Goal: Book appointment/travel/reservation

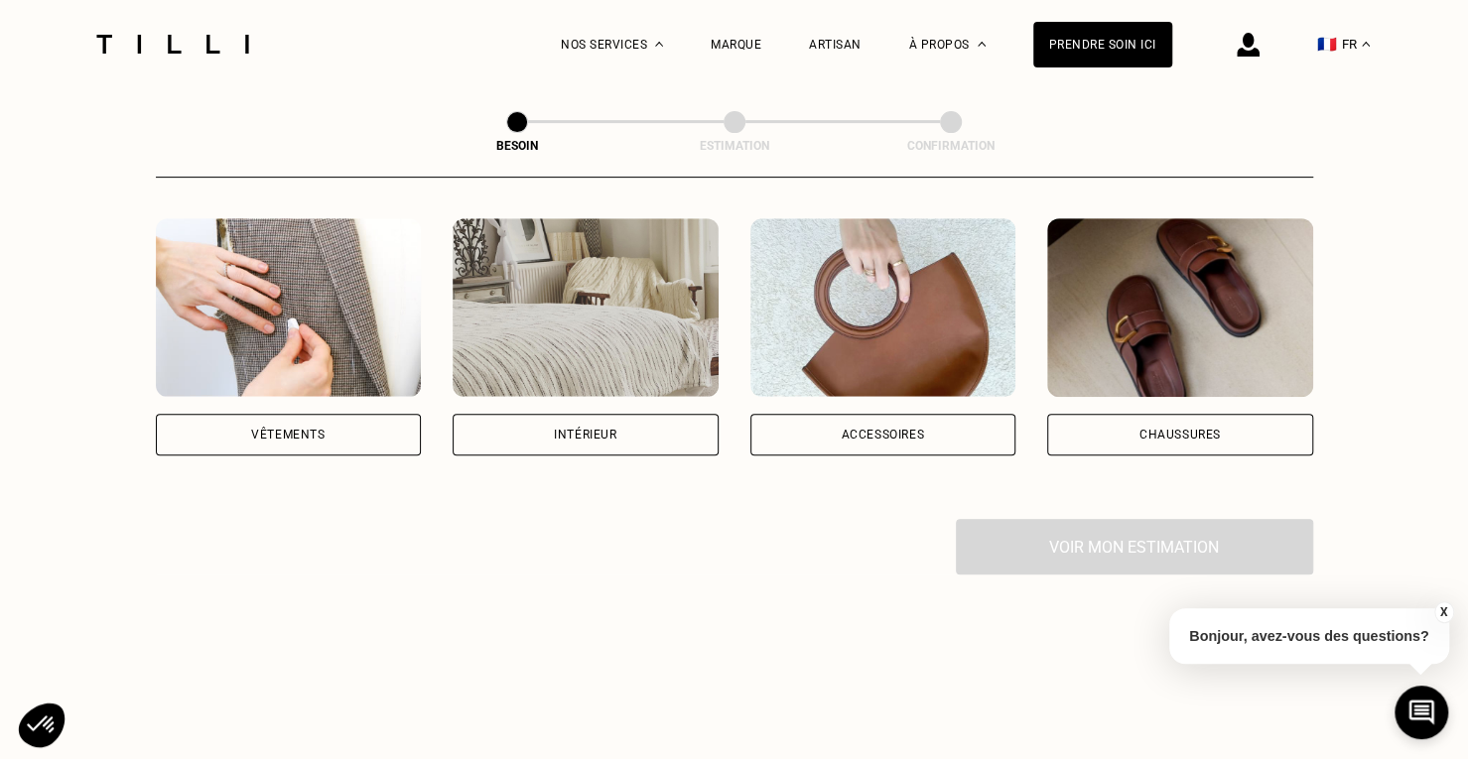
scroll to position [199, 0]
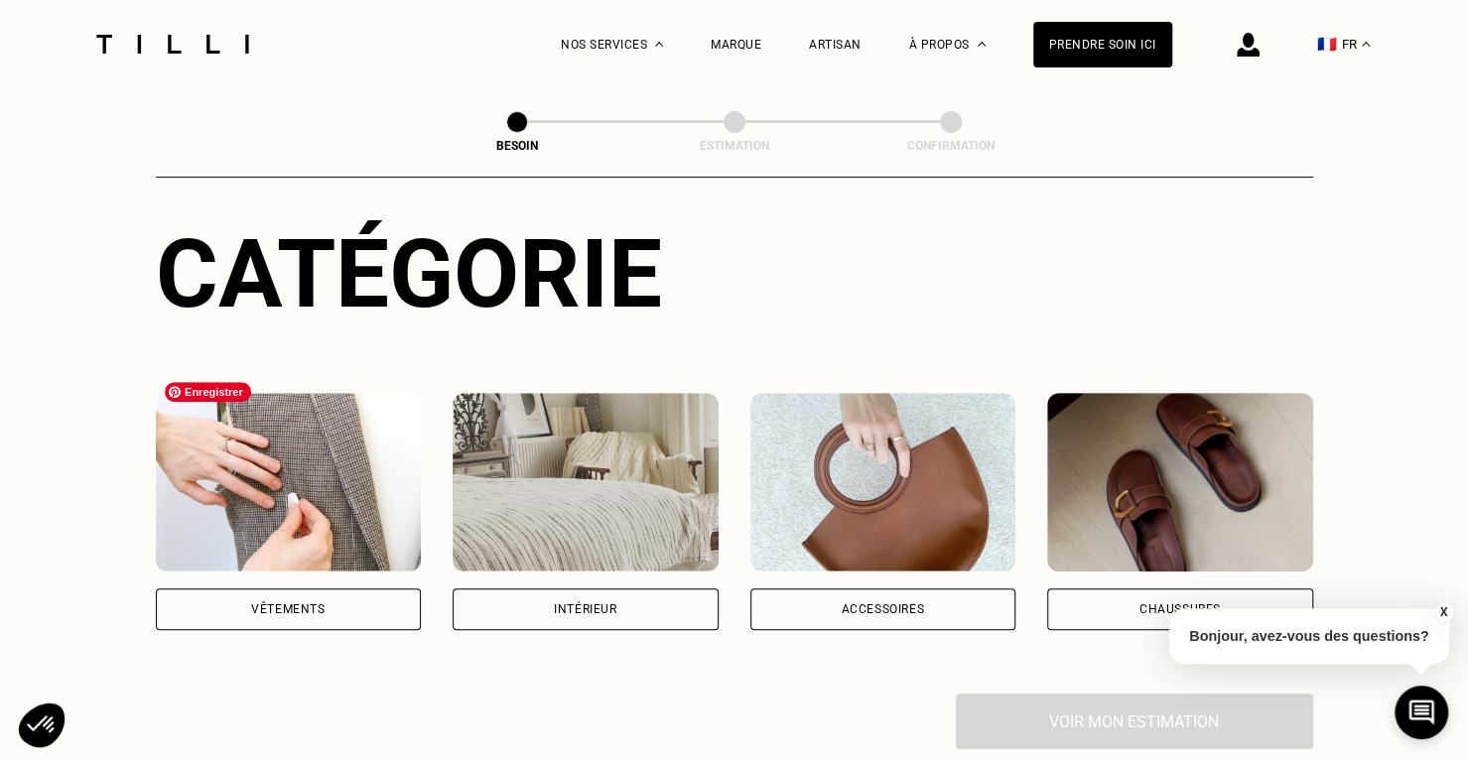
click at [293, 471] on img at bounding box center [289, 482] width 266 height 179
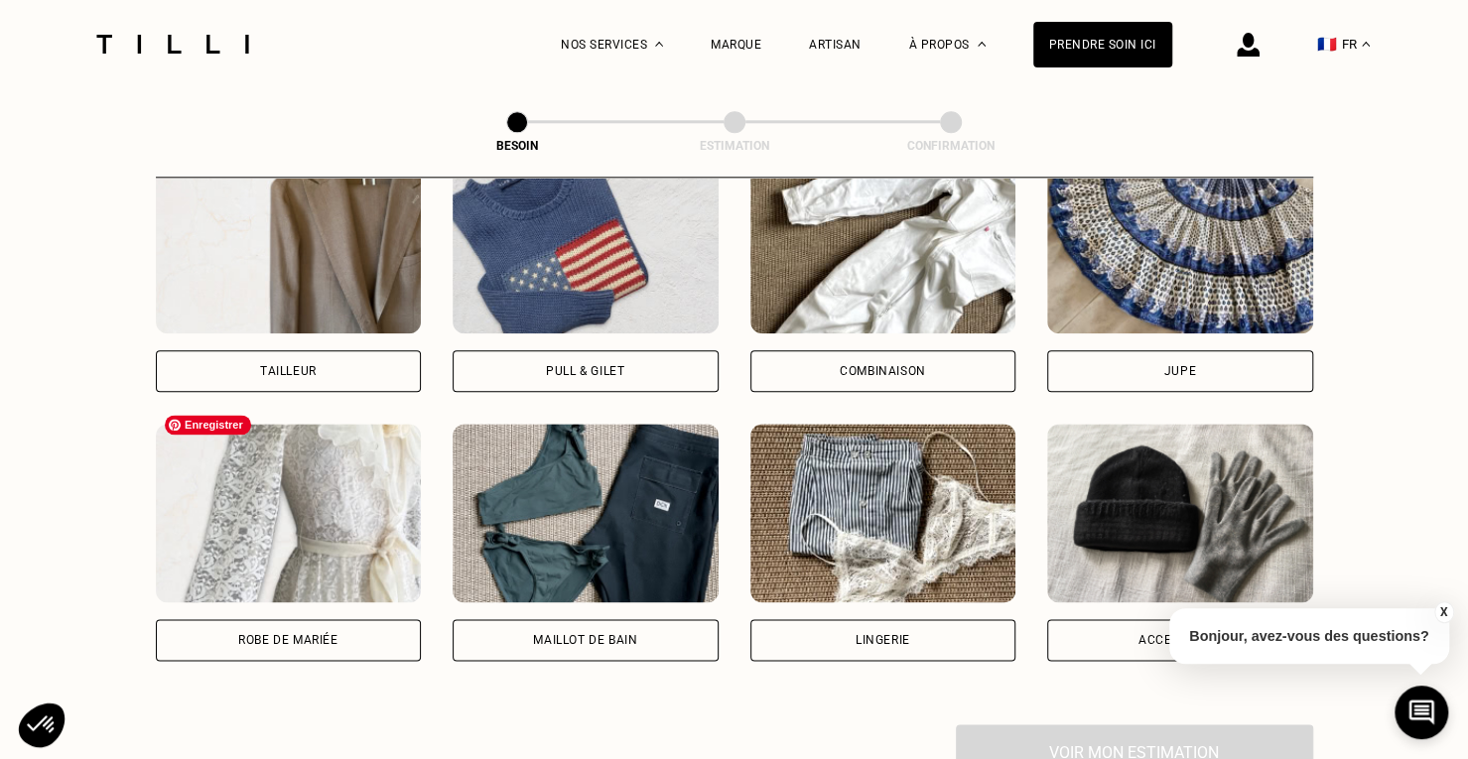
click at [378, 528] on img at bounding box center [289, 513] width 266 height 179
select select "FR"
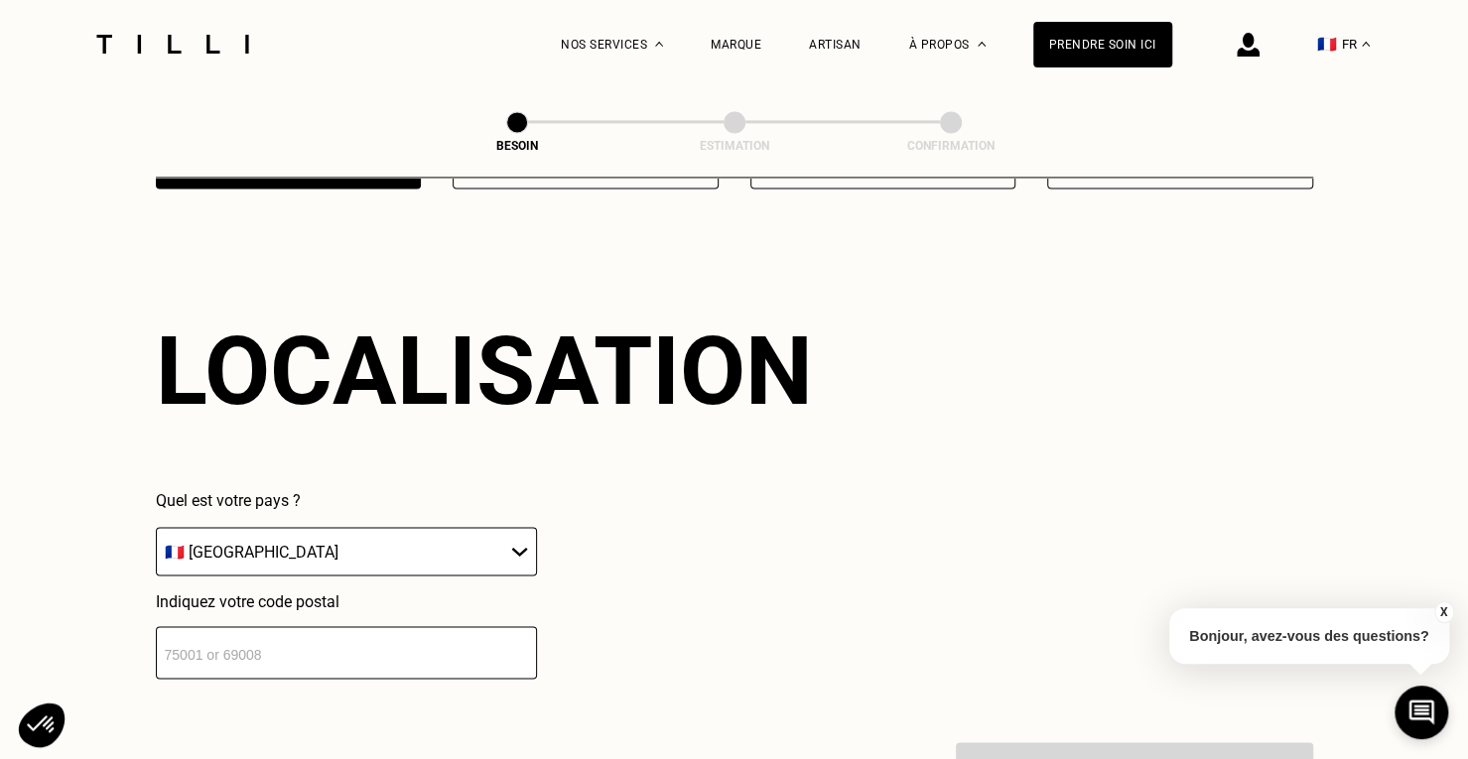
scroll to position [1727, 0]
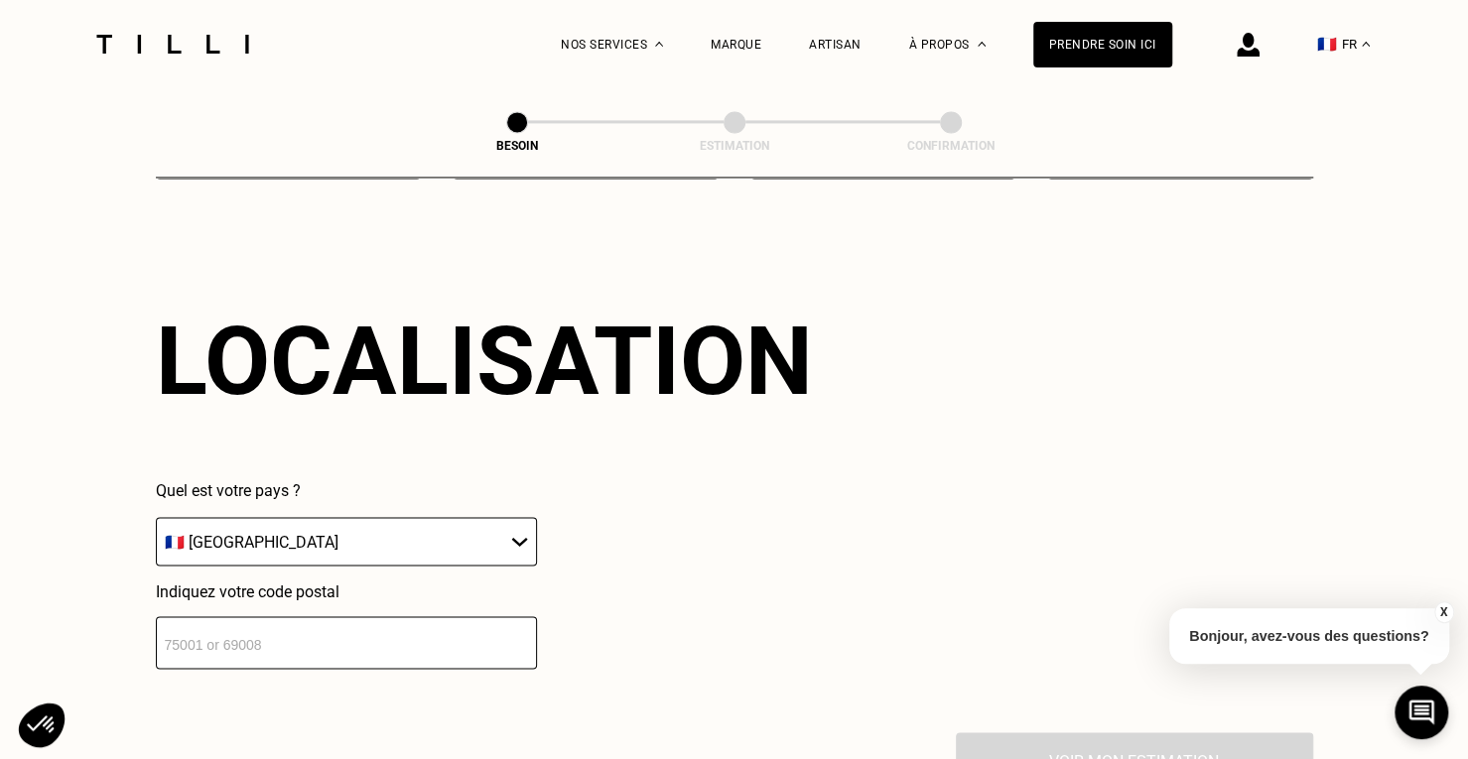
click at [379, 528] on select "🇩🇪 [GEOGRAPHIC_DATA] 🇦🇹 [GEOGRAPHIC_DATA] 🇧🇪 [GEOGRAPHIC_DATA] 🇧🇬 Bulgarie 🇨🇾 C…" at bounding box center [346, 541] width 381 height 49
click at [392, 616] on input "number" at bounding box center [346, 642] width 381 height 53
type input "92130"
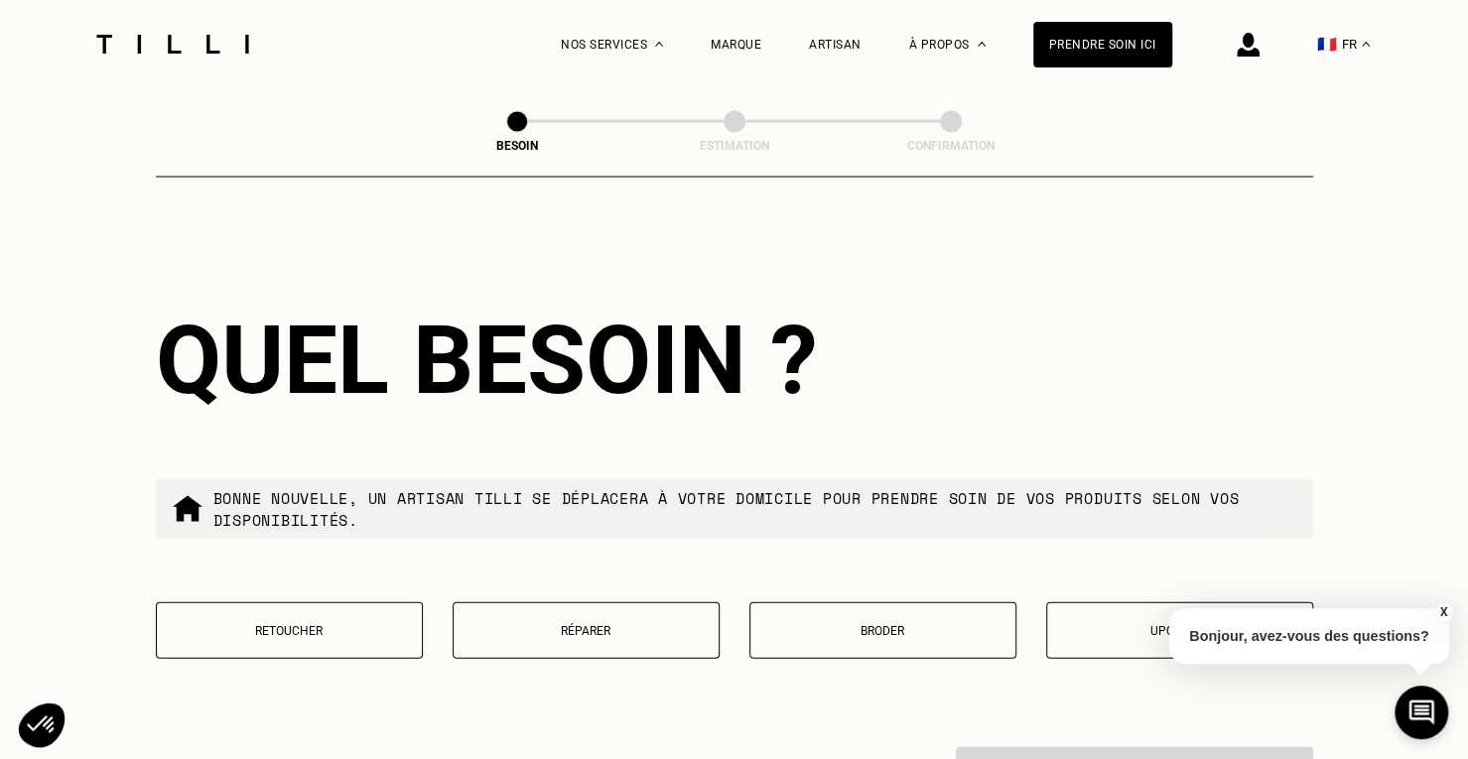
scroll to position [2219, 0]
click at [387, 623] on p "Retoucher" at bounding box center [289, 630] width 245 height 14
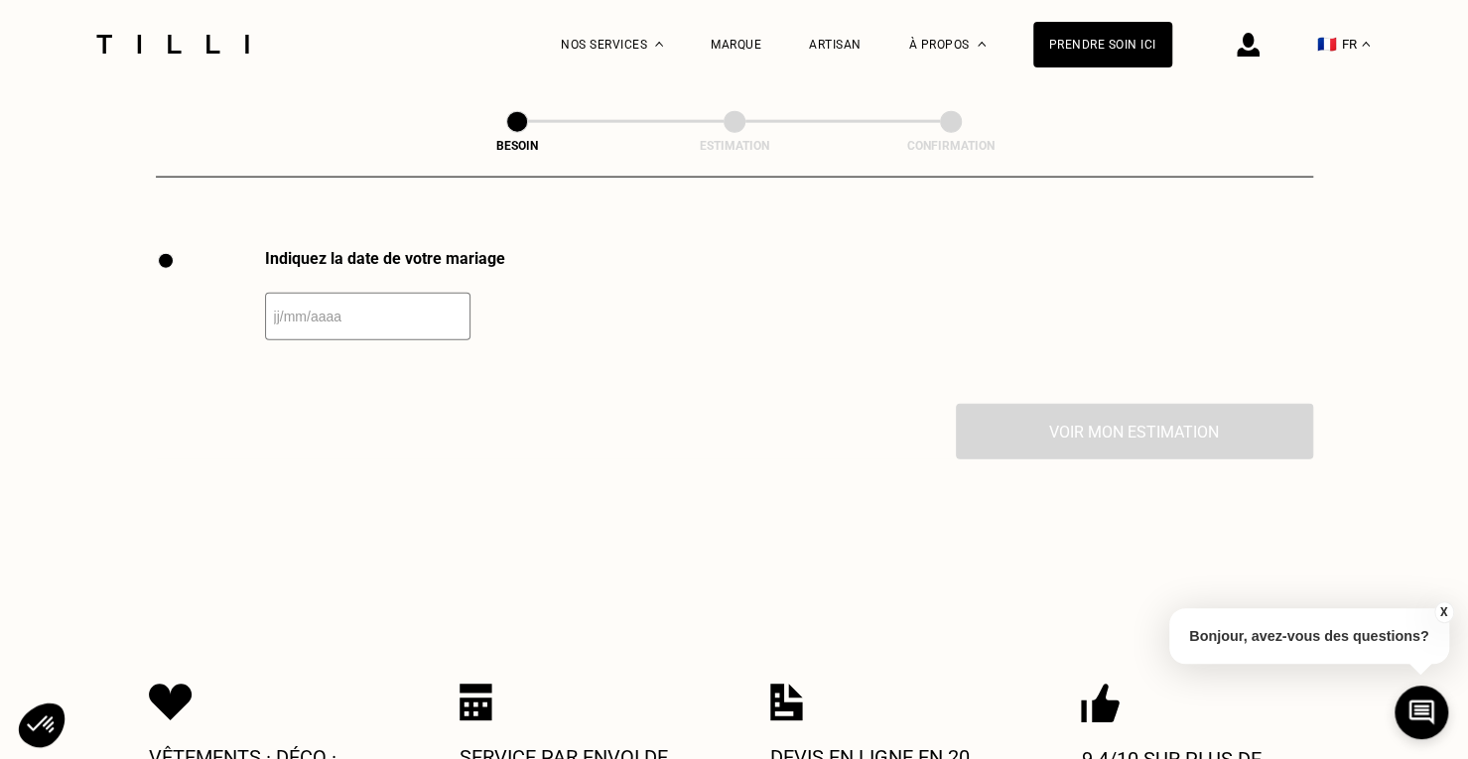
scroll to position [2729, 0]
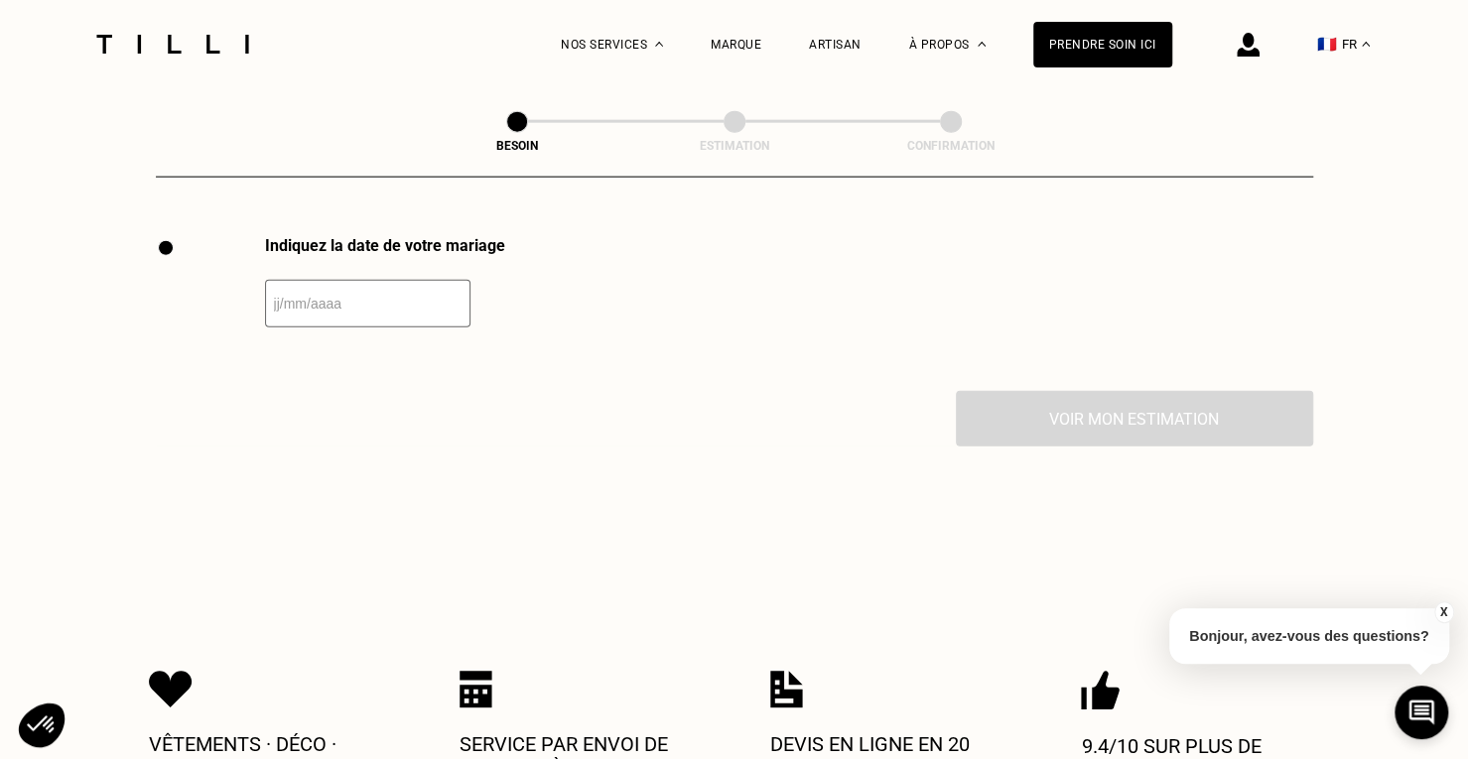
click at [421, 288] on input "text" at bounding box center [367, 304] width 205 height 48
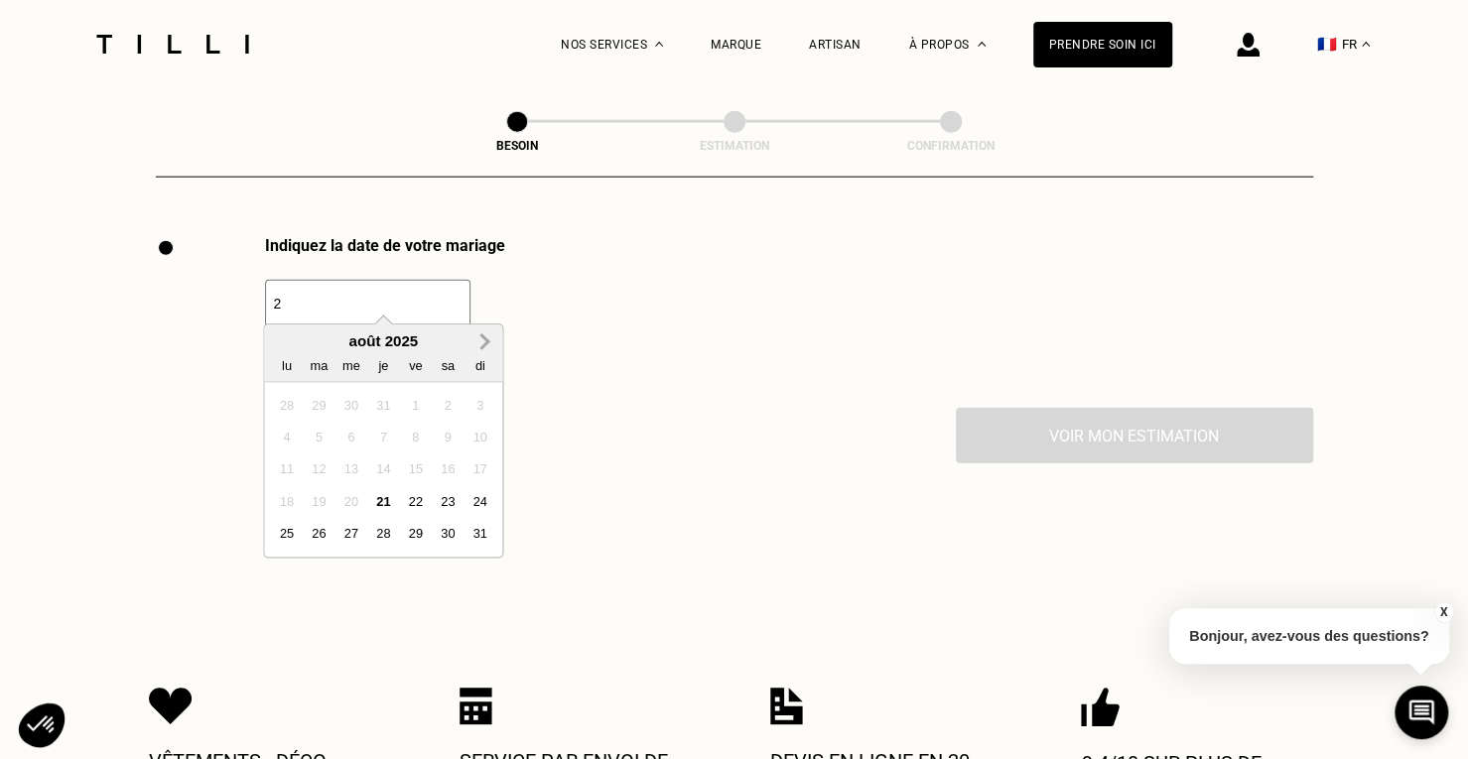
click at [482, 340] on span "Next Month" at bounding box center [482, 343] width 0 height 24
click at [441, 510] on div "27" at bounding box center [448, 502] width 27 height 27
type input "[DATE]"
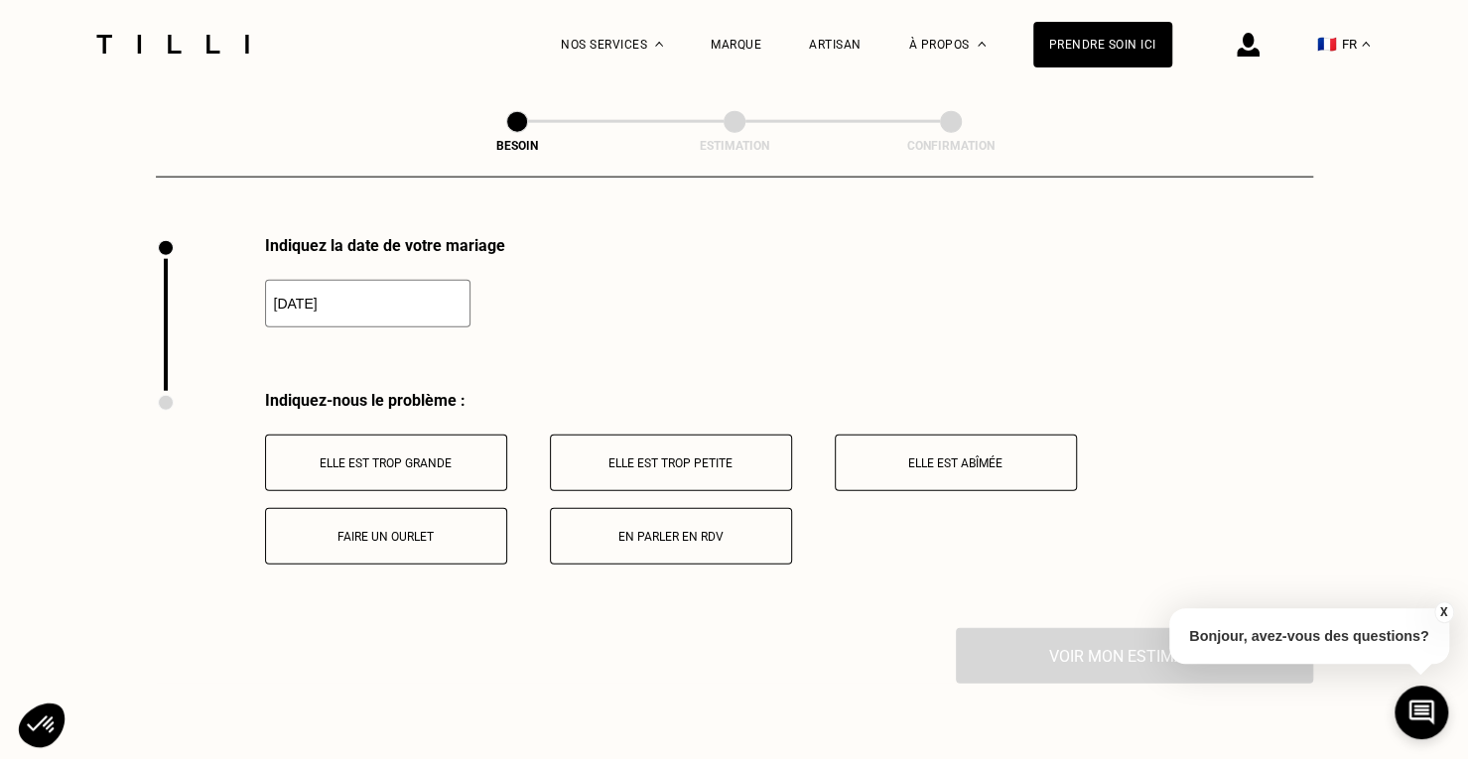
click at [445, 457] on p "Elle est trop grande" at bounding box center [386, 464] width 220 height 14
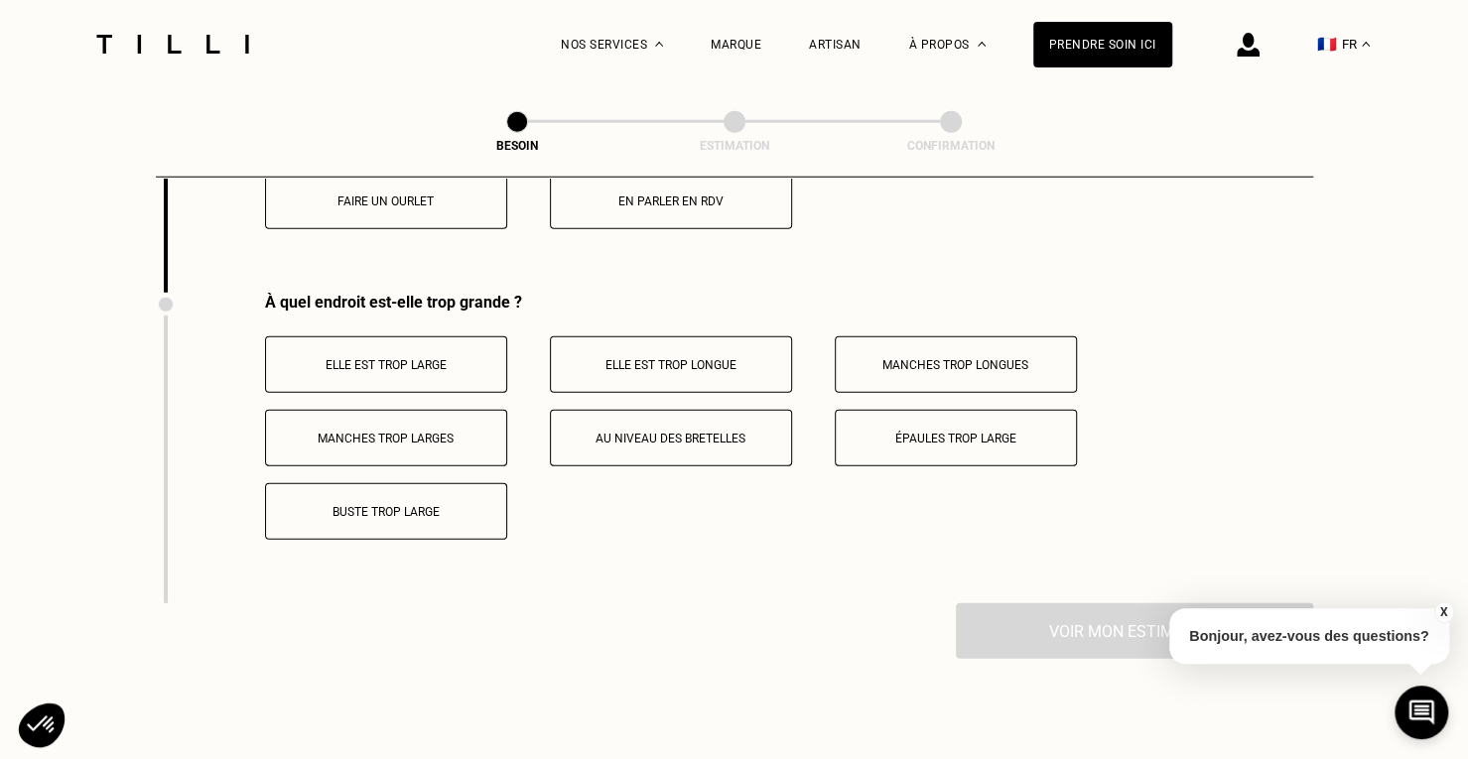
scroll to position [3123, 0]
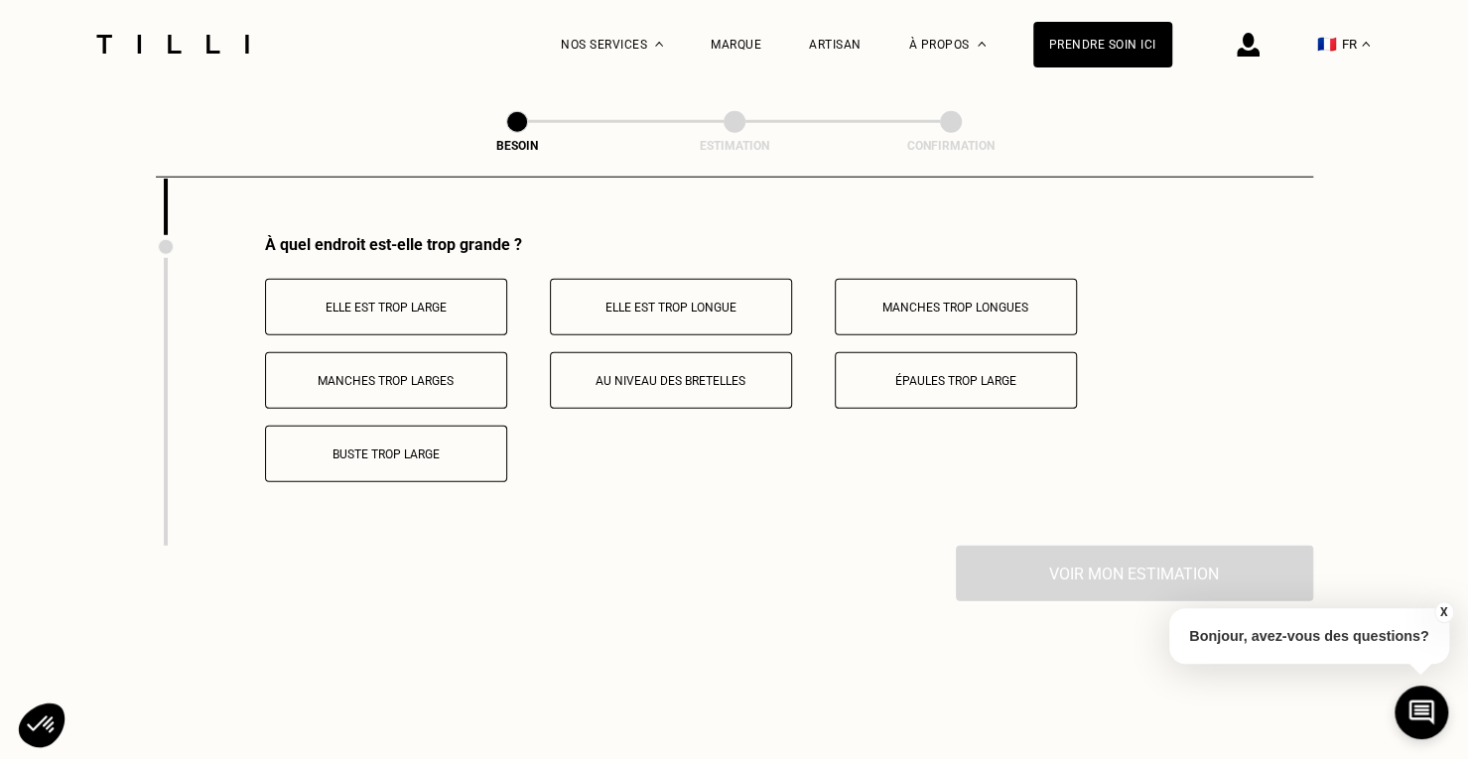
click at [460, 309] on button "Elle est trop large" at bounding box center [386, 307] width 242 height 57
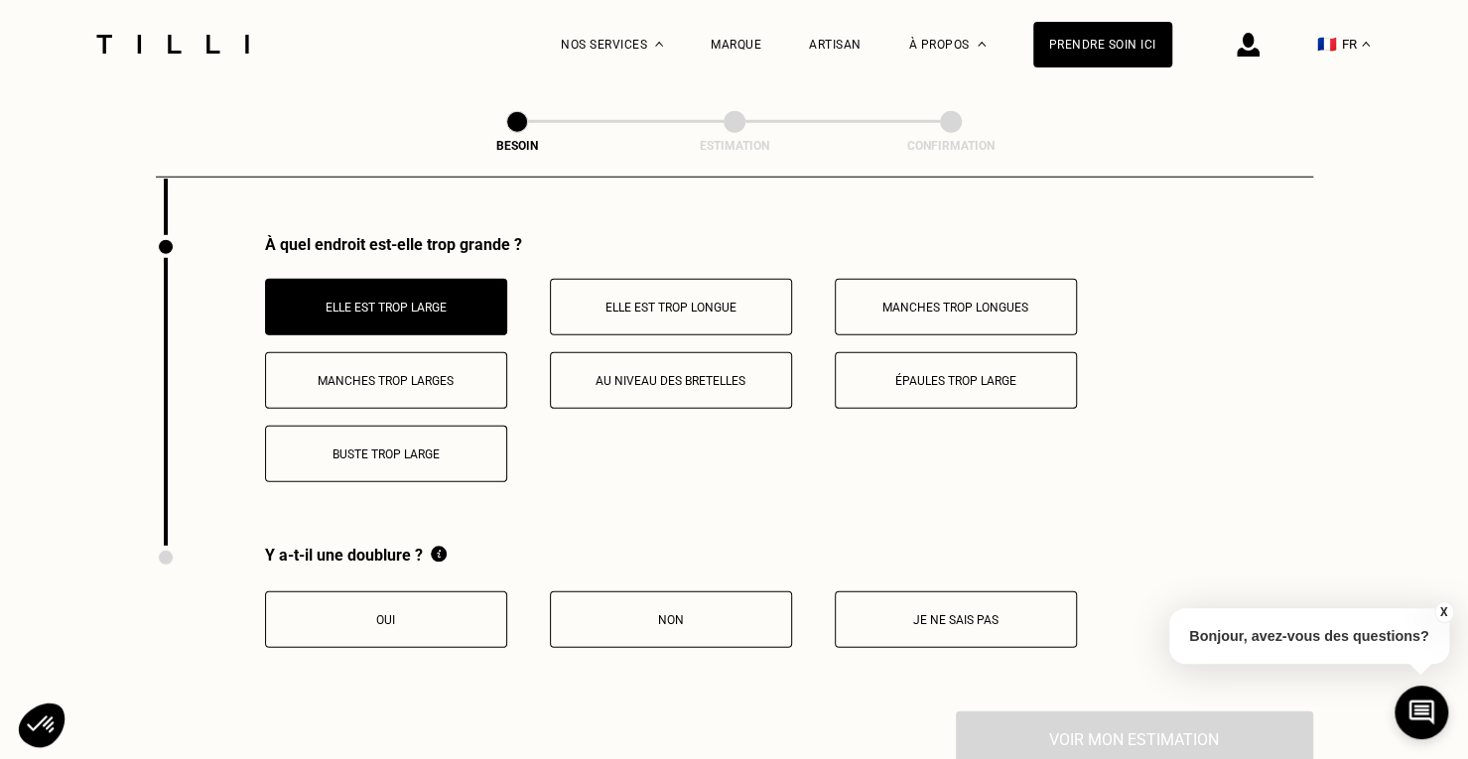
click at [605, 301] on p "Elle est trop longue" at bounding box center [671, 308] width 220 height 14
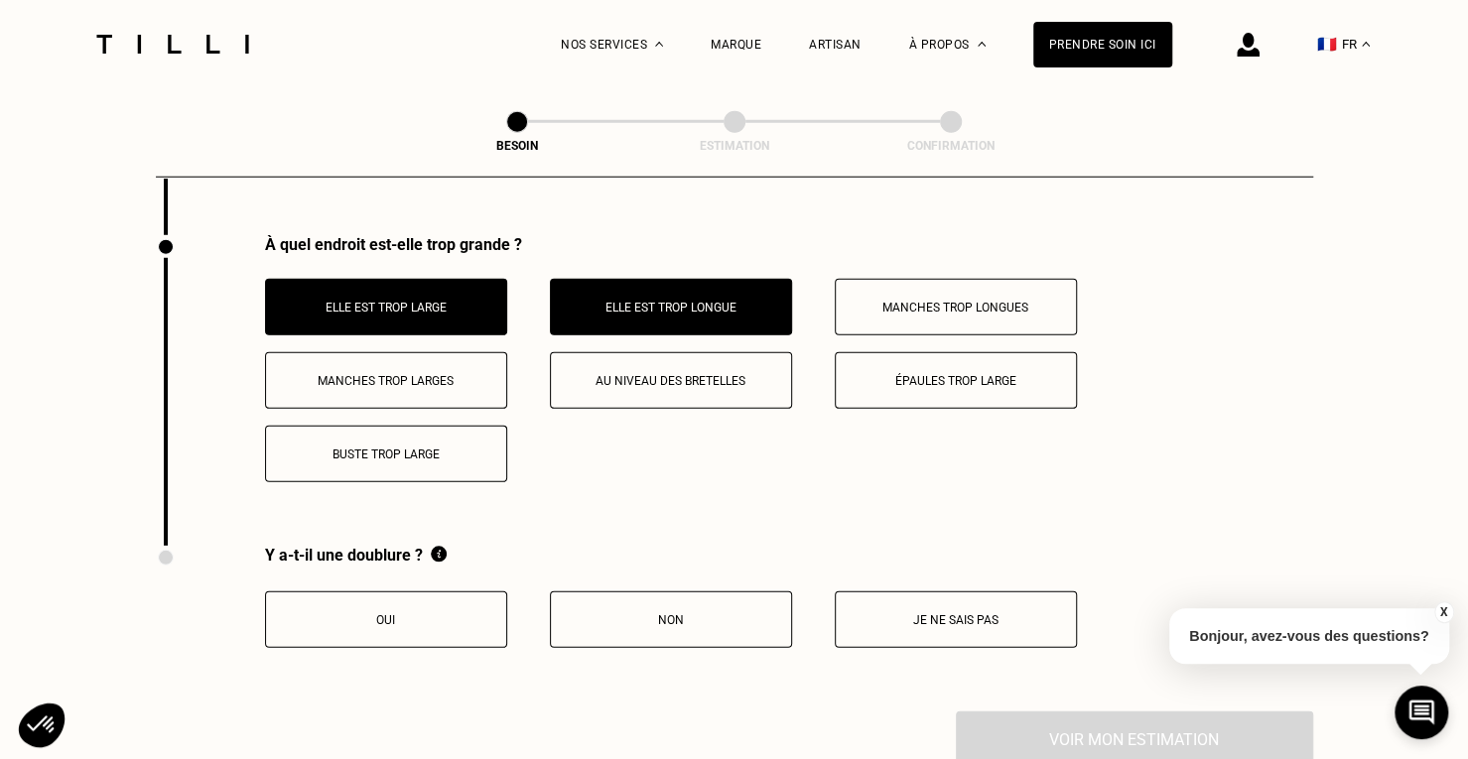
click at [457, 628] on button "Oui" at bounding box center [386, 620] width 242 height 57
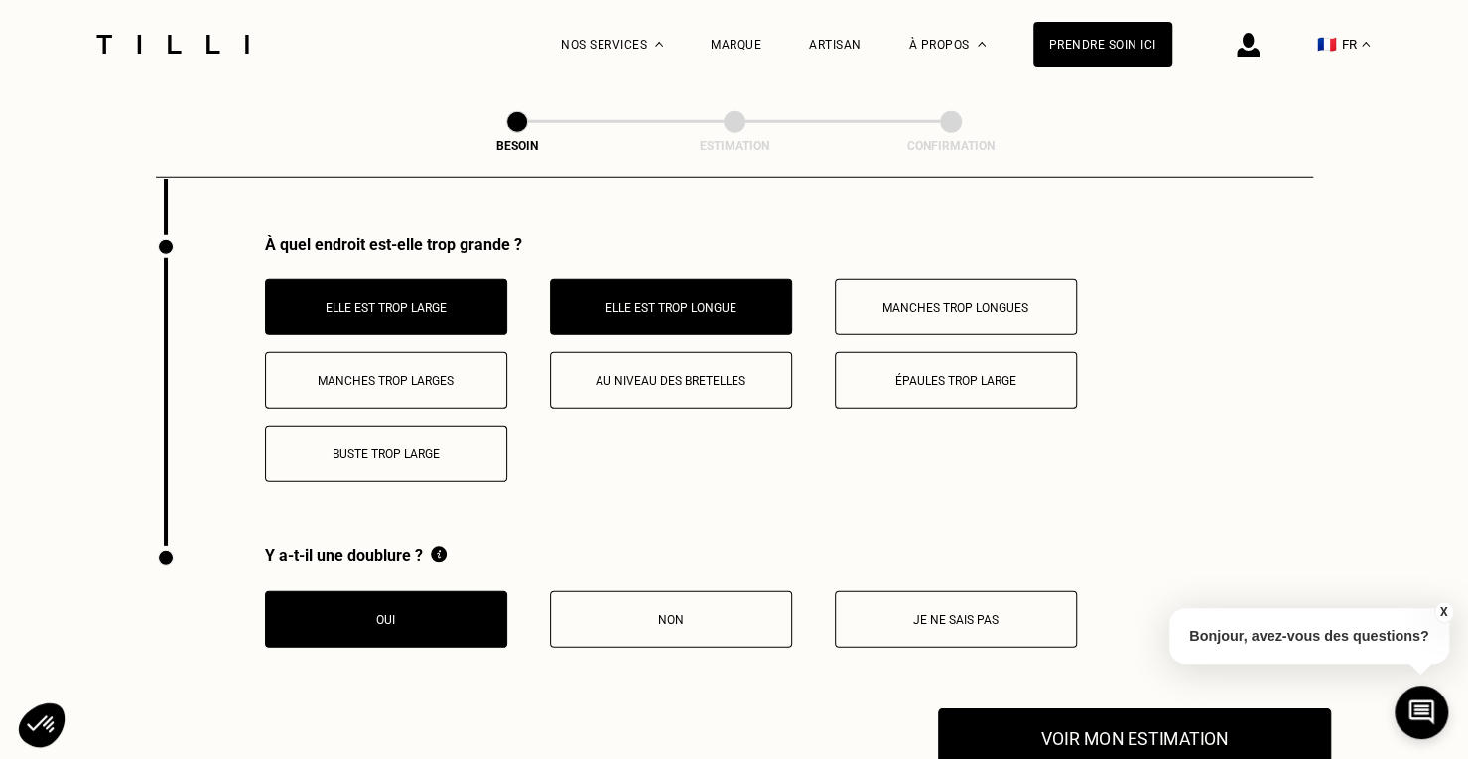
click at [1014, 710] on button "Voir mon estimation" at bounding box center [1134, 740] width 393 height 62
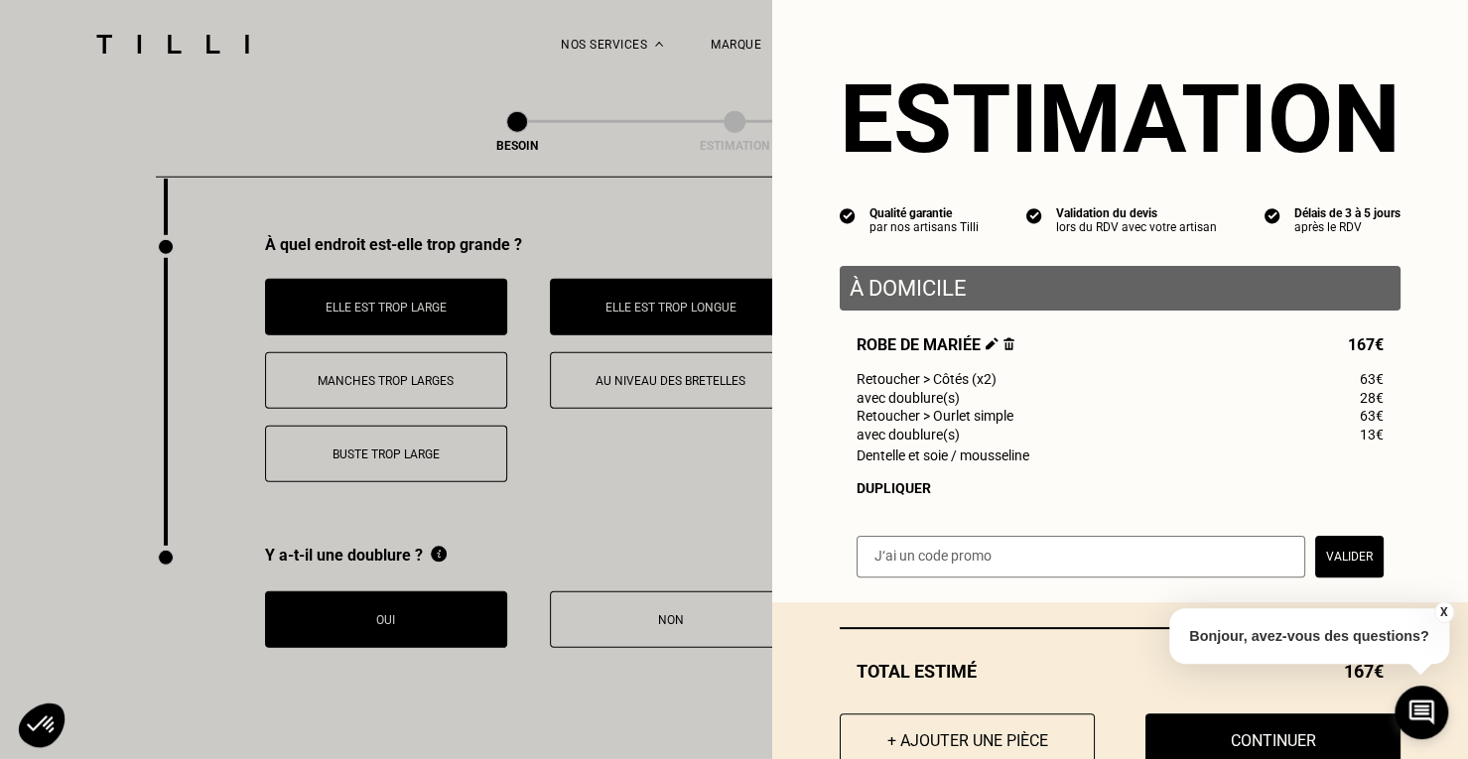
scroll to position [67, 0]
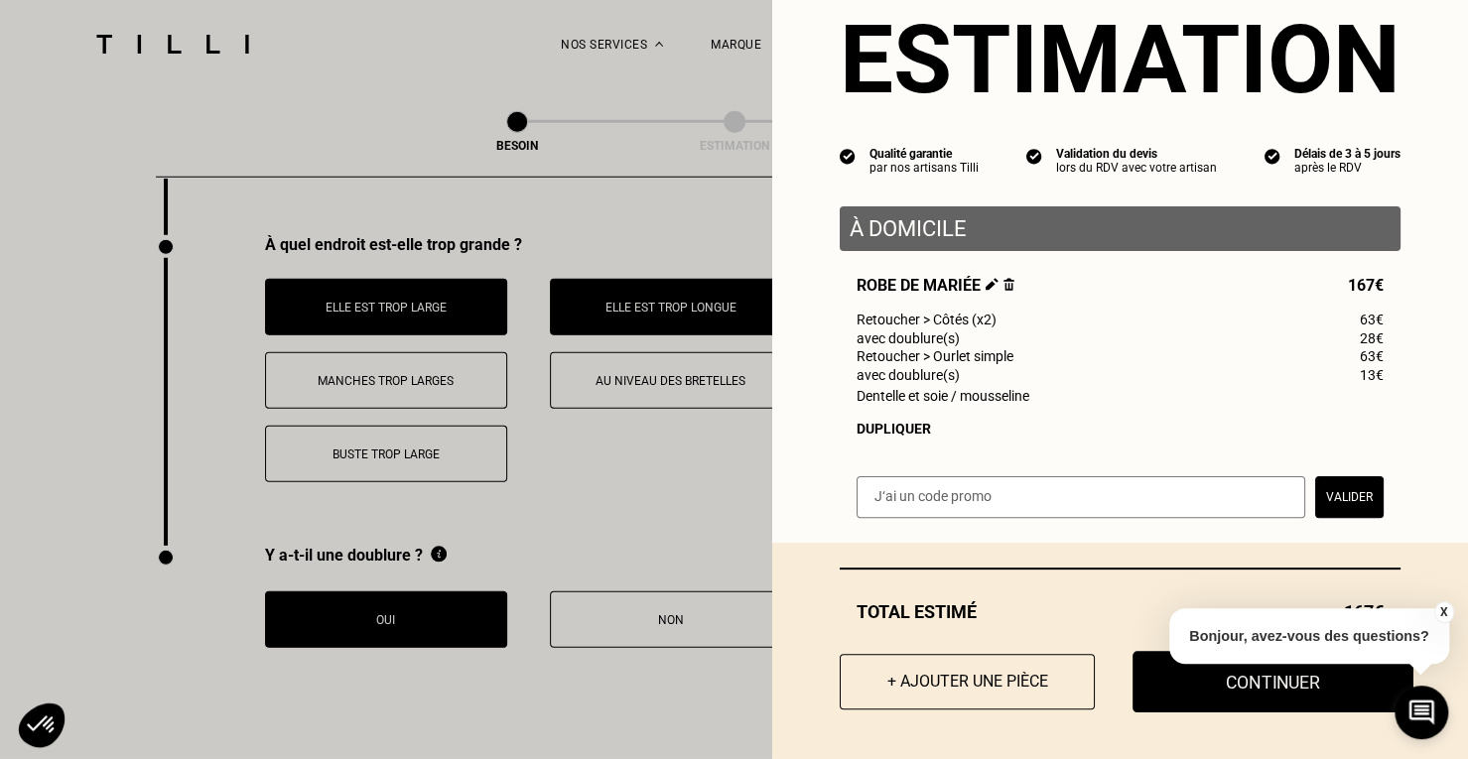
click at [1132, 685] on button "Continuer" at bounding box center [1272, 682] width 281 height 62
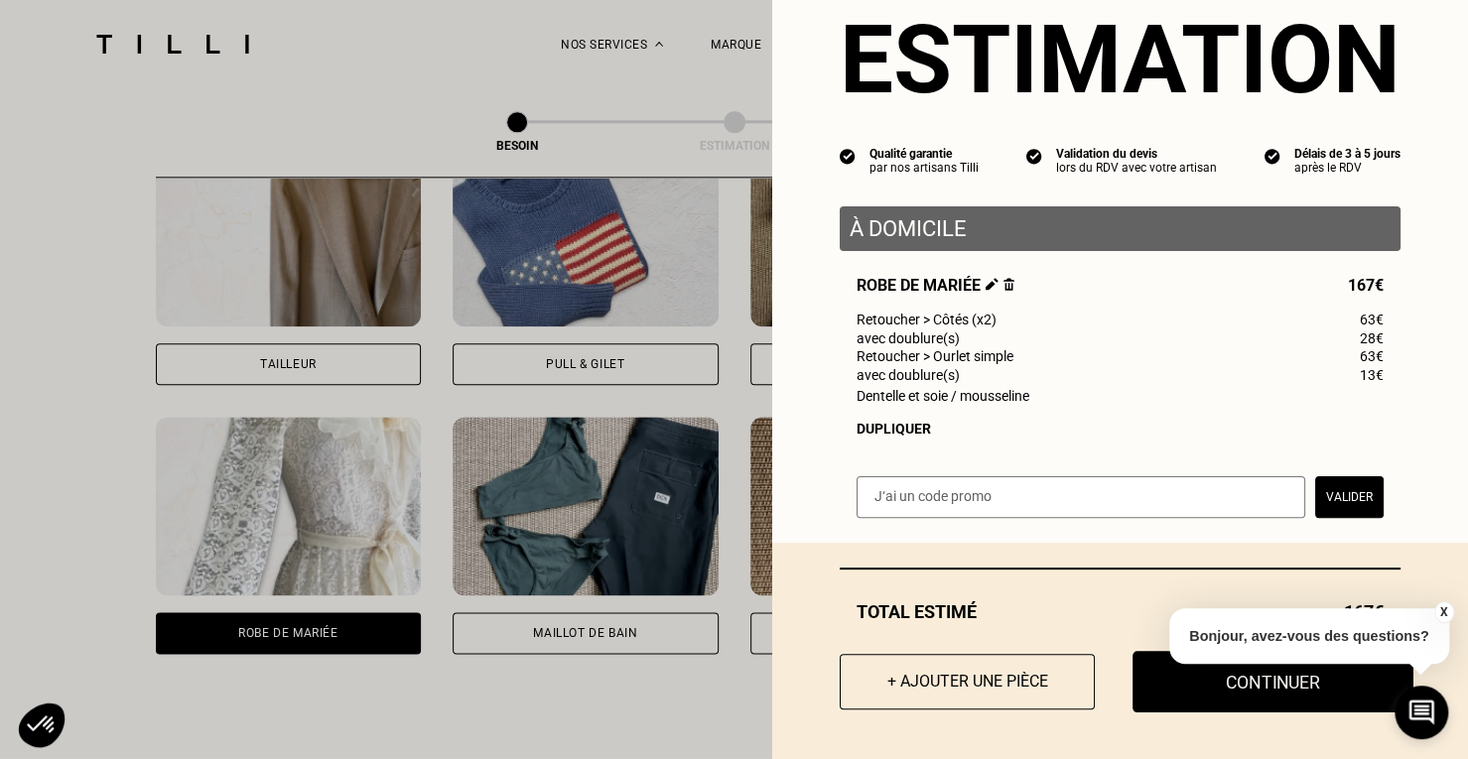
scroll to position [12, 0]
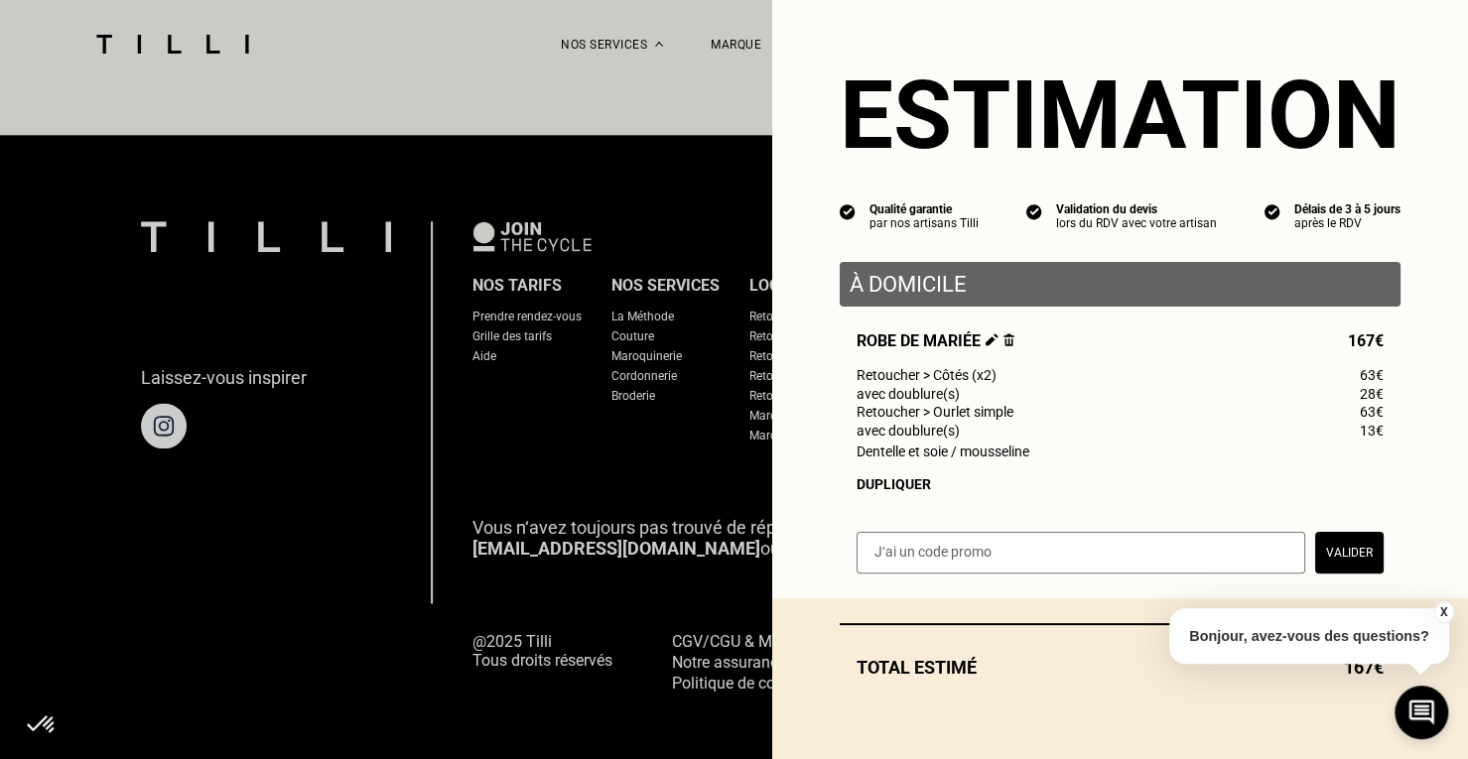
select select "FR"
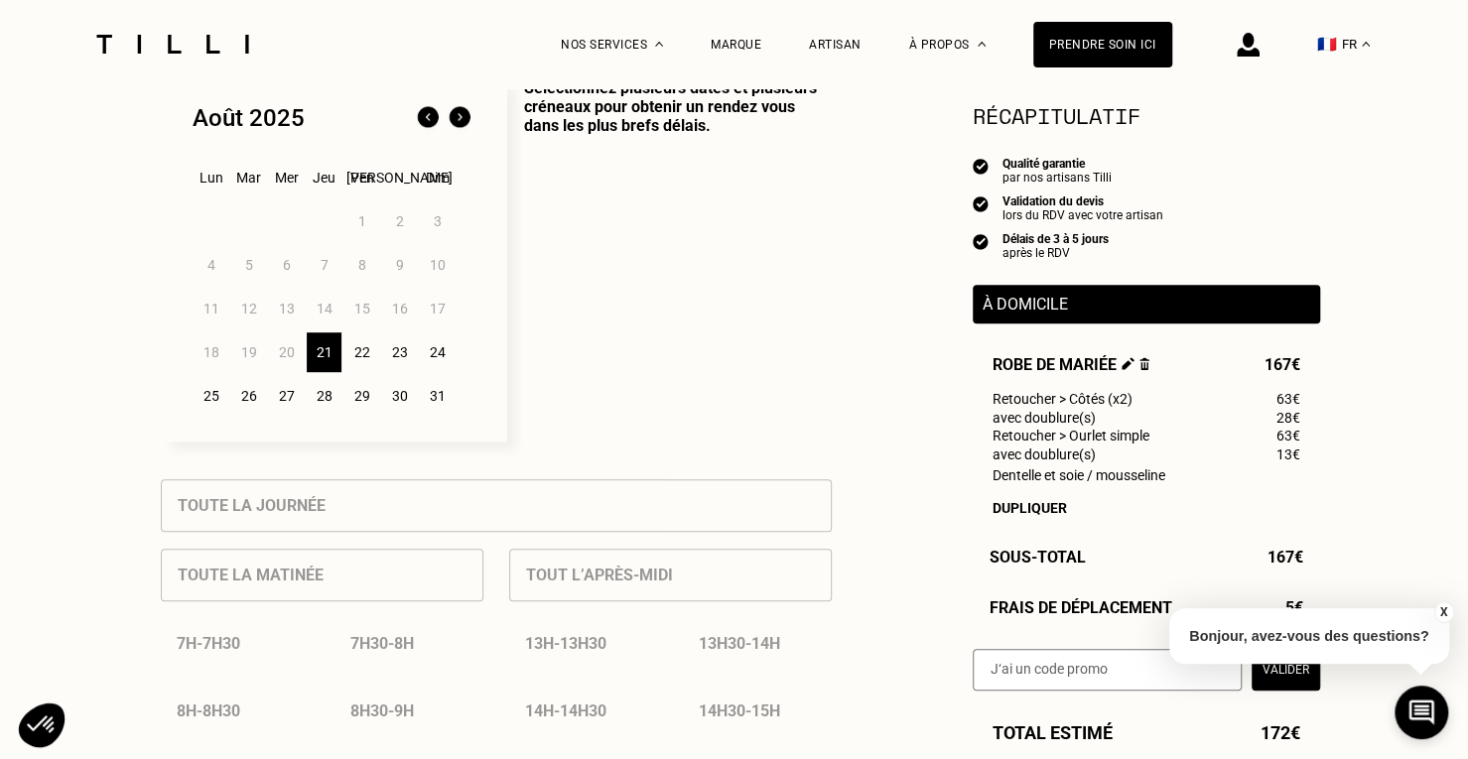
scroll to position [533, 0]
click at [325, 402] on div "28" at bounding box center [324, 395] width 35 height 40
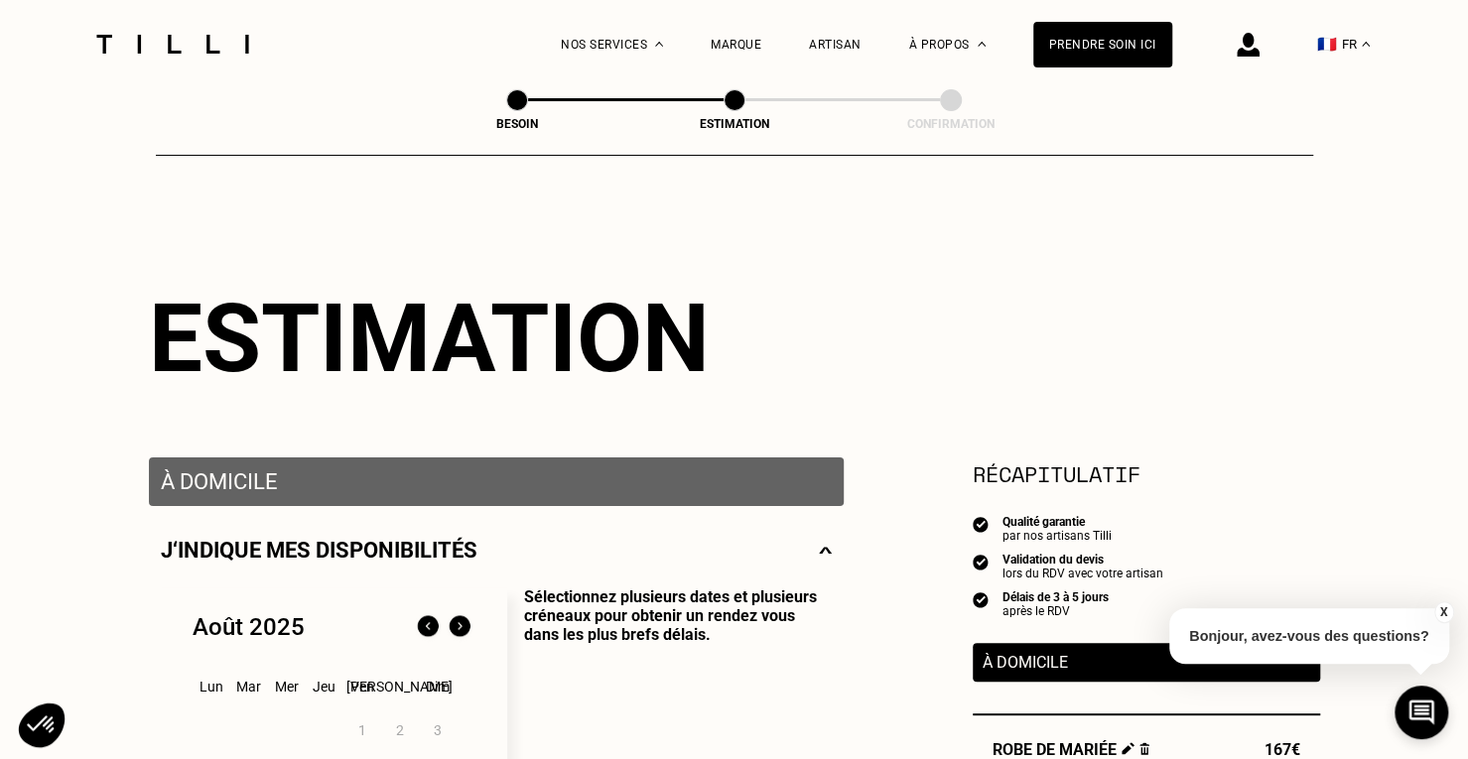
scroll to position [0, 0]
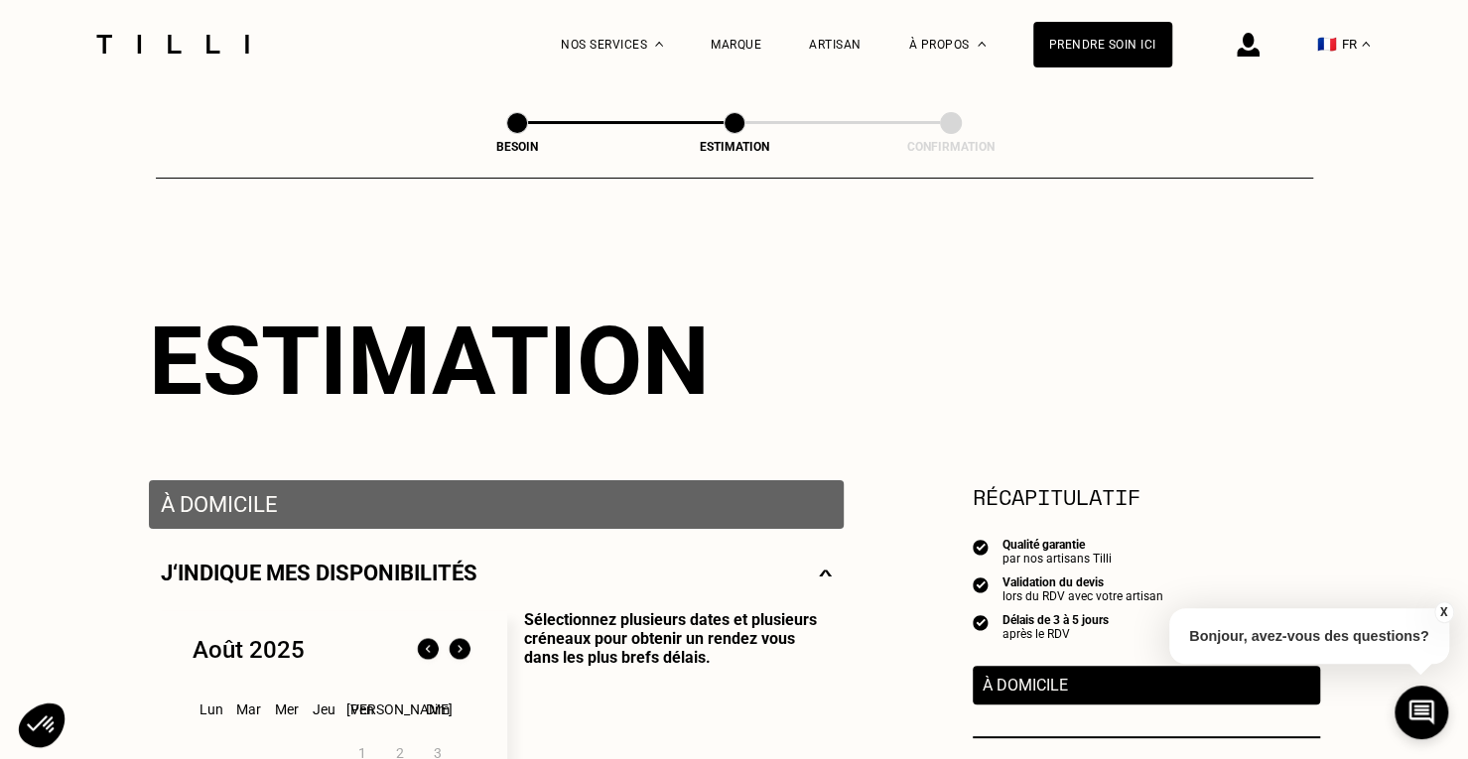
click at [516, 129] on span at bounding box center [517, 123] width 22 height 22
select select "FR"
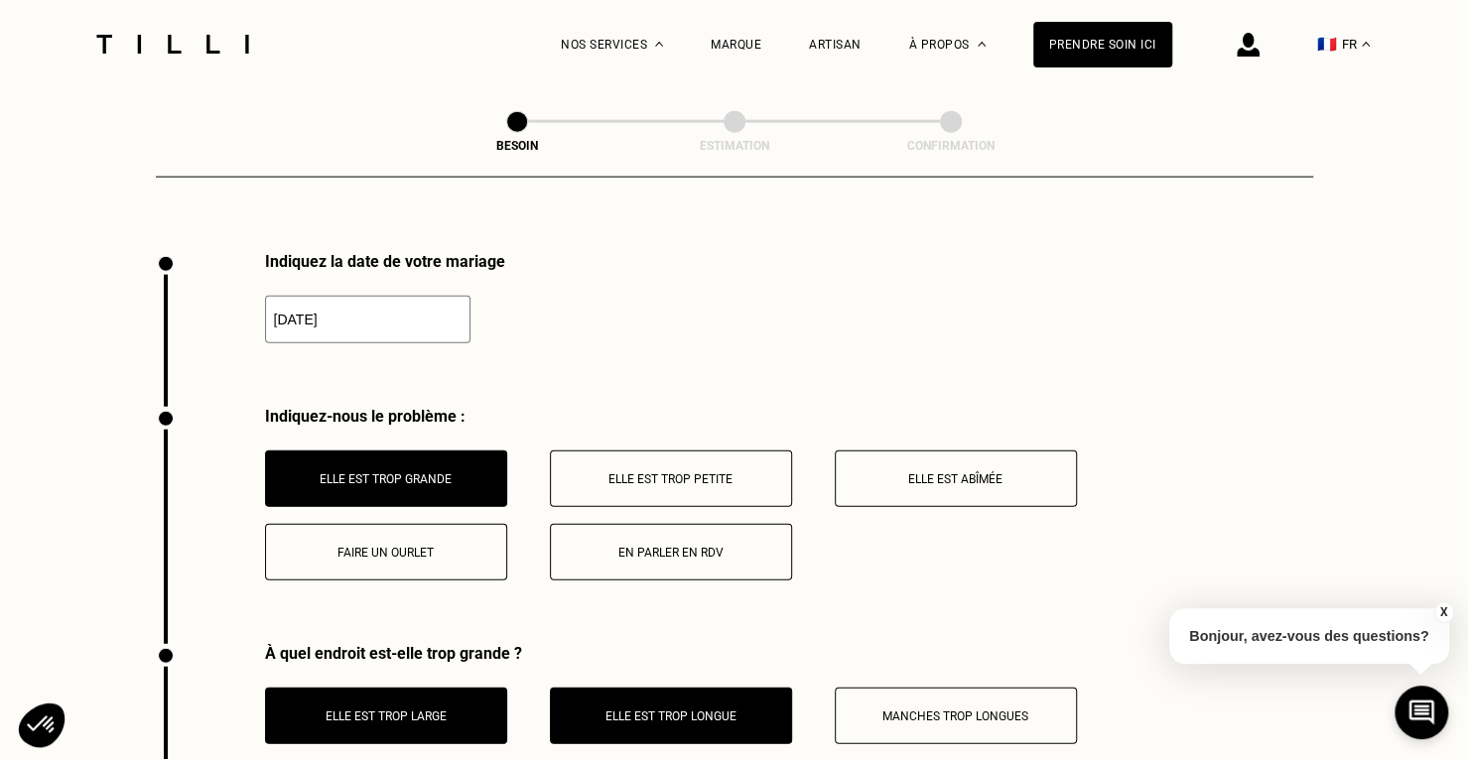
scroll to position [2715, 0]
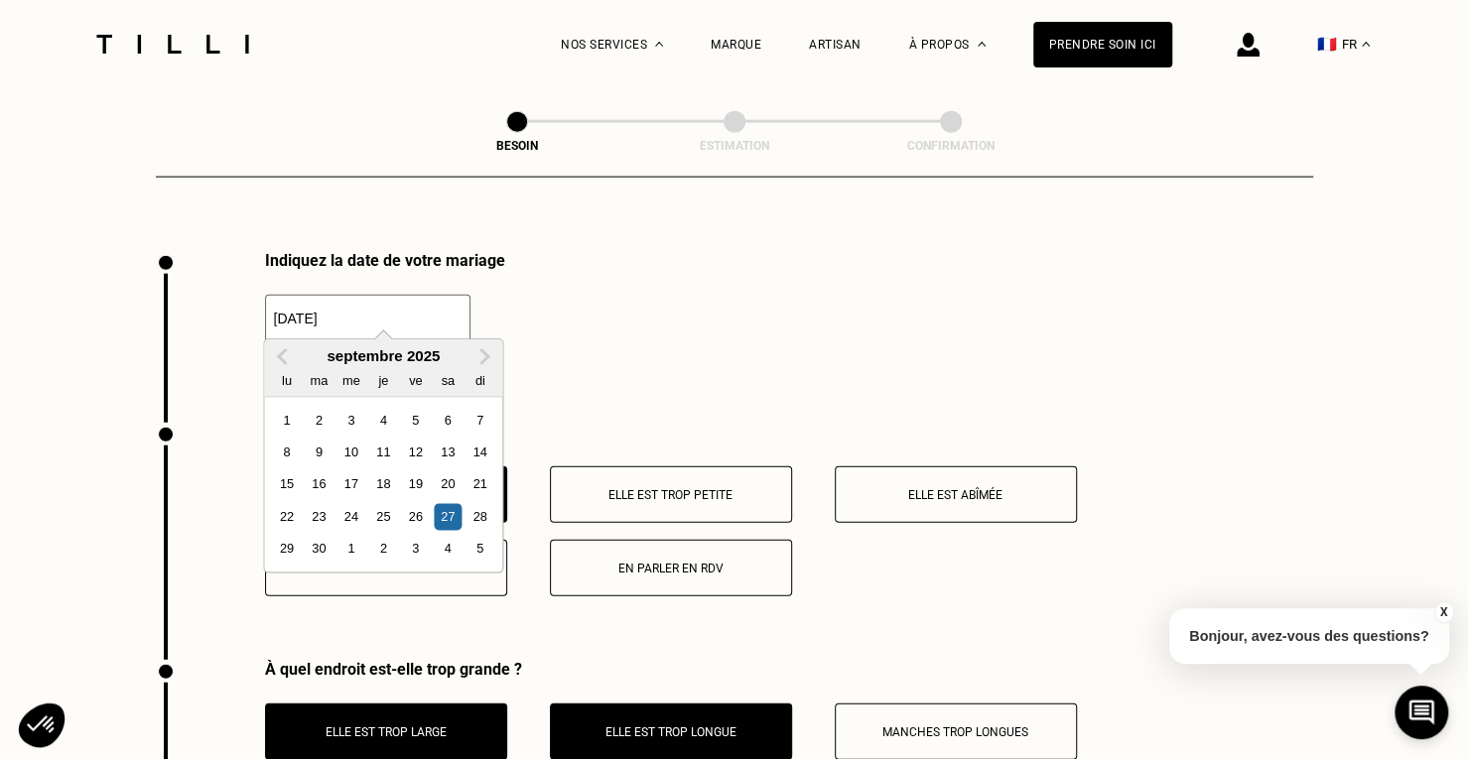
click at [367, 315] on input "[DATE]" at bounding box center [367, 319] width 205 height 48
click at [382, 521] on div "25" at bounding box center [383, 517] width 27 height 27
type input "[DATE]"
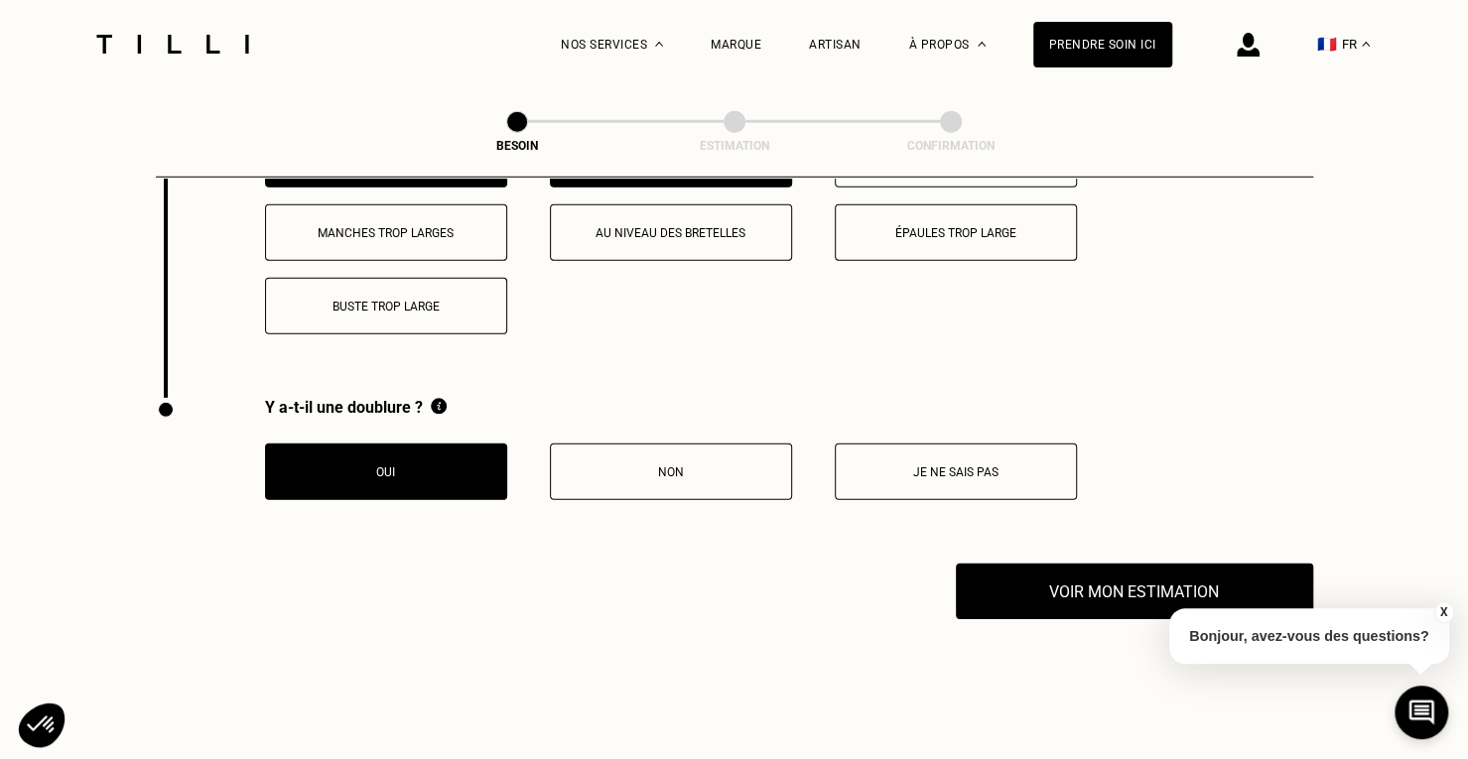
scroll to position [3285, 0]
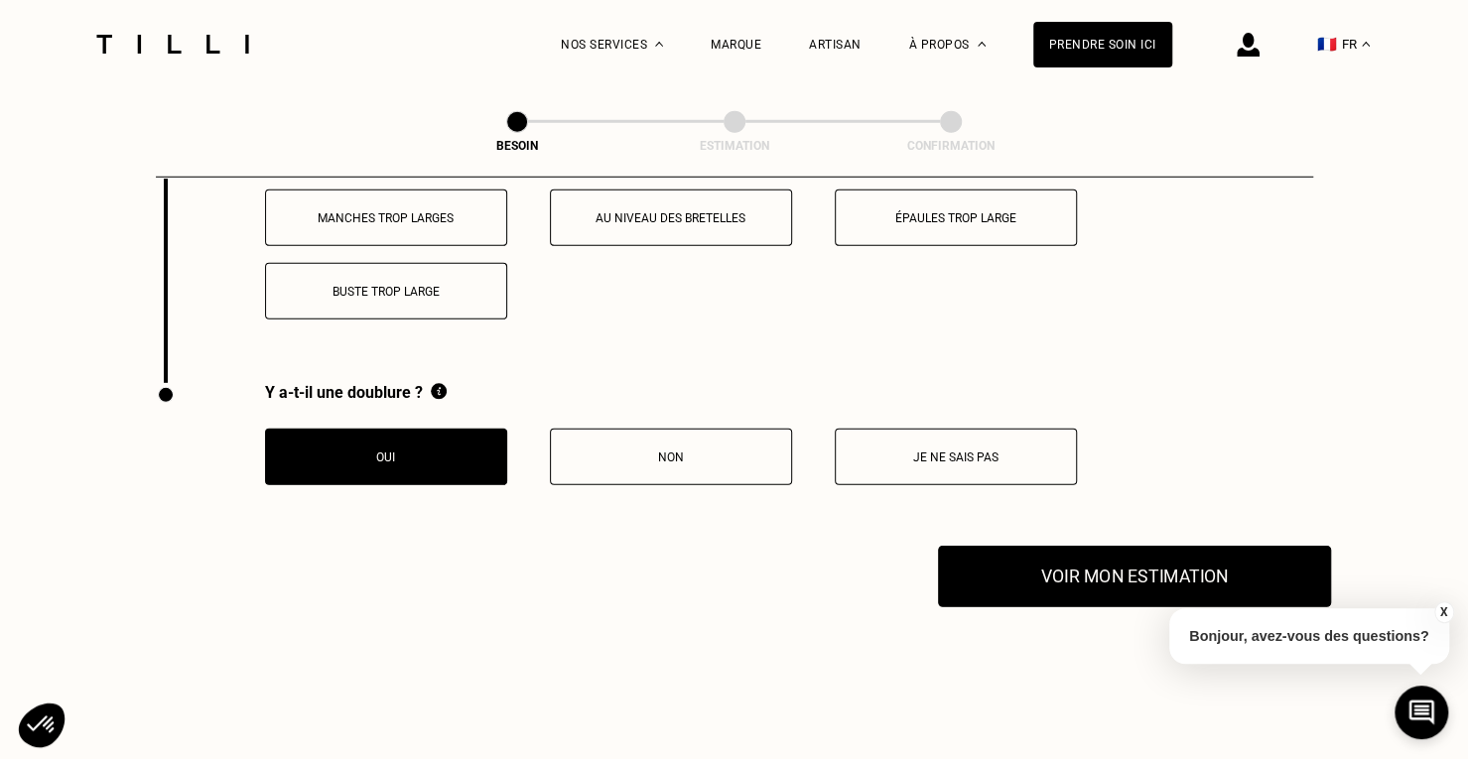
click at [975, 551] on button "Voir mon estimation" at bounding box center [1134, 577] width 393 height 62
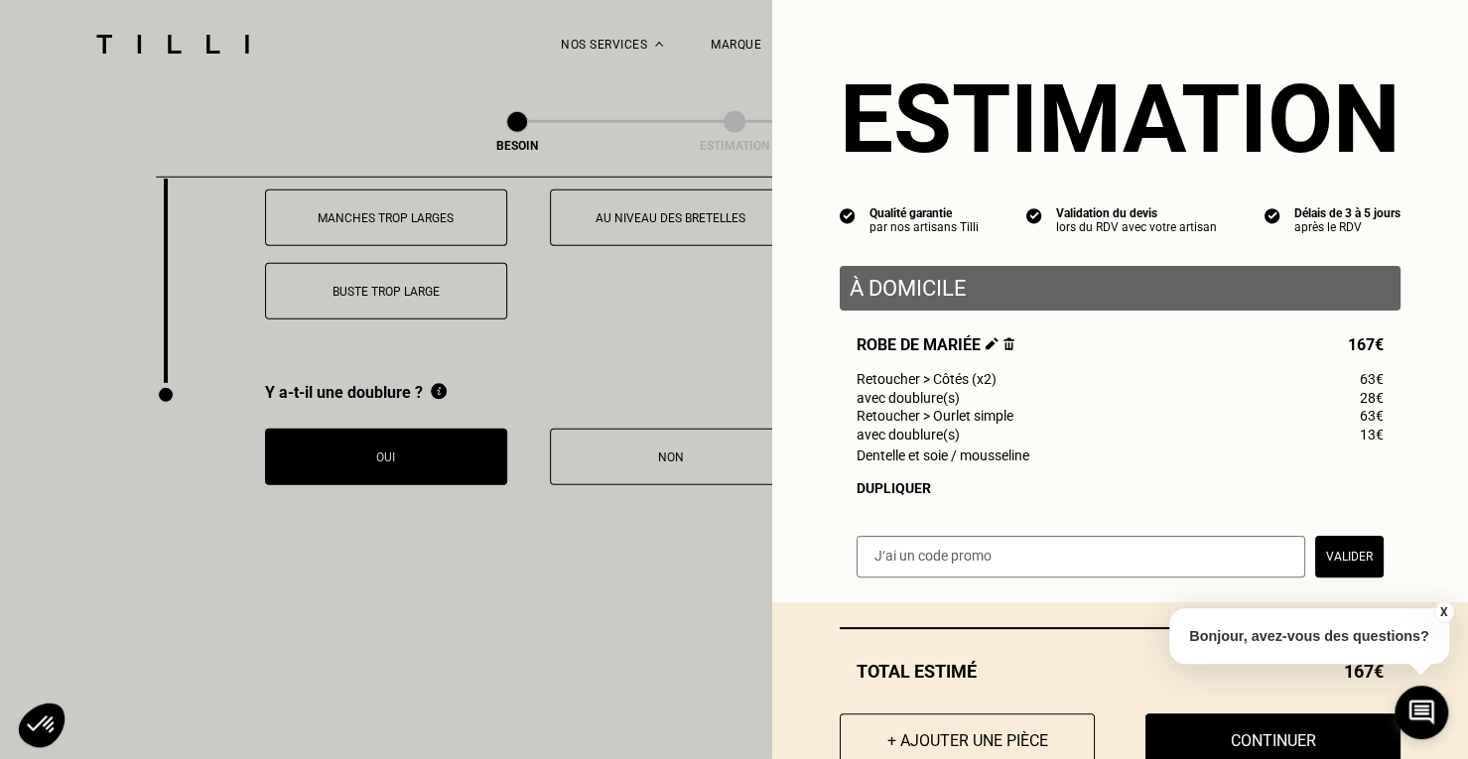
scroll to position [67, 0]
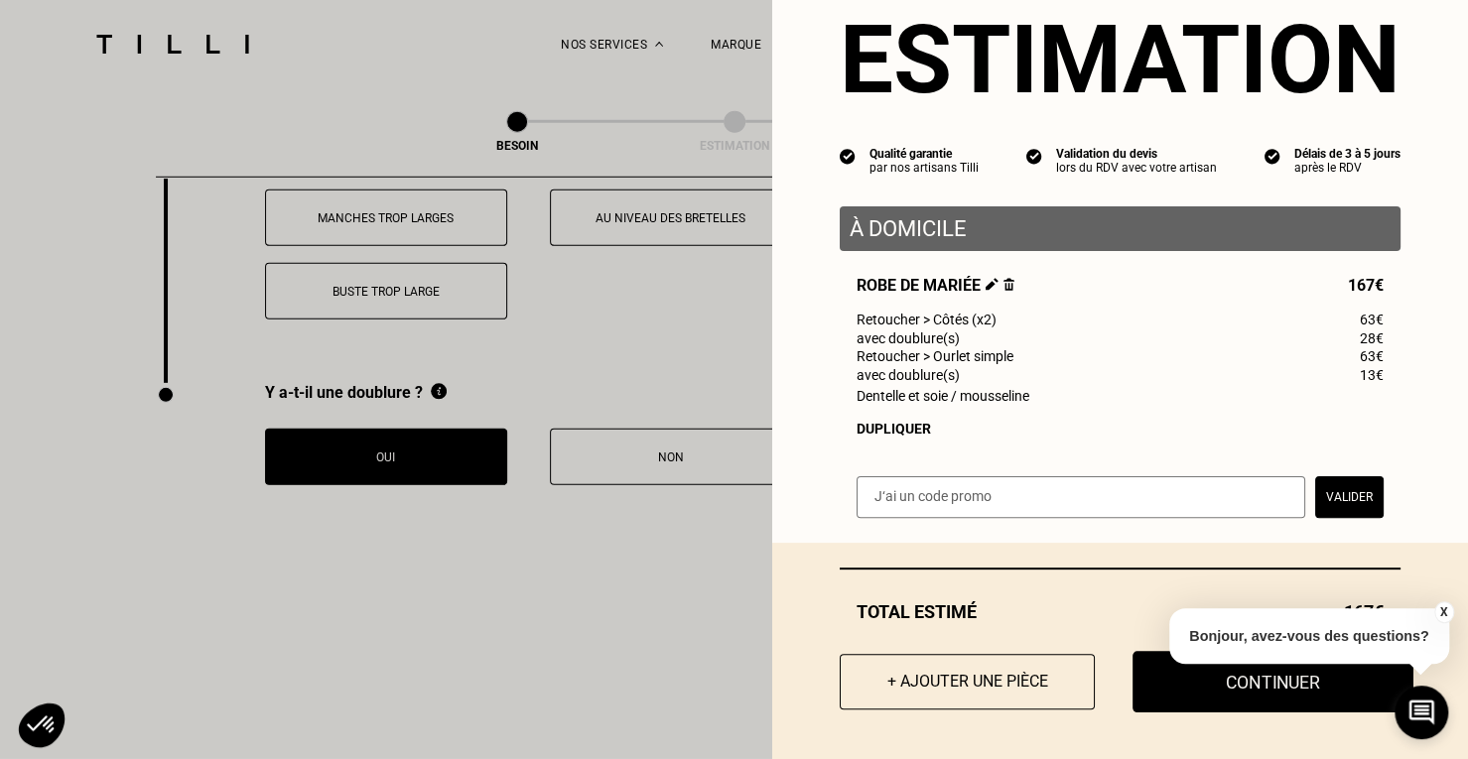
click at [1141, 674] on button "Continuer" at bounding box center [1272, 682] width 281 height 62
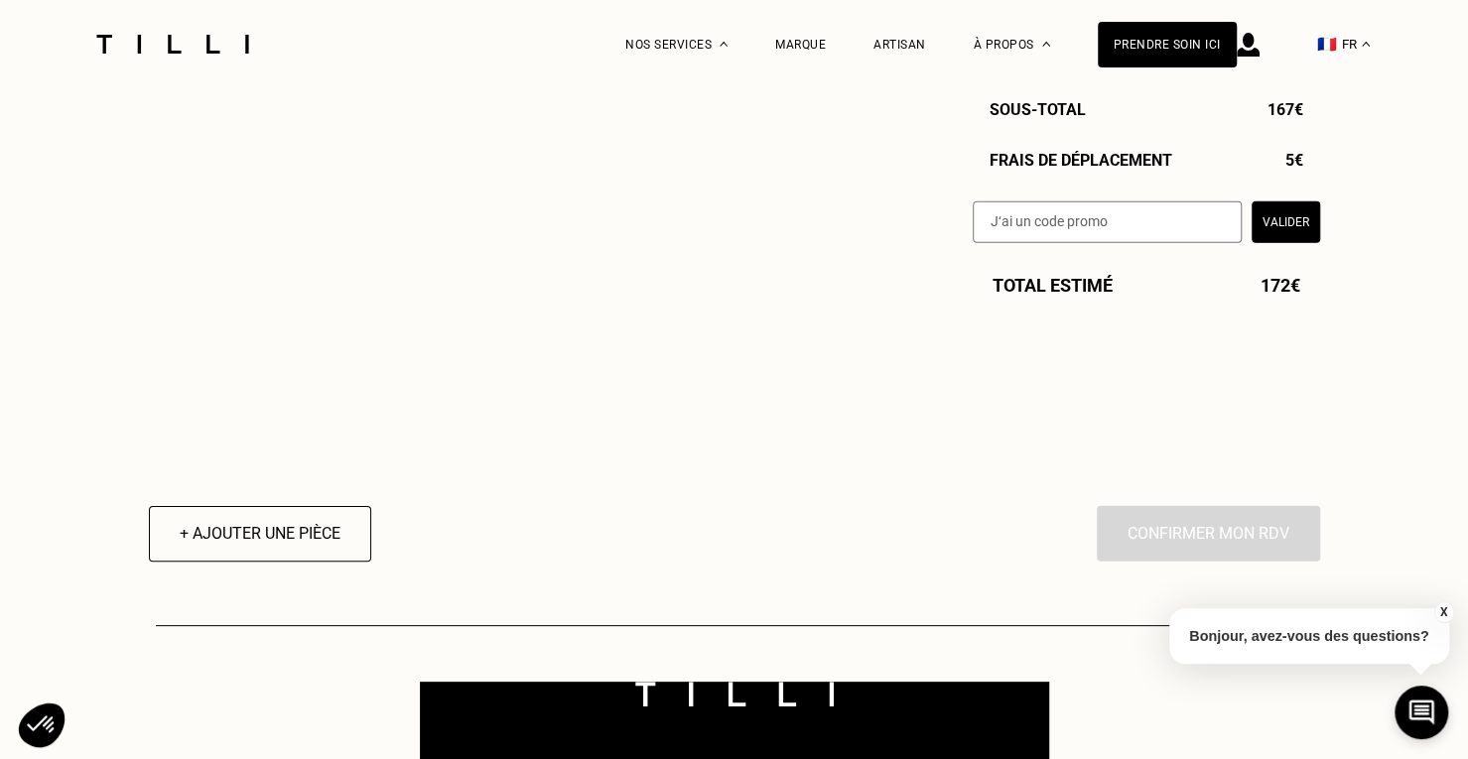
select select "FR"
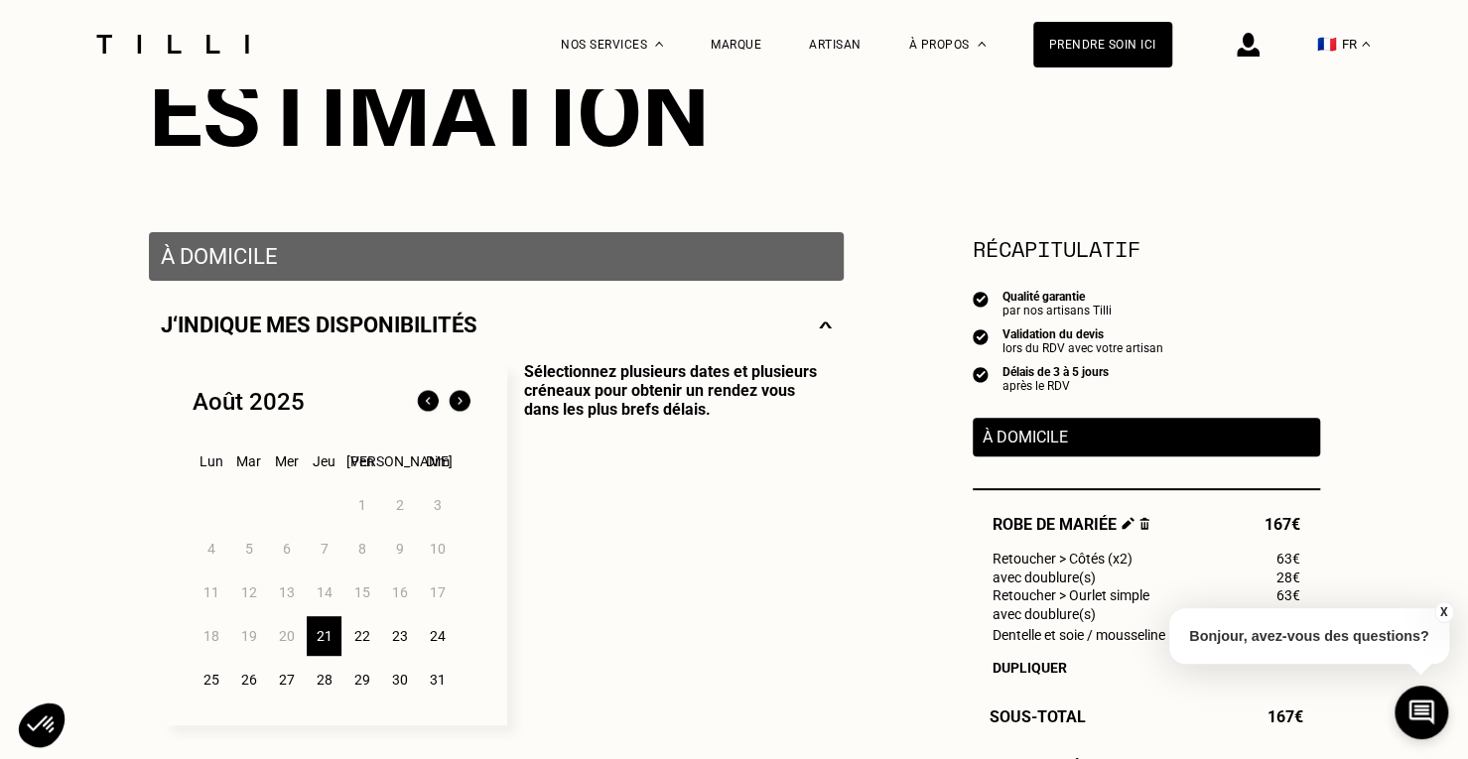
scroll to position [257, 0]
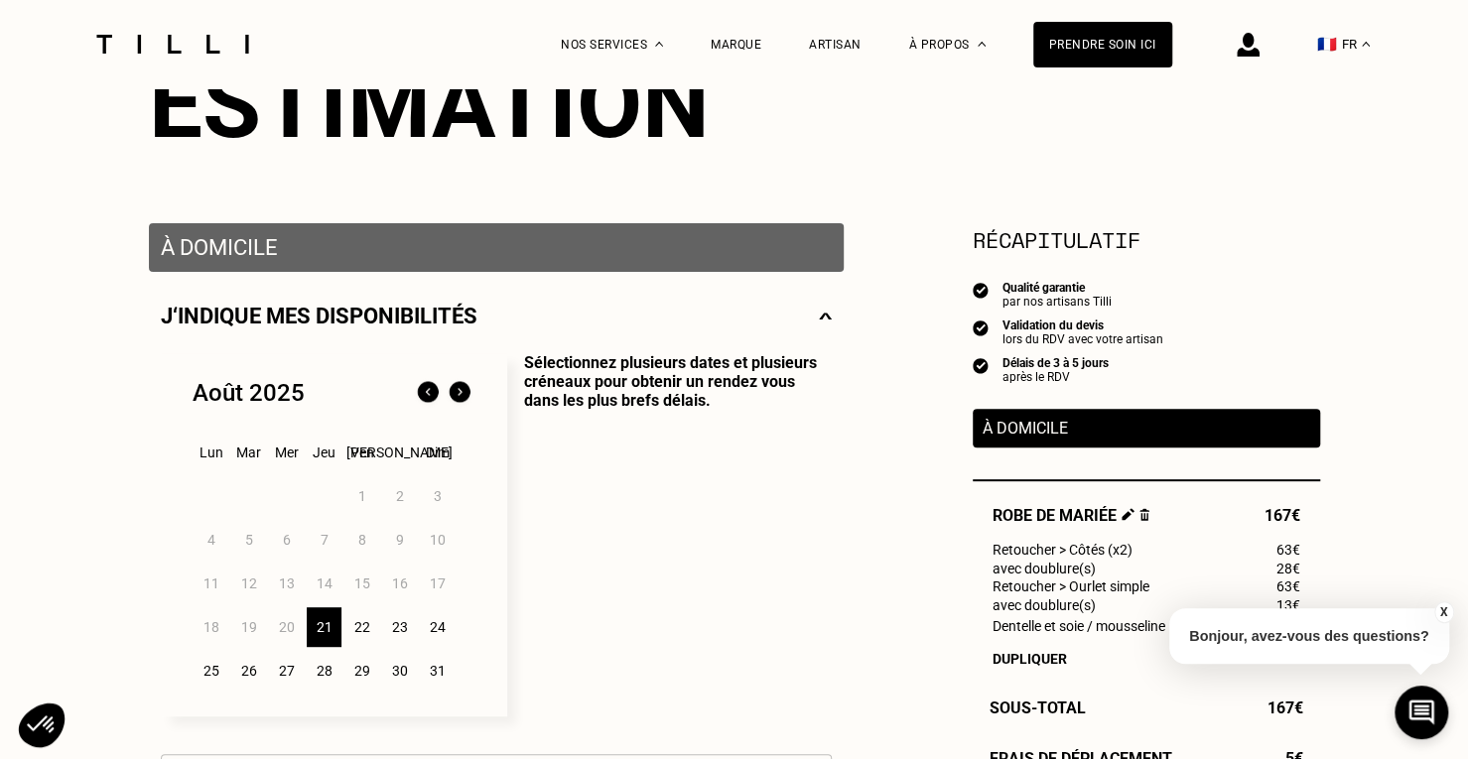
click at [459, 397] on img at bounding box center [460, 393] width 32 height 32
click at [213, 499] on div "1" at bounding box center [211, 496] width 35 height 40
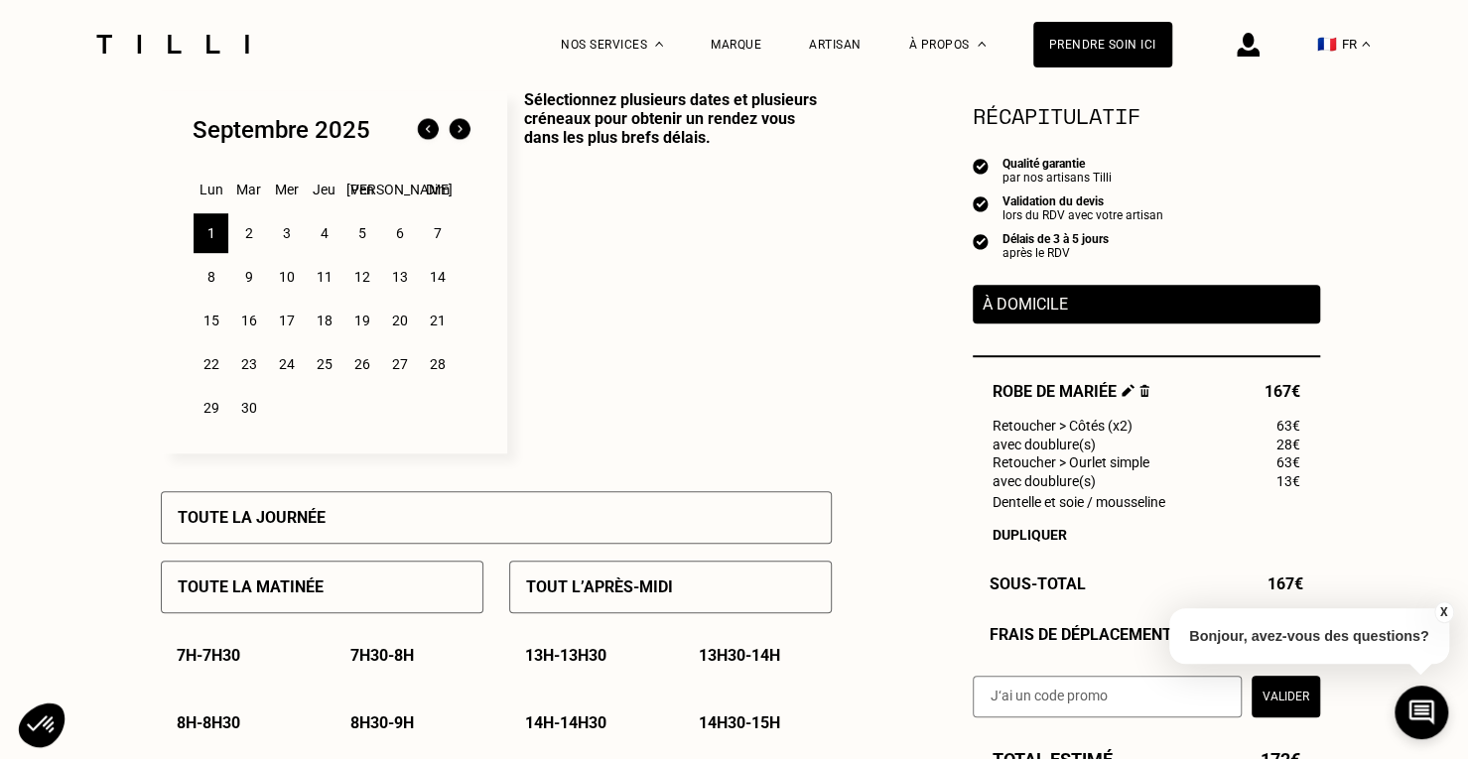
scroll to position [521, 0]
click at [270, 587] on p "Toute la matinée" at bounding box center [251, 586] width 146 height 19
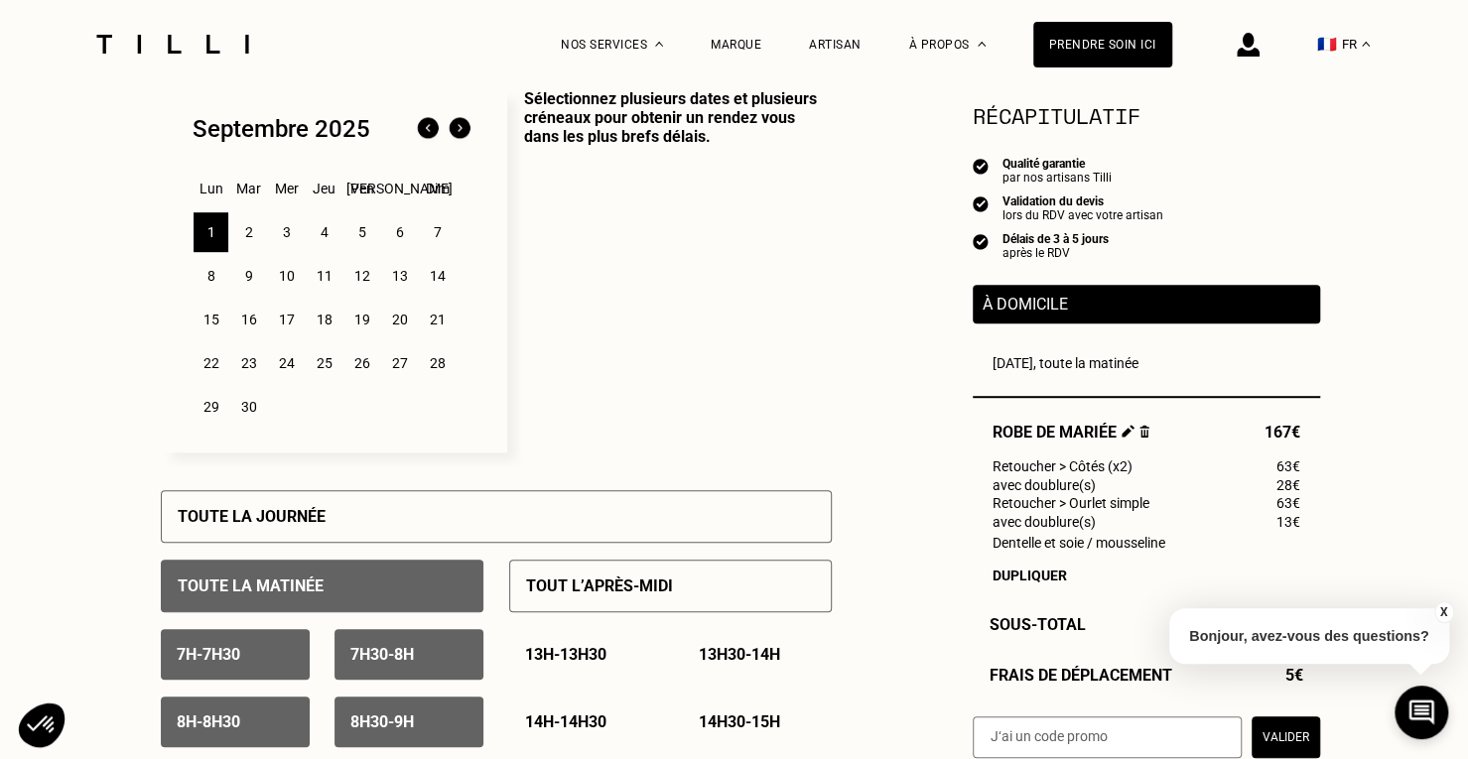
click at [246, 234] on div "2" at bounding box center [248, 232] width 35 height 40
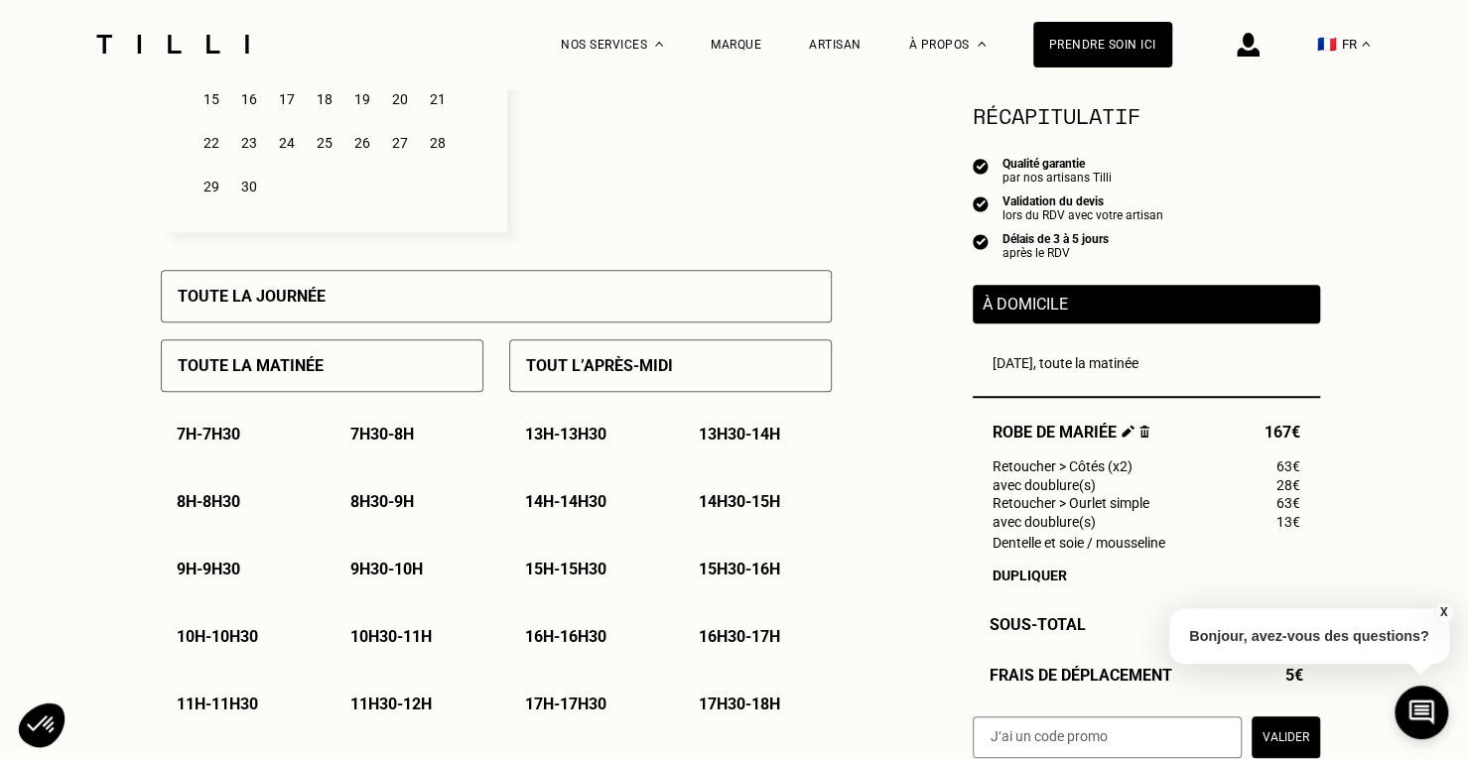
scroll to position [887, 0]
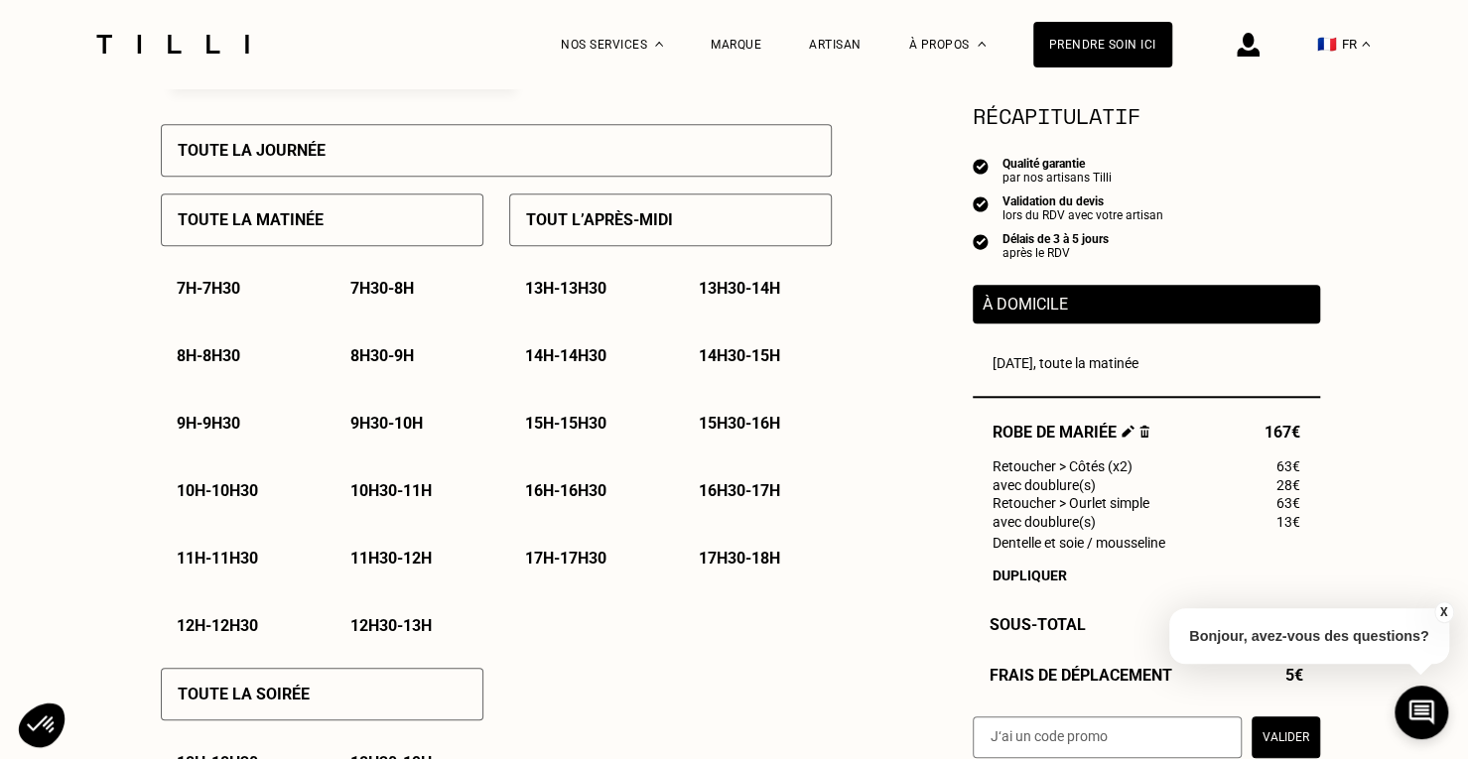
click at [415, 221] on div "Toute la matinée" at bounding box center [322, 220] width 323 height 53
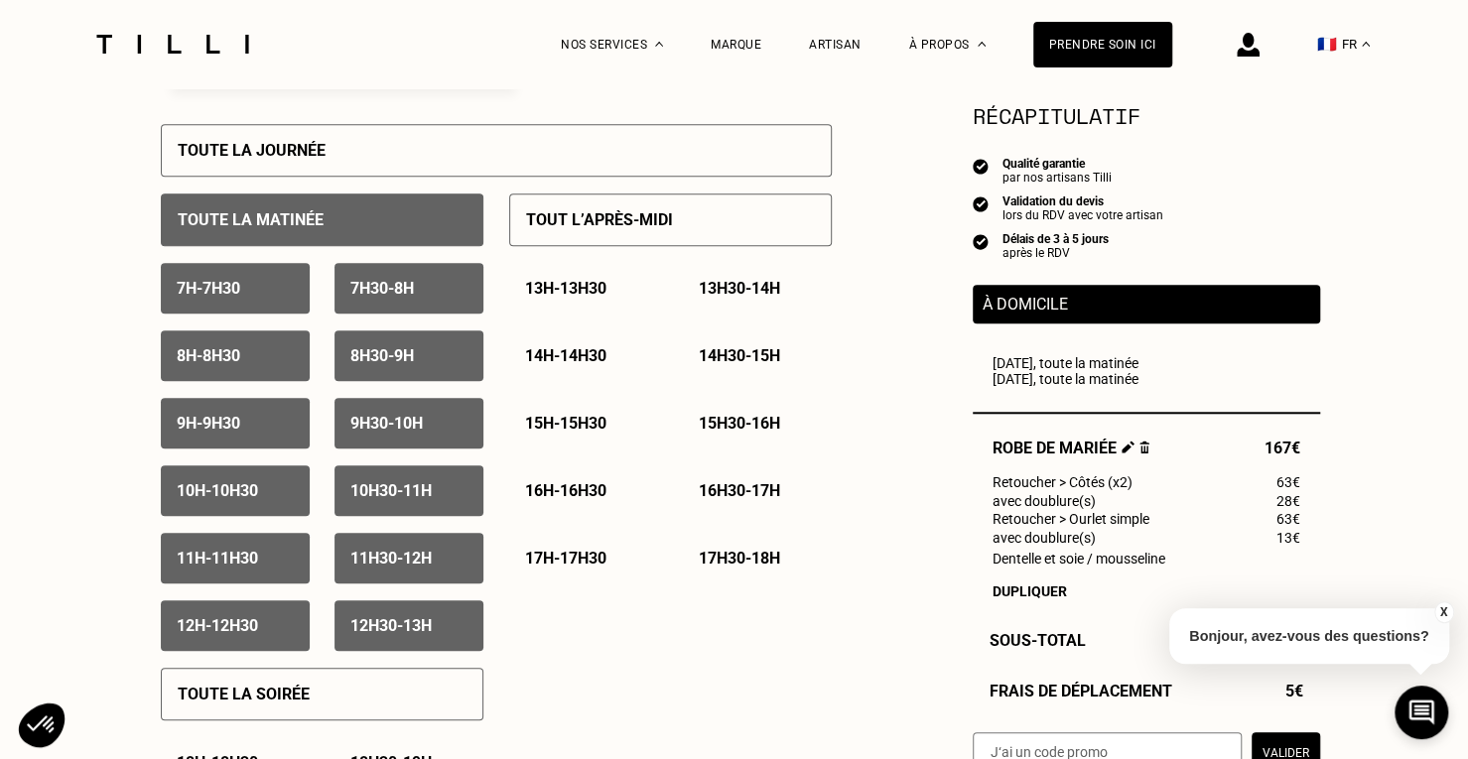
click at [553, 225] on p "Tout l’après-midi" at bounding box center [599, 219] width 147 height 19
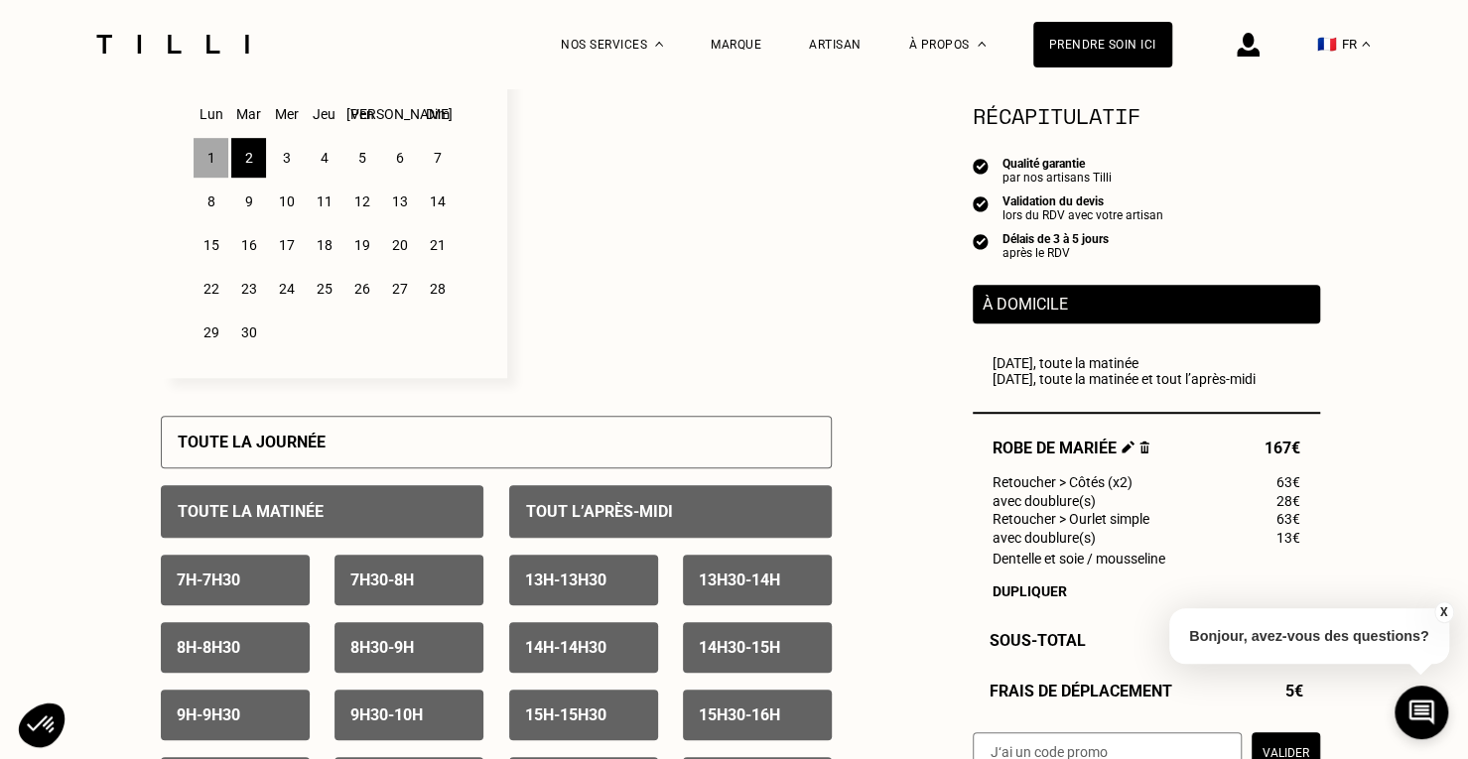
scroll to position [525, 0]
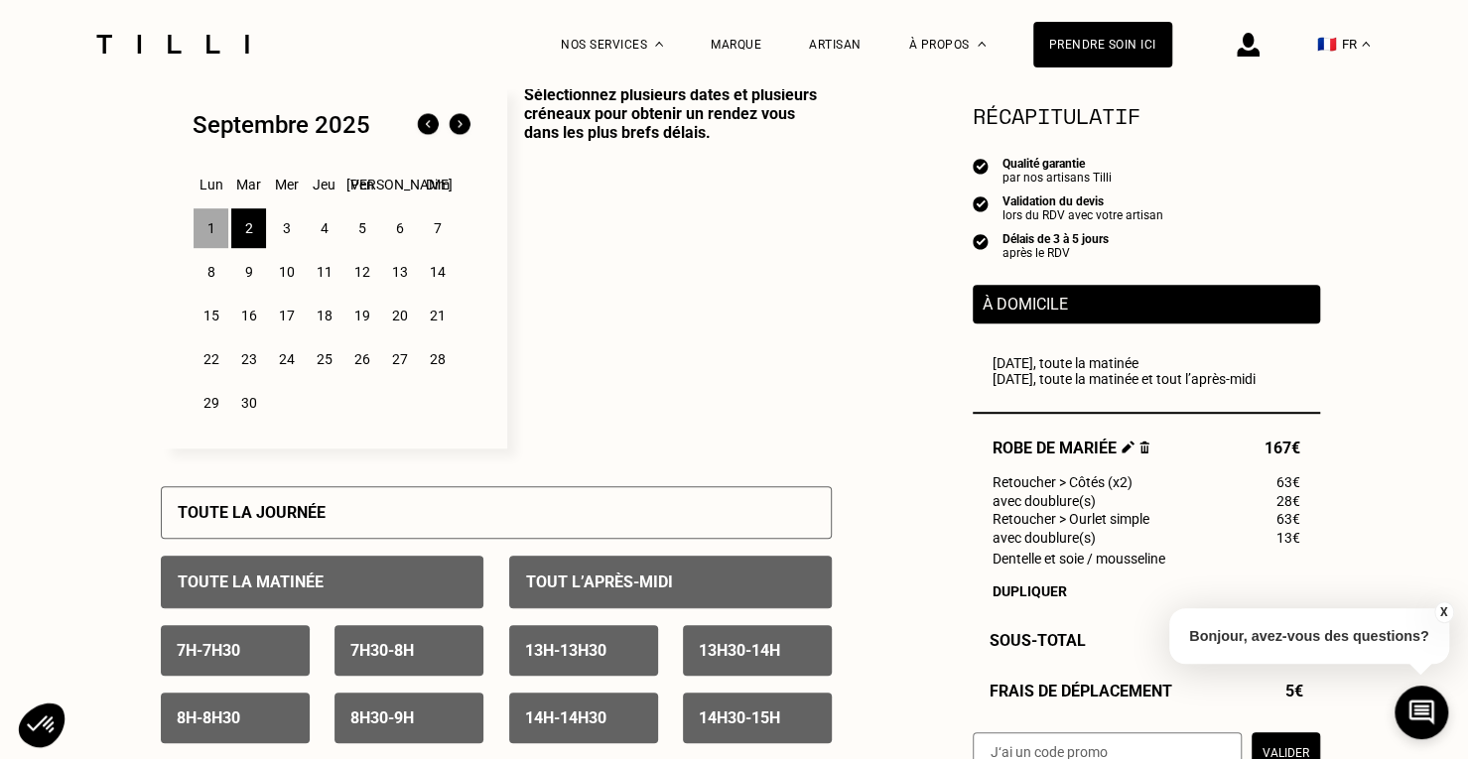
click at [212, 236] on div "1" at bounding box center [211, 228] width 35 height 40
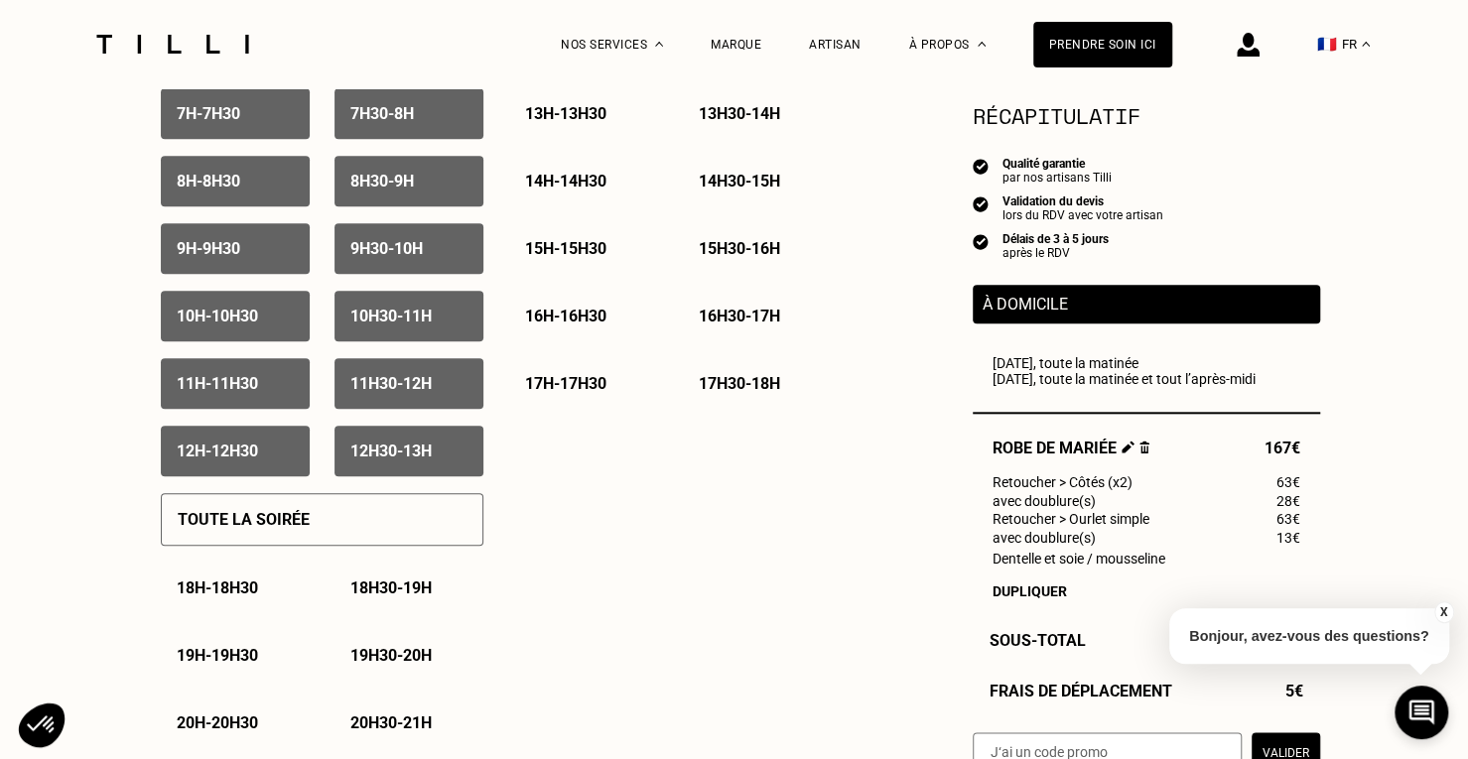
scroll to position [1063, 0]
click at [294, 540] on div "Toute la soirée" at bounding box center [322, 518] width 323 height 53
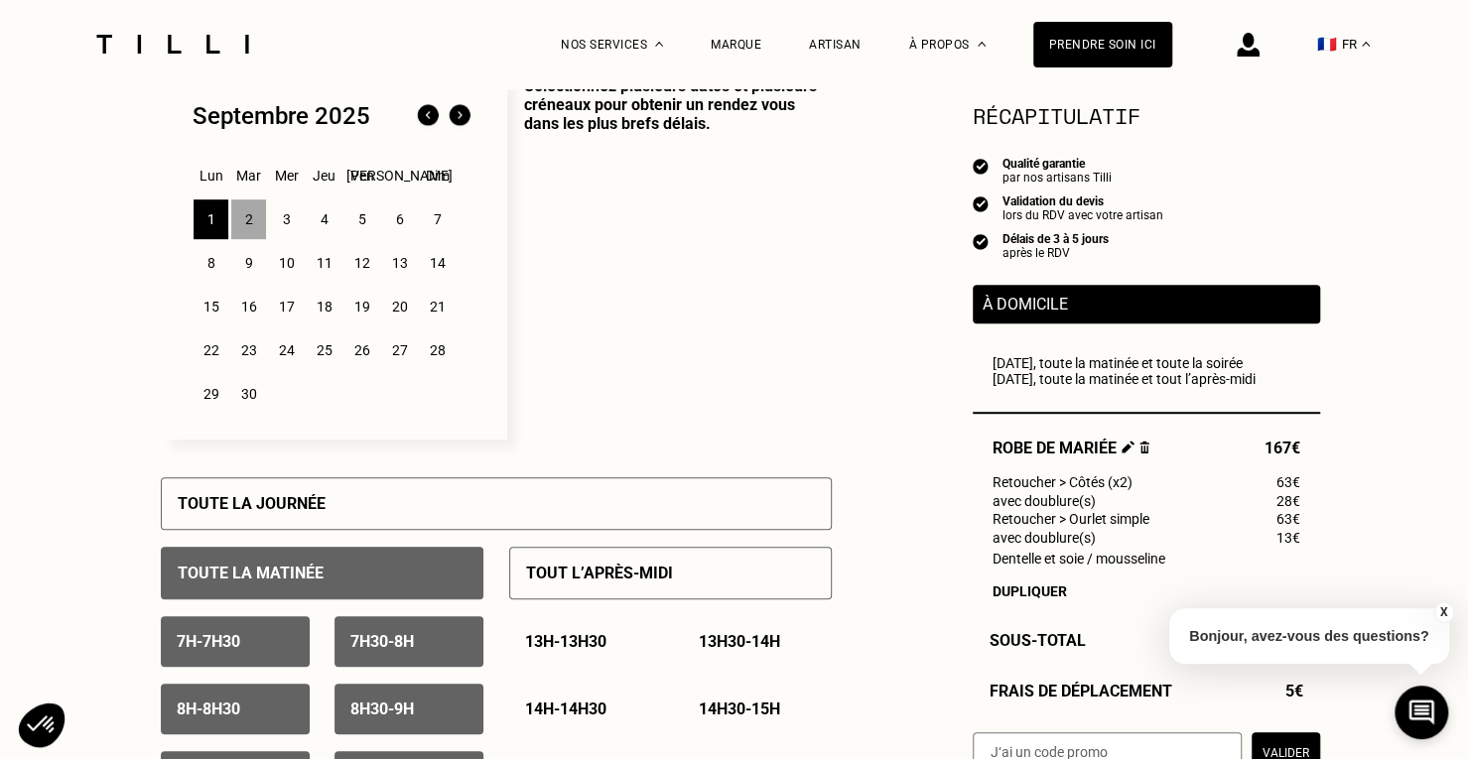
scroll to position [527, 0]
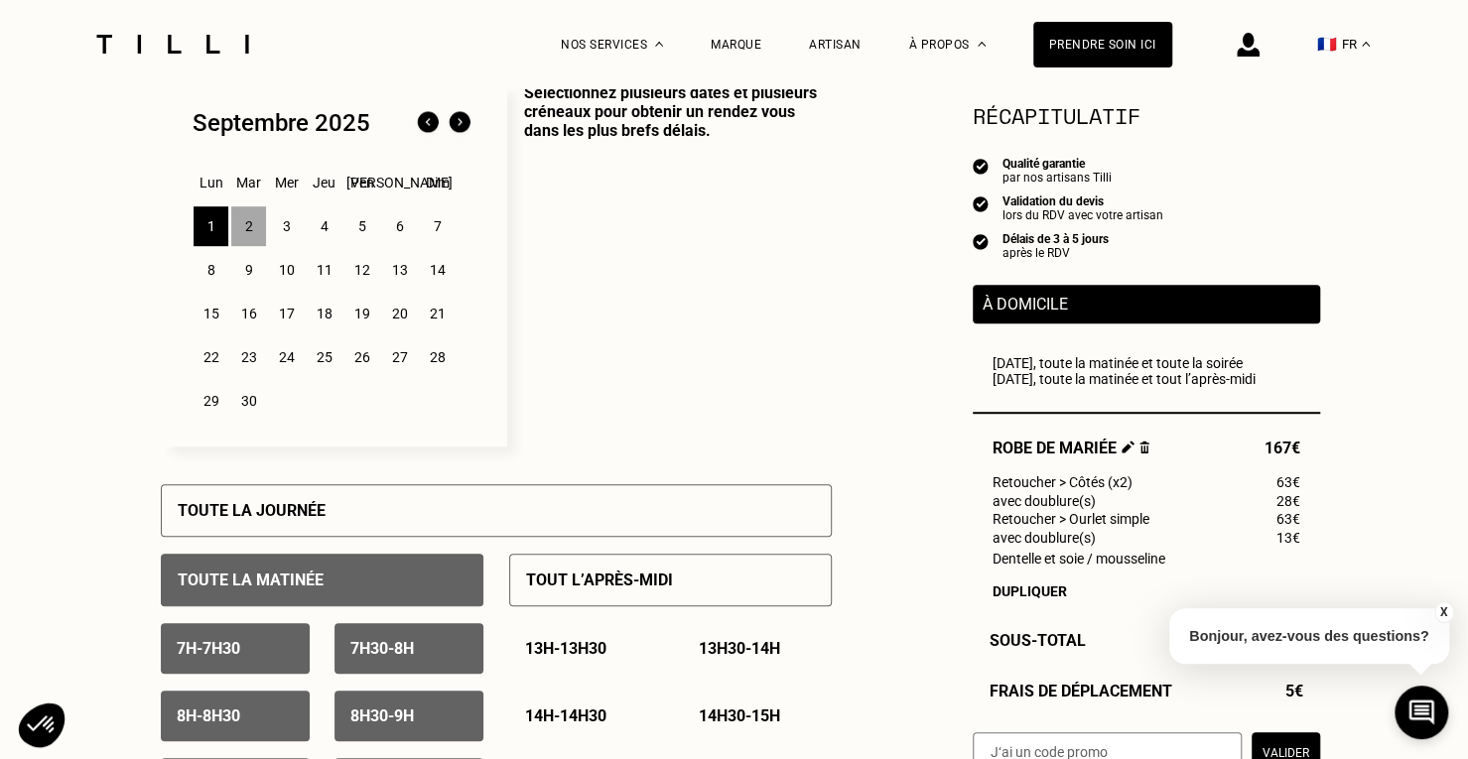
click at [291, 233] on div "3" at bounding box center [286, 226] width 35 height 40
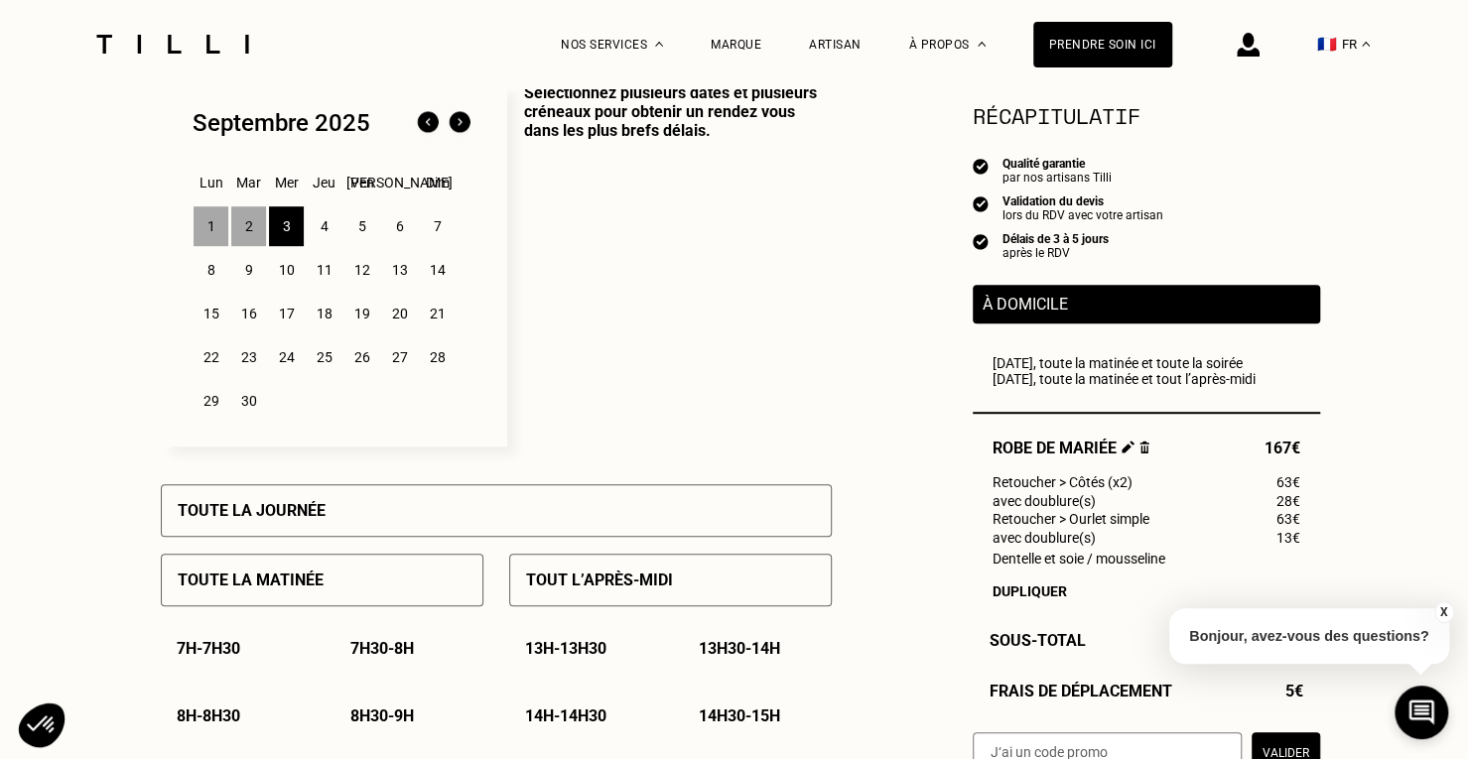
click at [268, 497] on div "Toute la journée" at bounding box center [496, 510] width 671 height 53
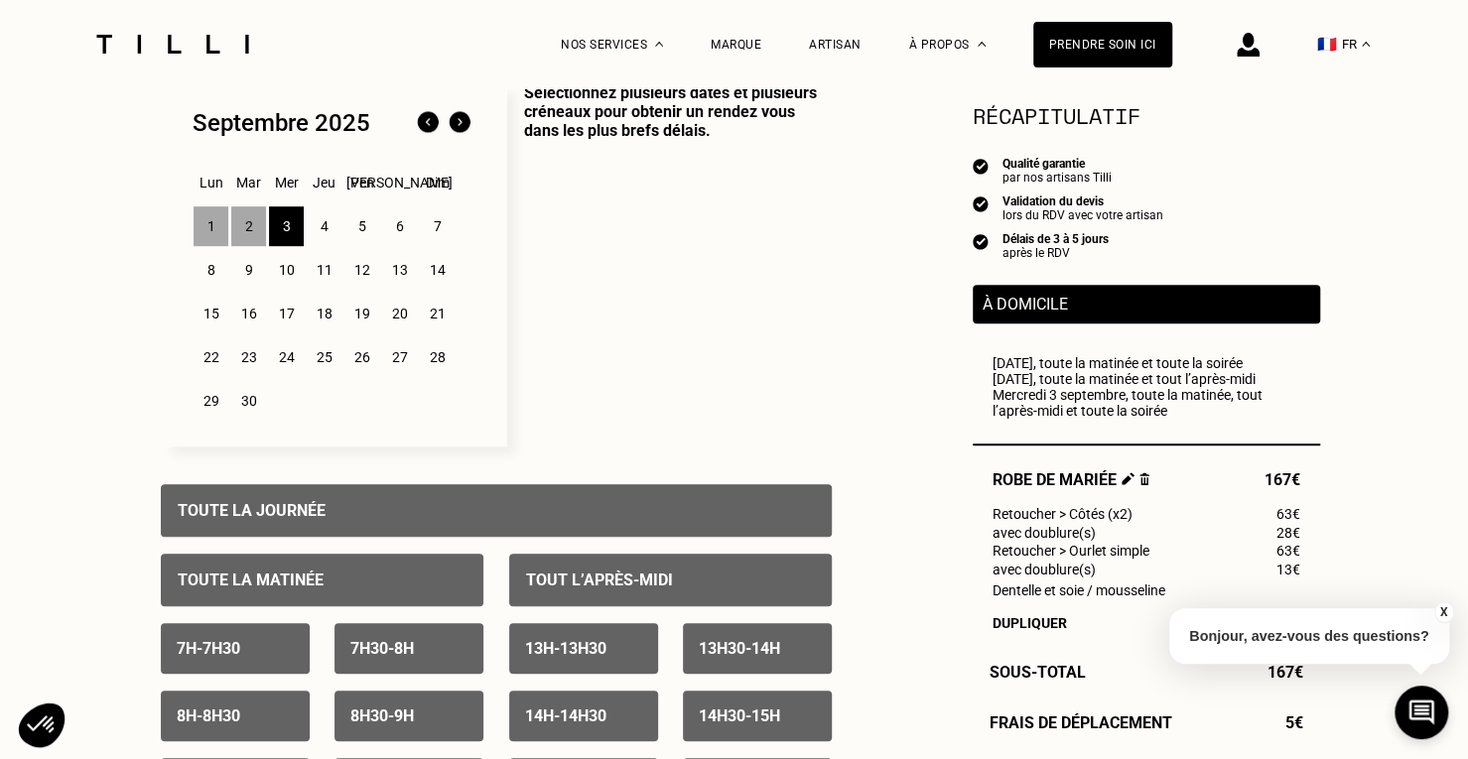
click at [327, 233] on div "4" at bounding box center [324, 226] width 35 height 40
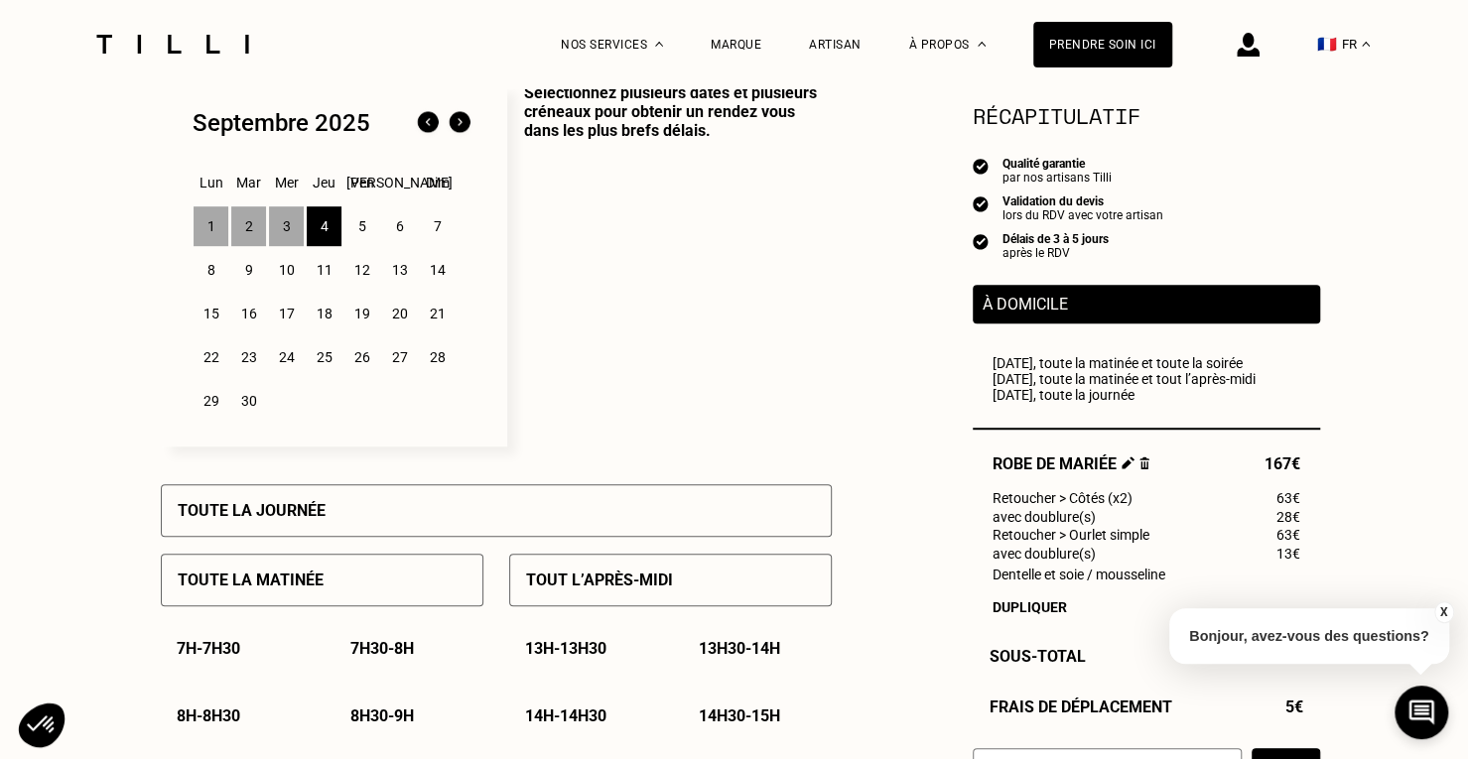
click at [319, 505] on p "Toute la journée" at bounding box center [252, 510] width 148 height 19
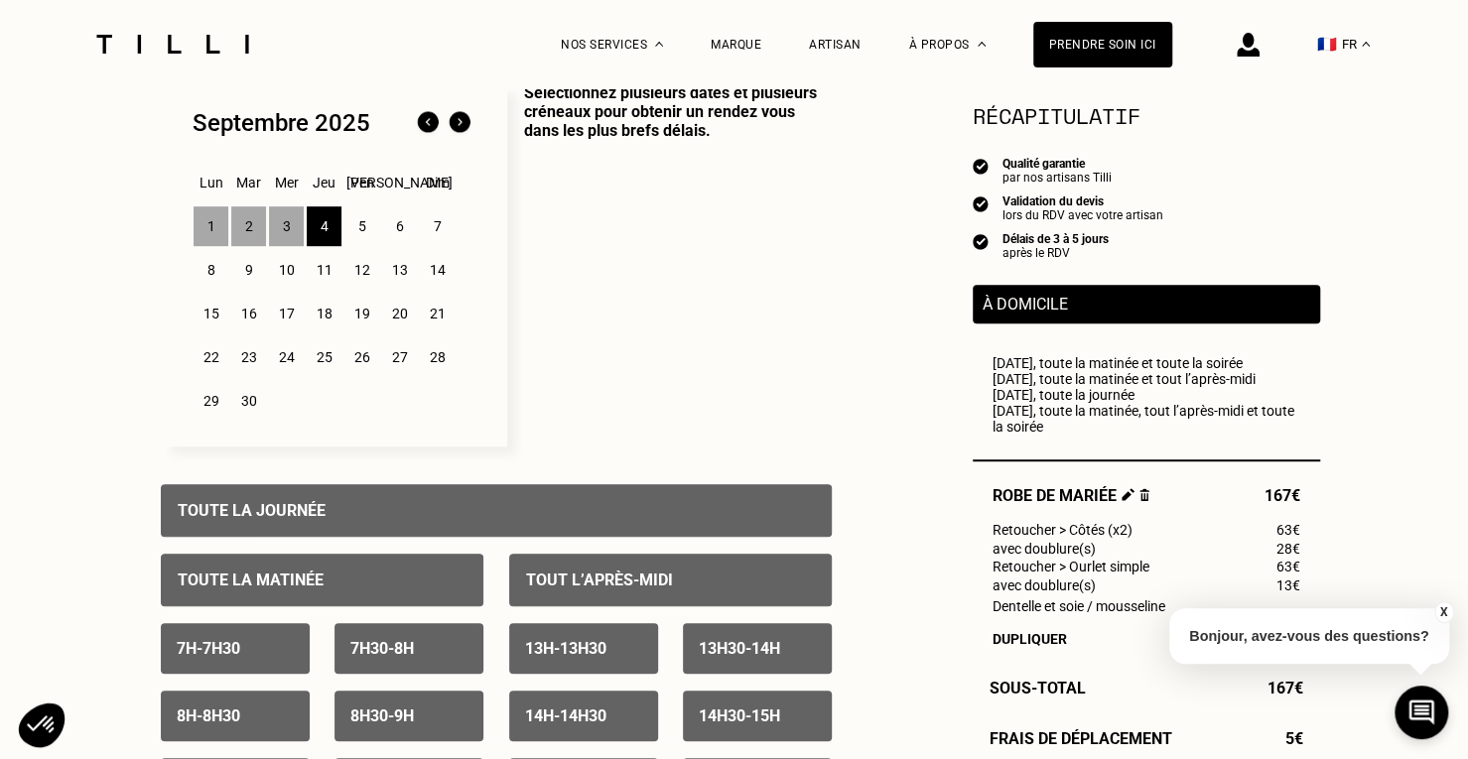
click at [355, 225] on div "5" at bounding box center [361, 226] width 35 height 40
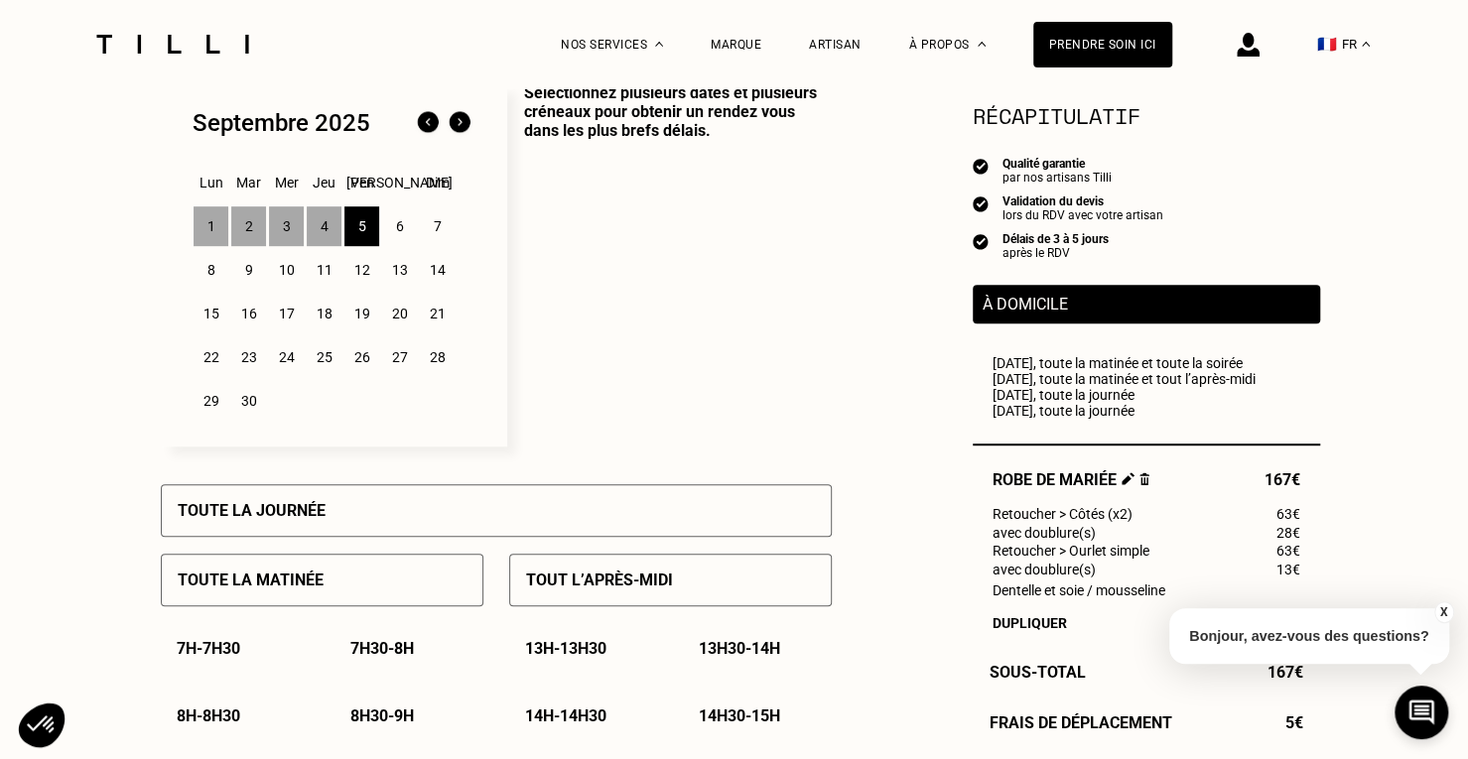
click at [307, 507] on p "Toute la journée" at bounding box center [252, 510] width 148 height 19
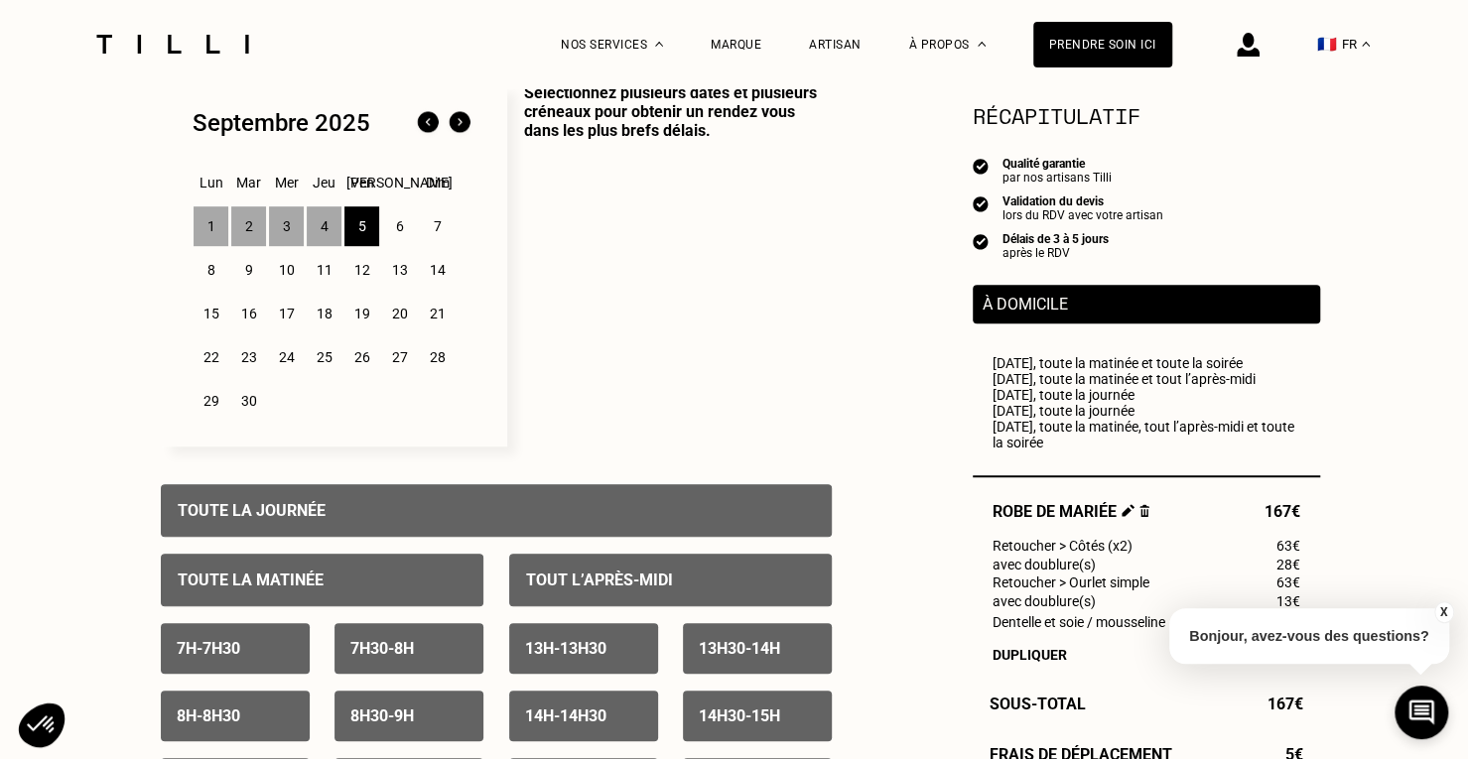
click at [397, 218] on div "6" at bounding box center [399, 226] width 35 height 40
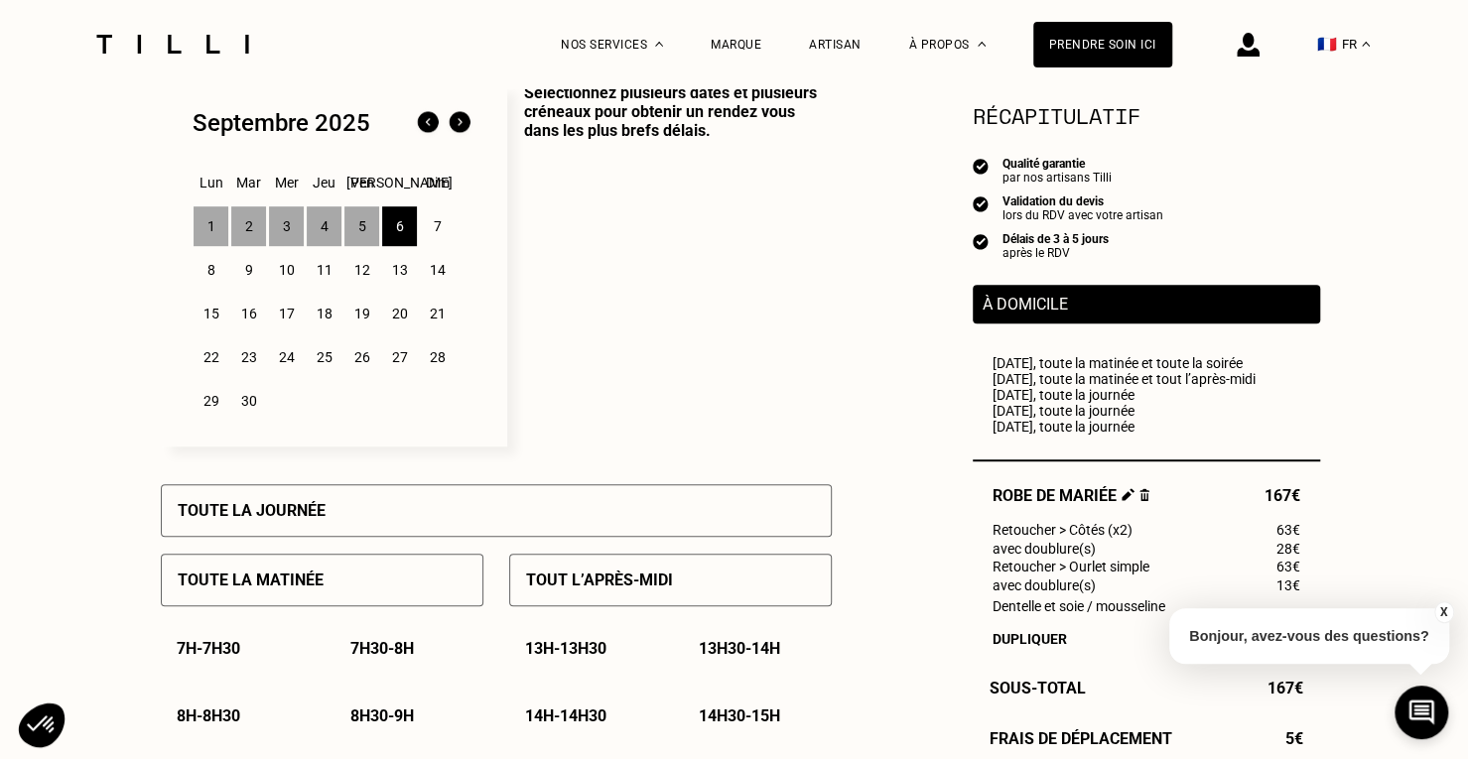
click at [356, 571] on div "Toute la matinée" at bounding box center [322, 580] width 323 height 53
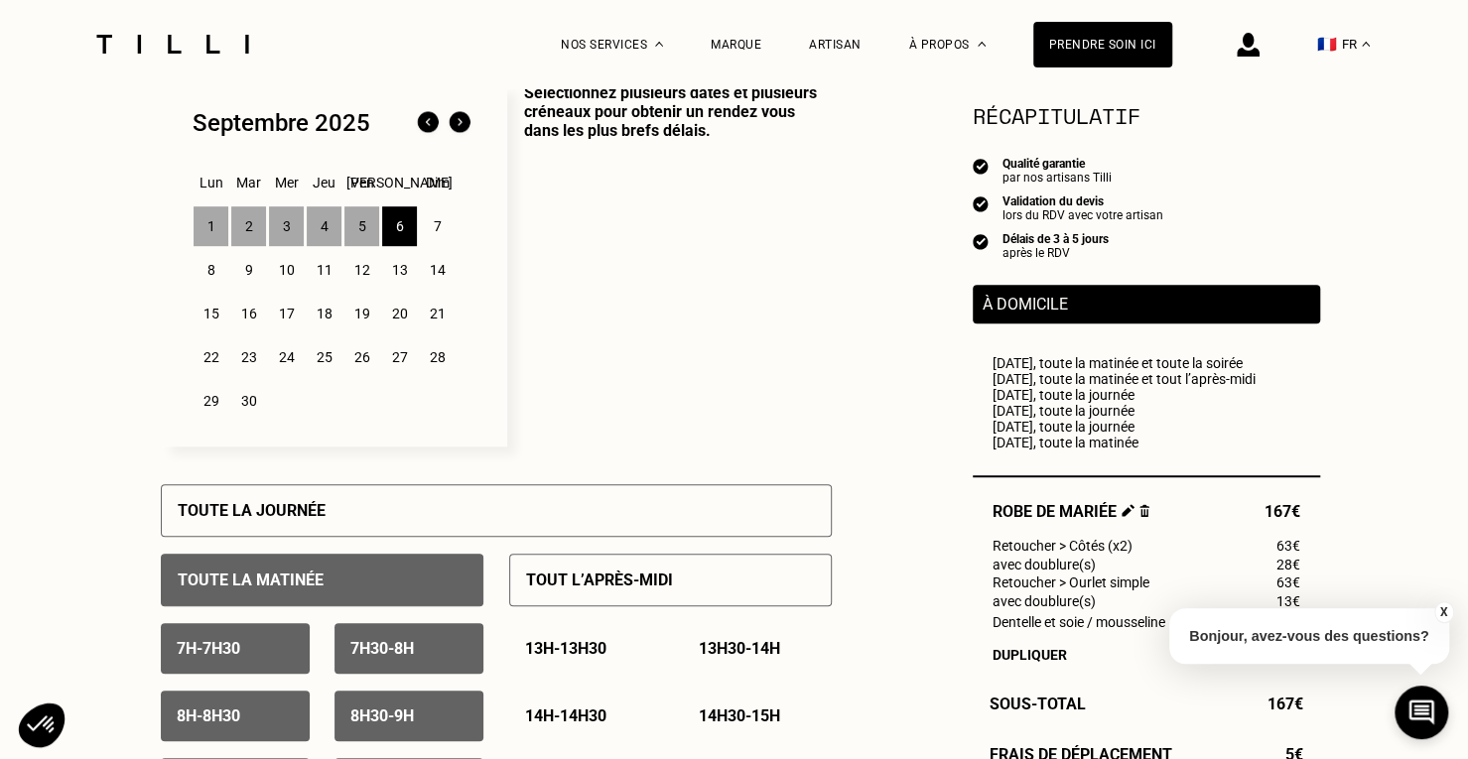
click at [538, 585] on p "Tout l’après-midi" at bounding box center [599, 580] width 147 height 19
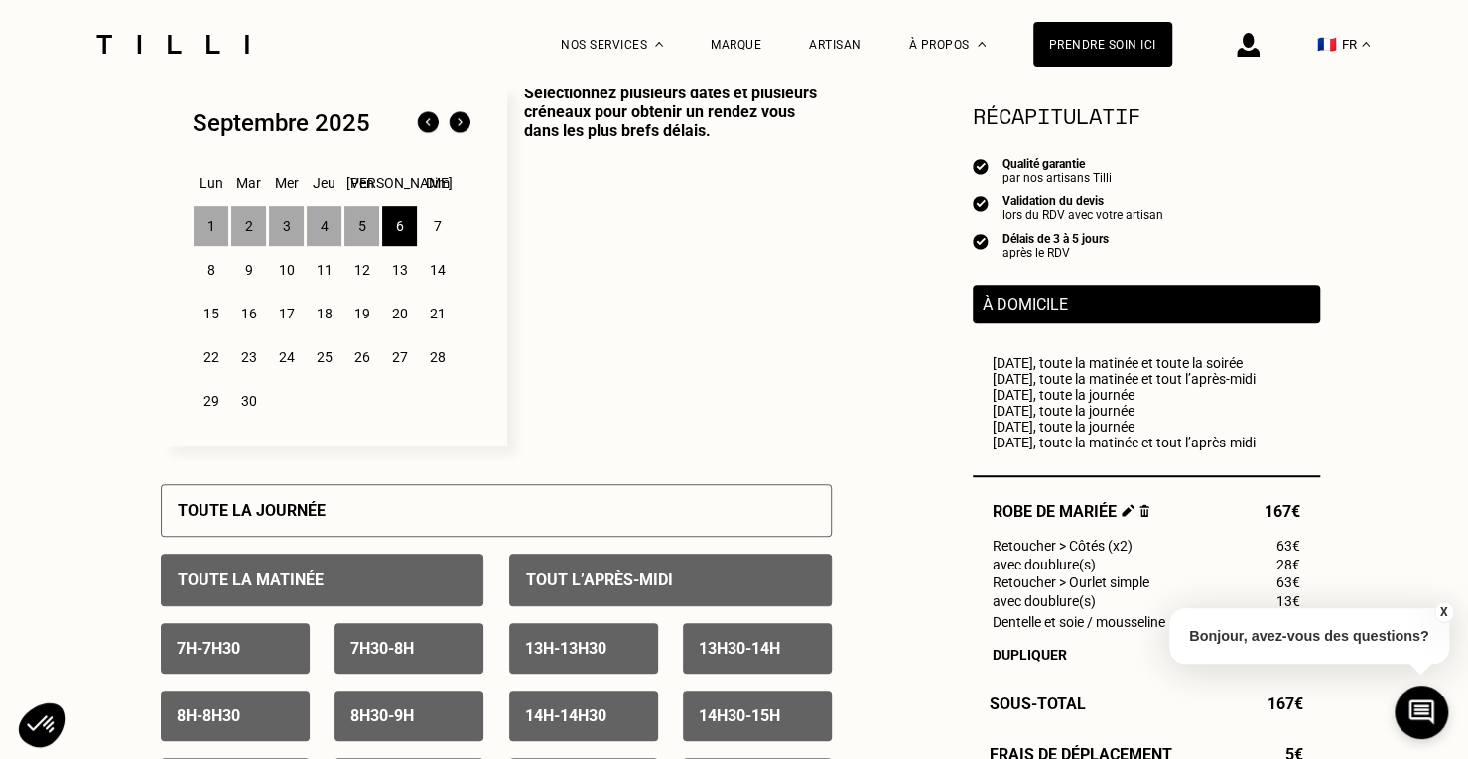
click at [439, 213] on div "7" at bounding box center [437, 226] width 35 height 40
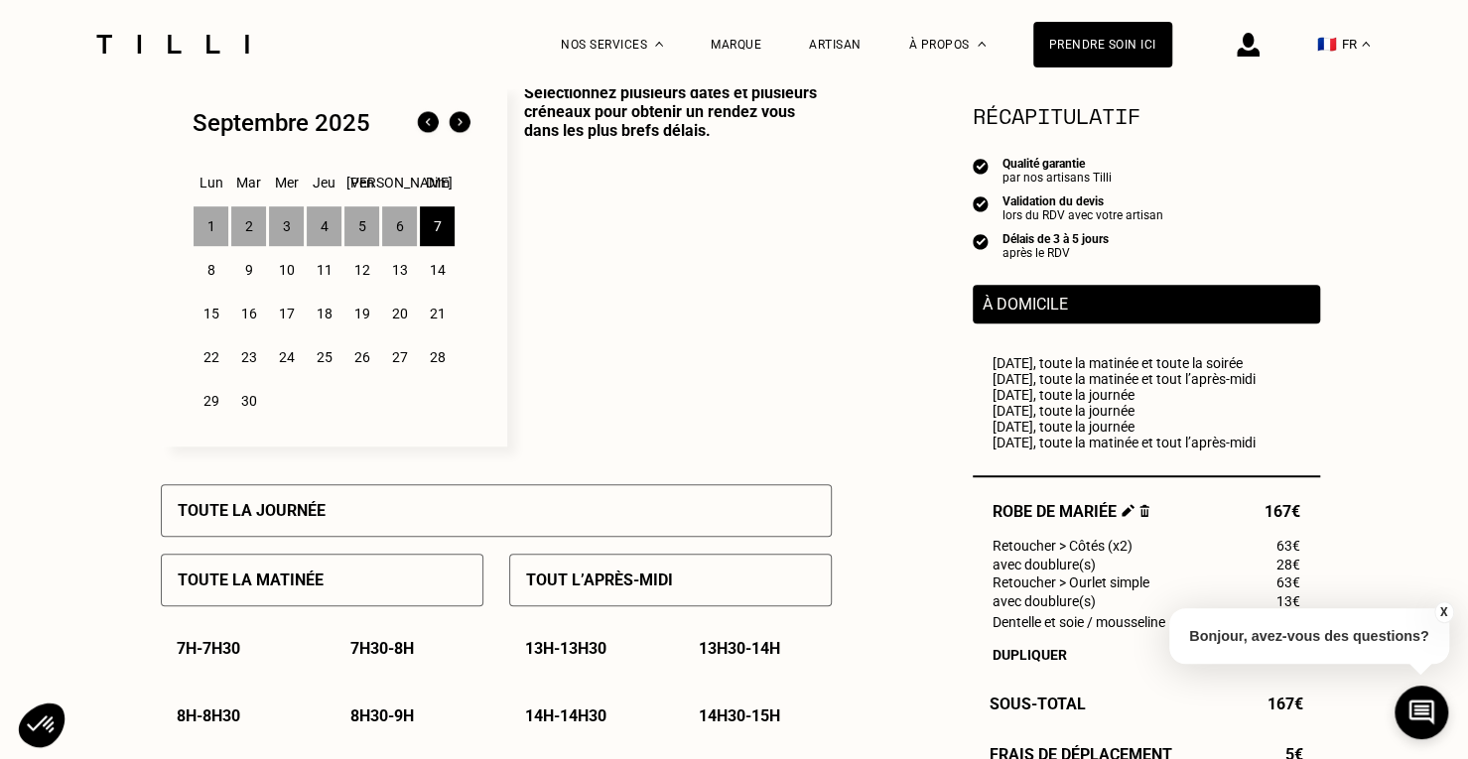
click at [409, 507] on div "Toute la journée" at bounding box center [496, 510] width 671 height 53
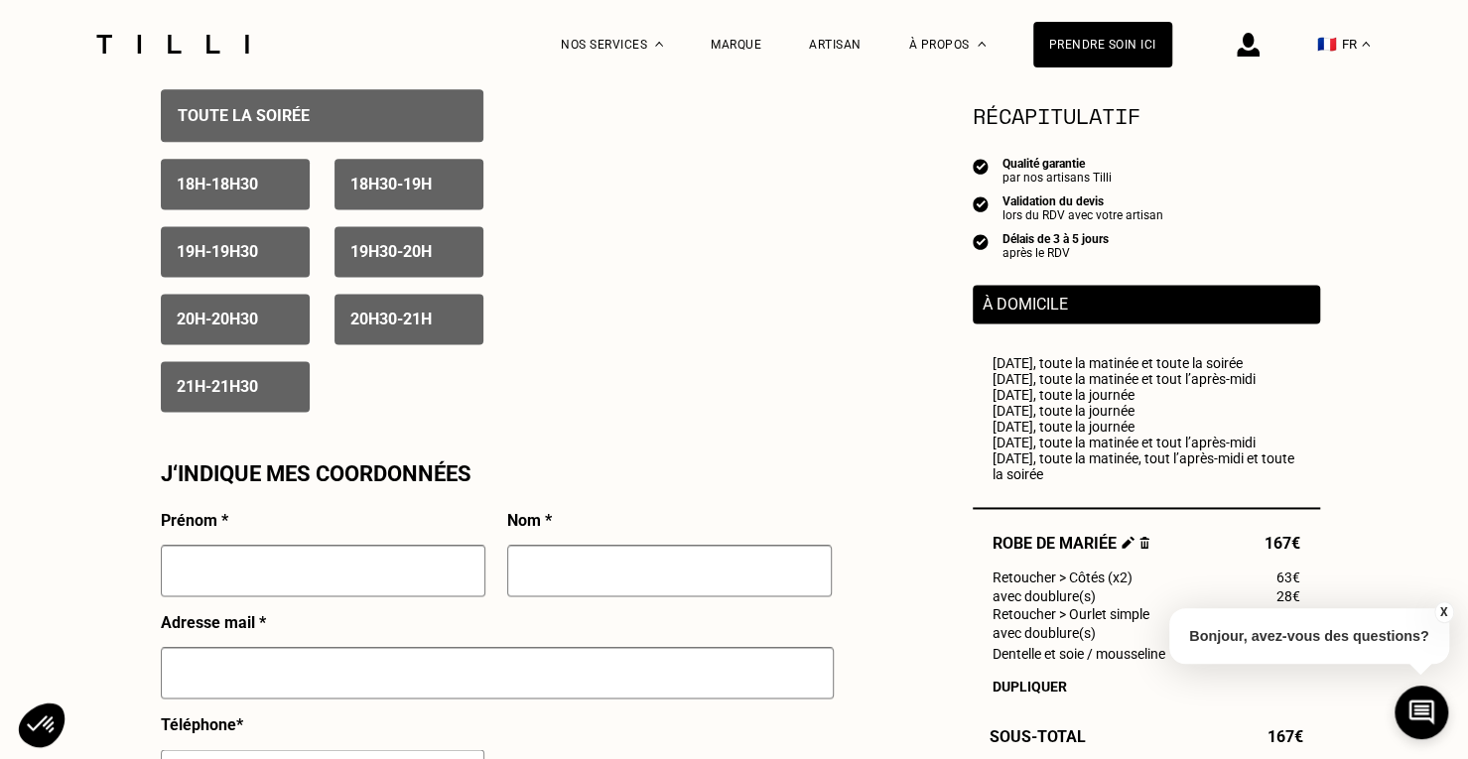
scroll to position [1565, 0]
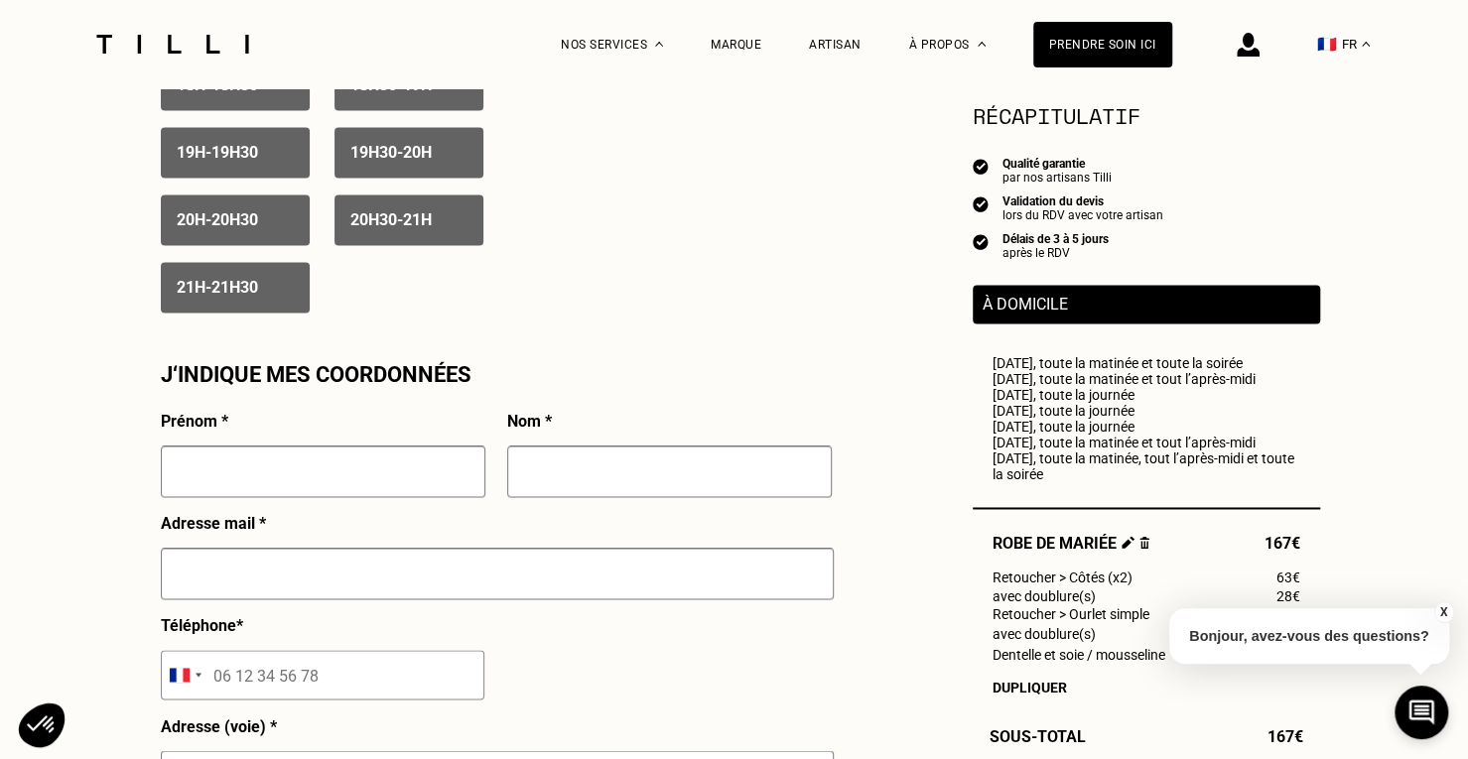
click at [298, 487] on input "text" at bounding box center [323, 472] width 325 height 52
type input "[PERSON_NAME]"
type input "[PERSON_NAME][EMAIL_ADDRESS][DOMAIN_NAME]"
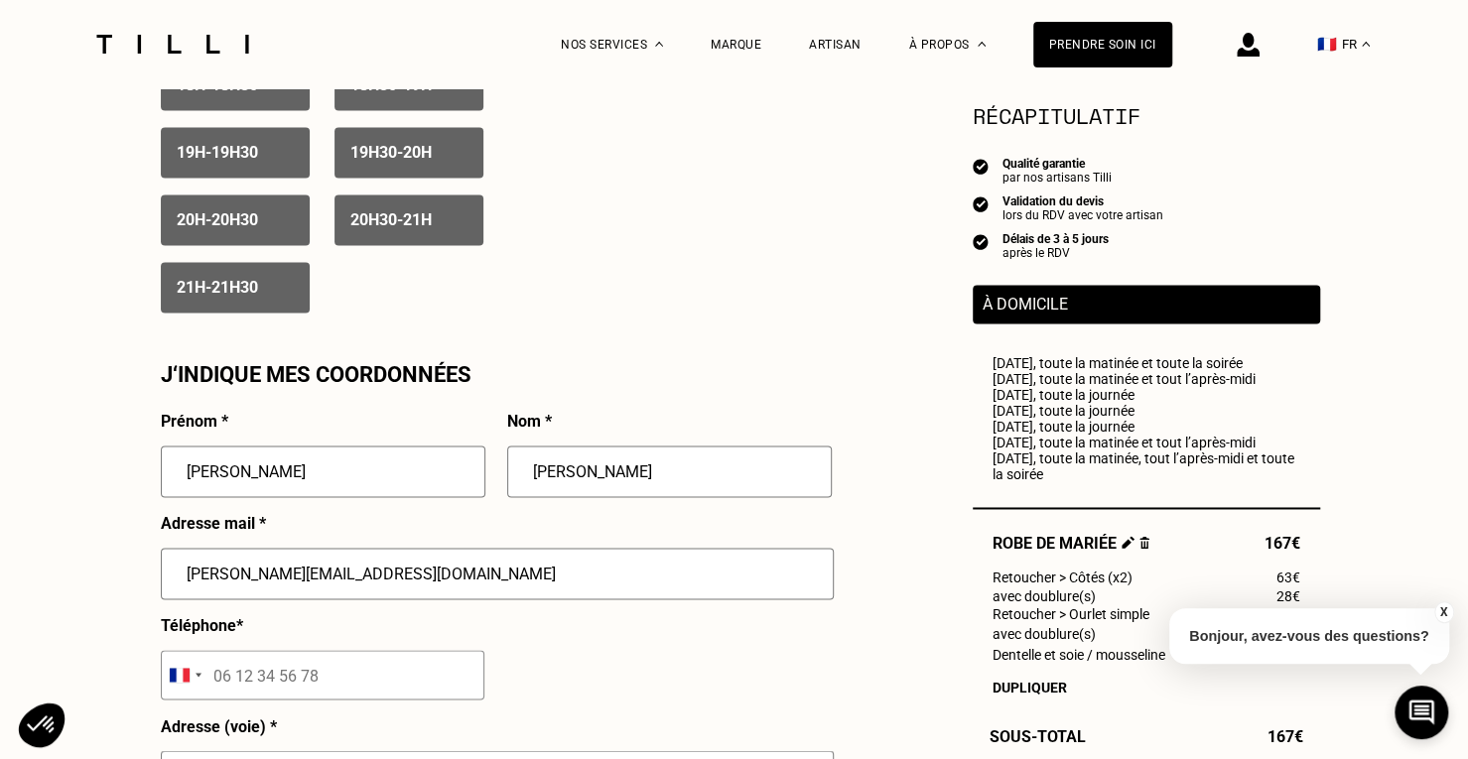
type input "06 76 37 46 14"
type input "10 Mail [PERSON_NAME]"
type input "Issy-[GEOGRAPHIC_DATA]"
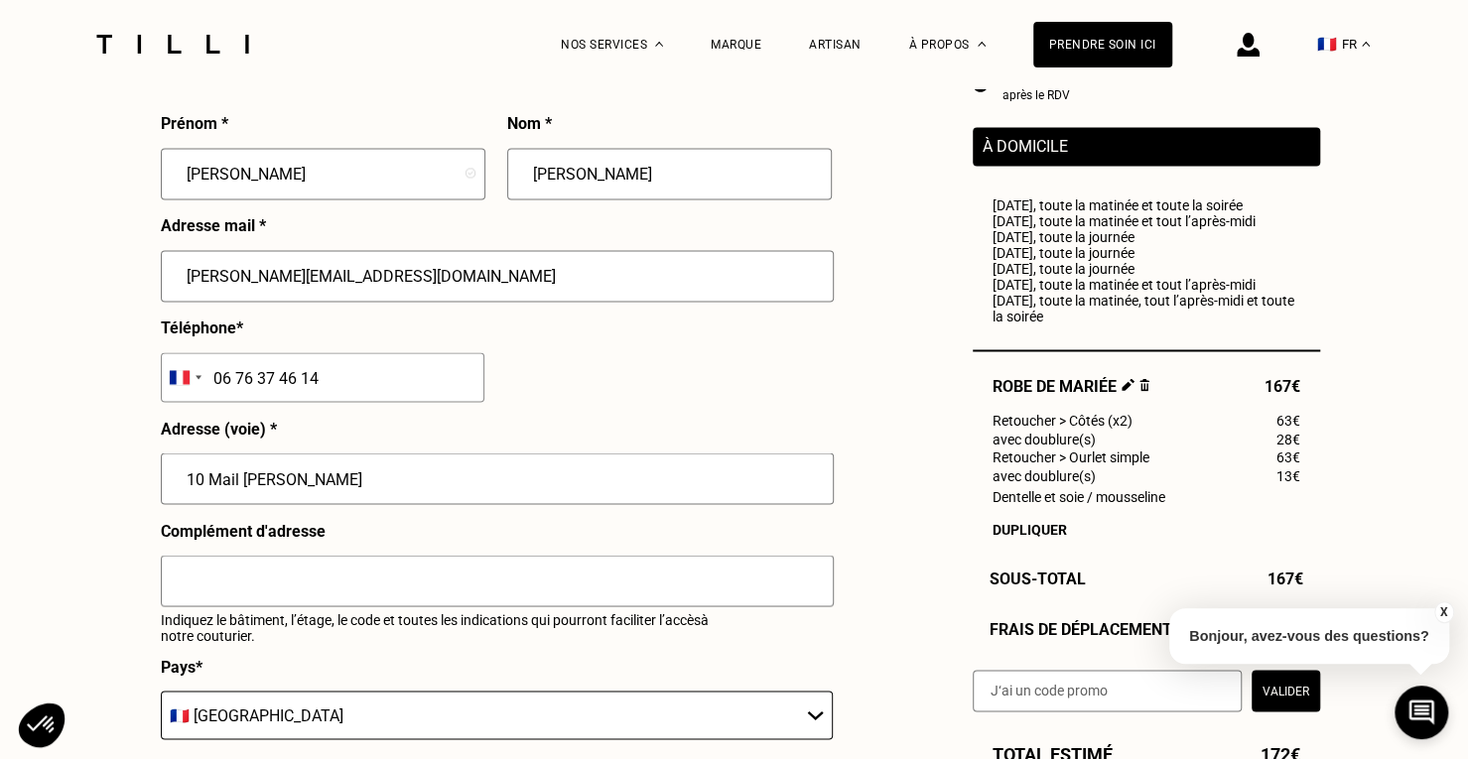
scroll to position [2061, 0]
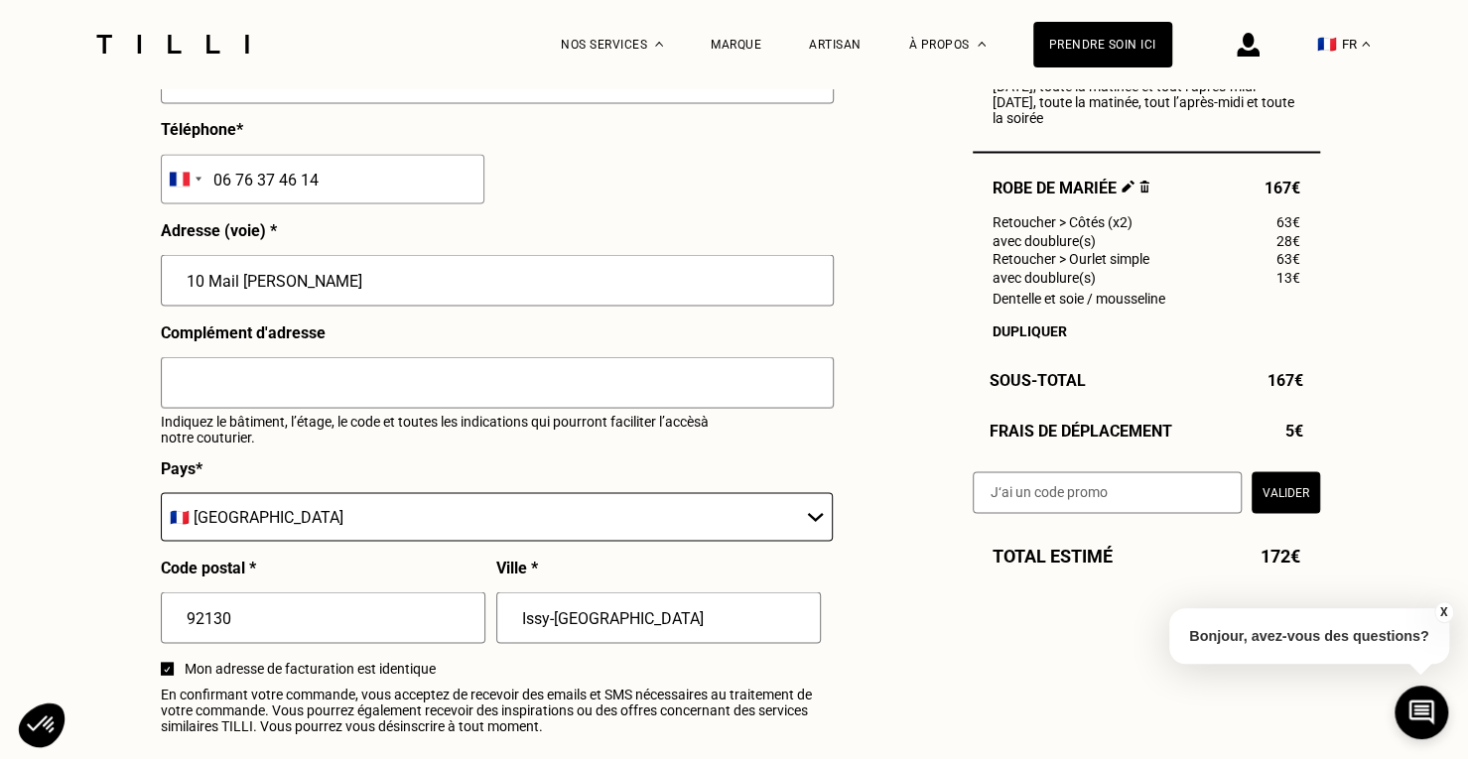
click at [1088, 491] on input "text" at bounding box center [1107, 491] width 269 height 42
paste input "TILLIpae6qMV"
type input "TILLIpae6qMV"
click at [1272, 499] on button "Valider" at bounding box center [1286, 491] width 68 height 42
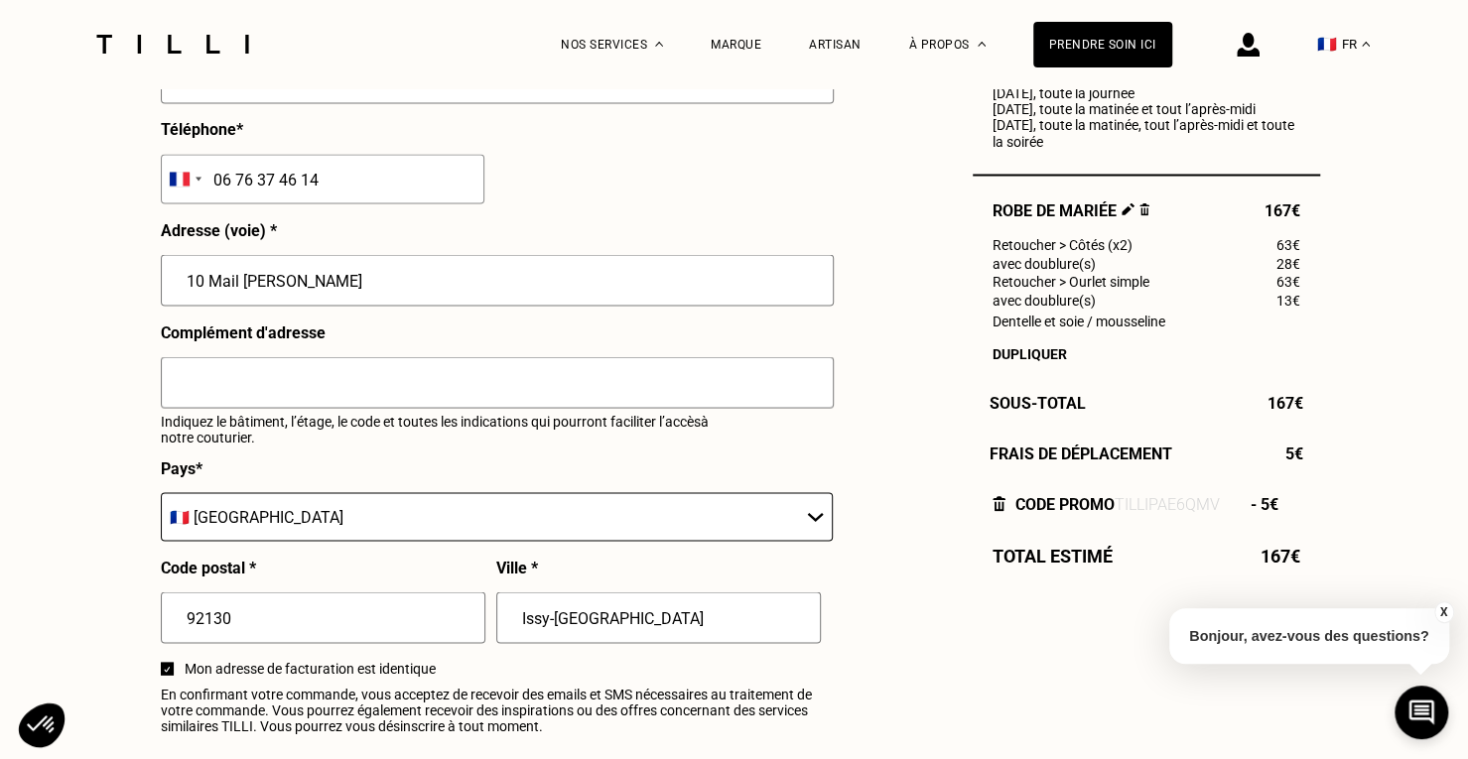
click at [999, 510] on img at bounding box center [999, 503] width 13 height 16
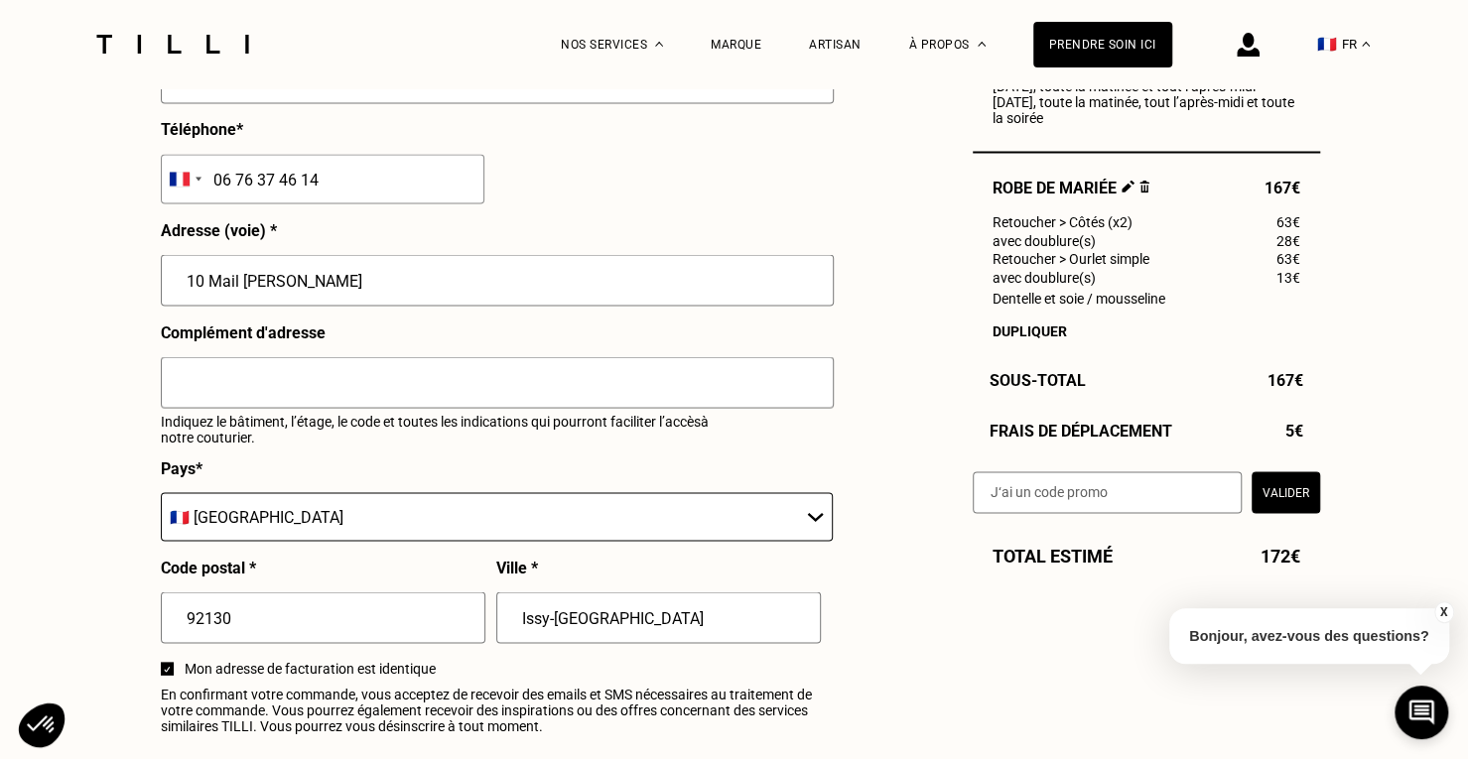
click at [1102, 501] on input "text" at bounding box center [1107, 491] width 269 height 42
paste input "LILYSILK-TILLI-6"
type input "LILYSILK-TILLI-6"
click at [1280, 493] on button "Valider" at bounding box center [1286, 491] width 68 height 42
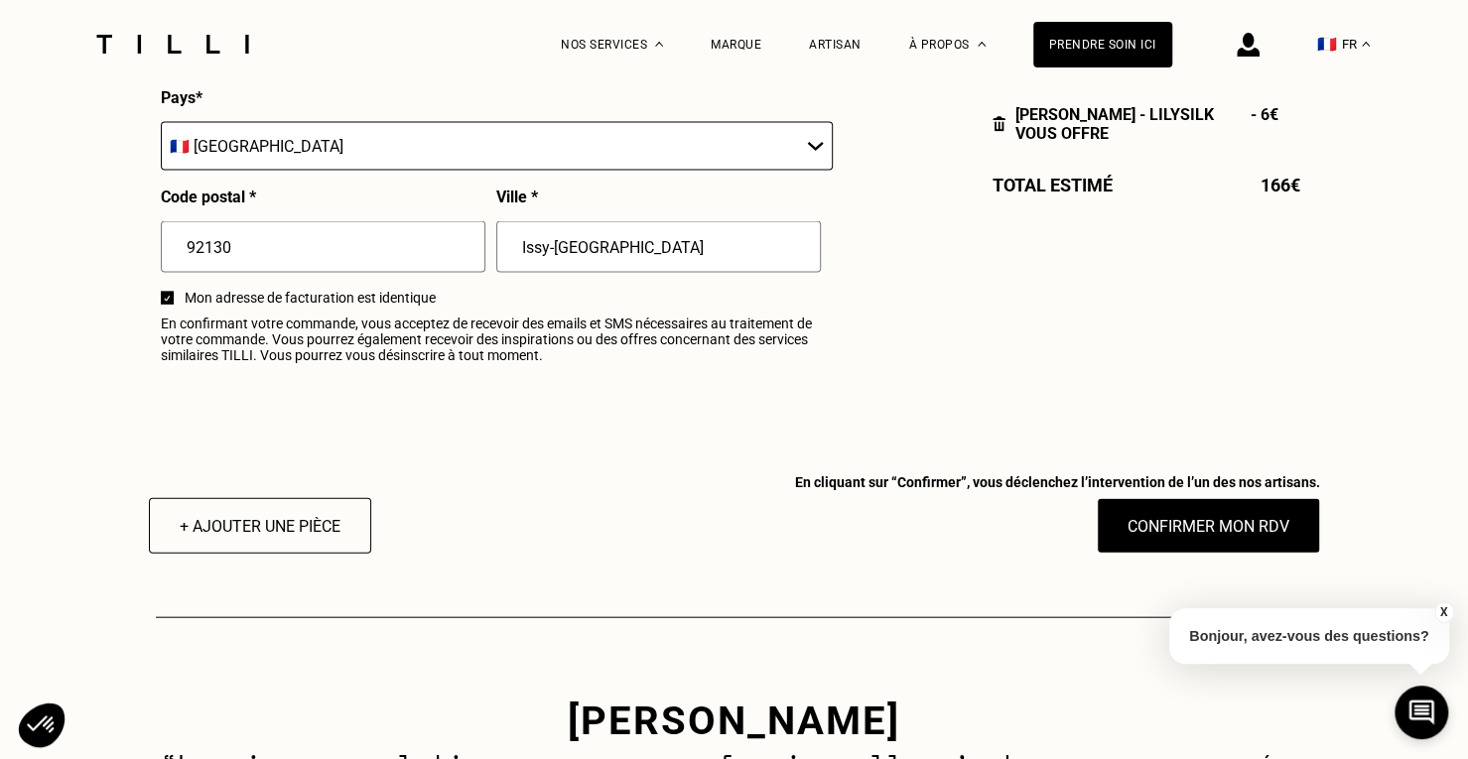
scroll to position [2459, 0]
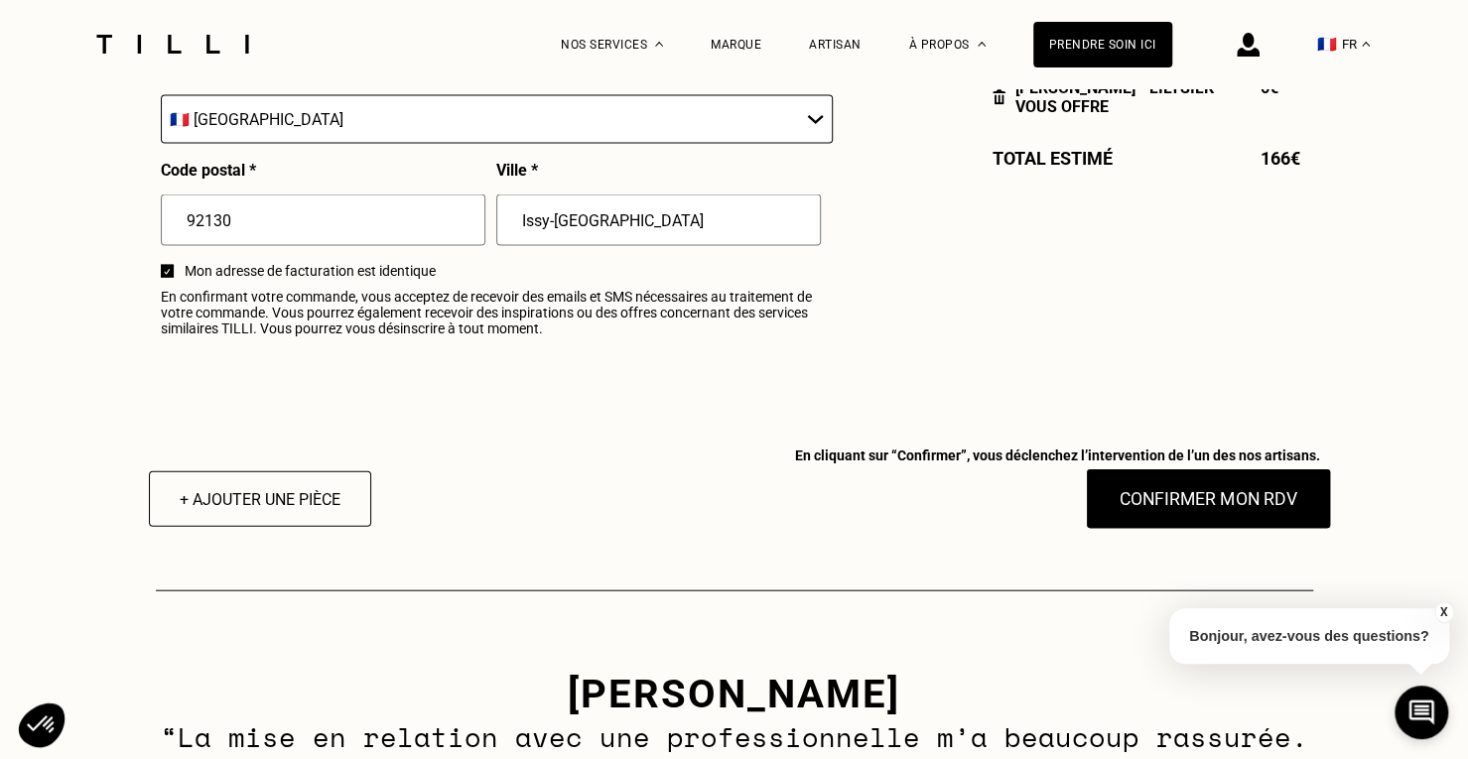
click at [1163, 515] on button "Confirmer mon RDV" at bounding box center [1208, 499] width 246 height 62
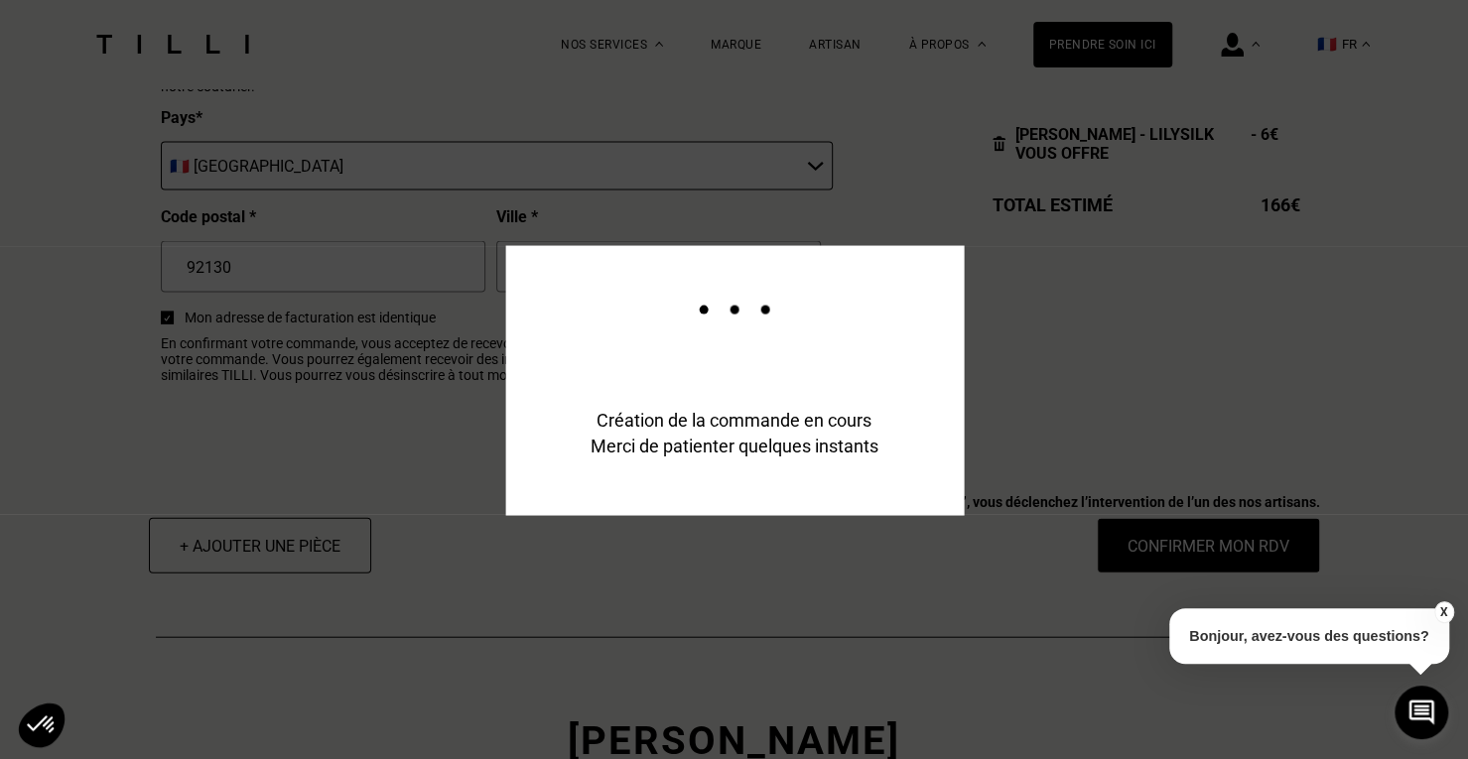
scroll to position [2506, 0]
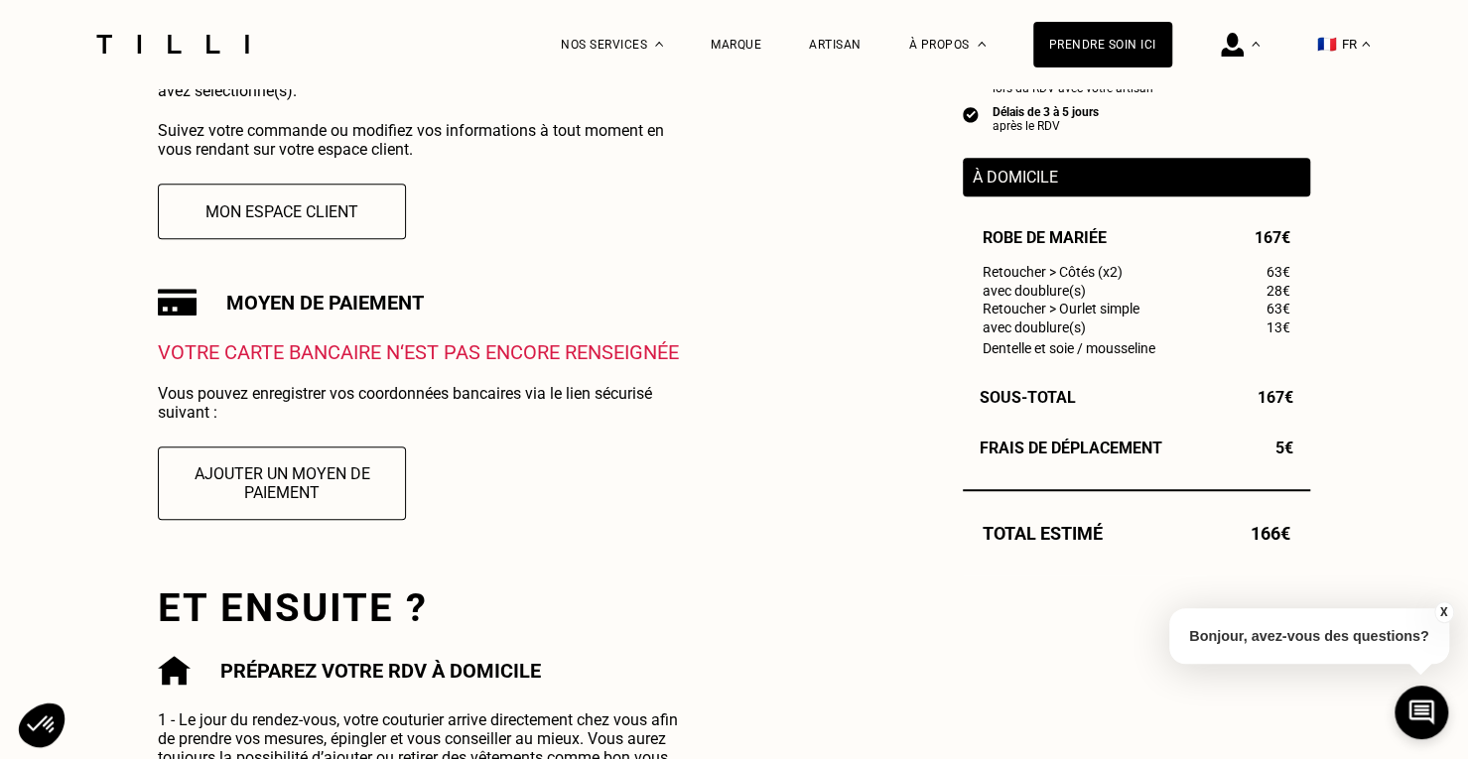
scroll to position [596, 0]
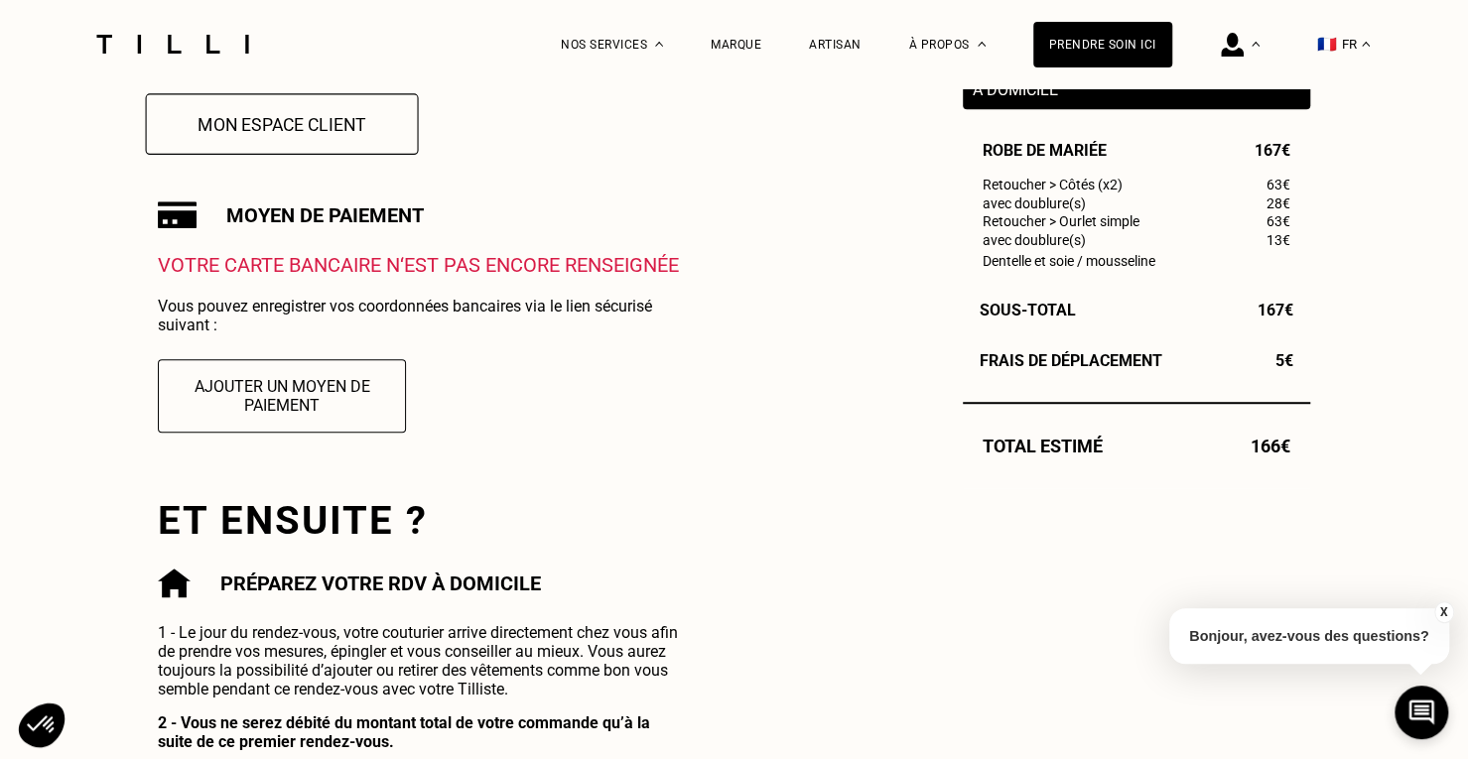
click at [359, 139] on button "Mon espace client" at bounding box center [282, 124] width 273 height 62
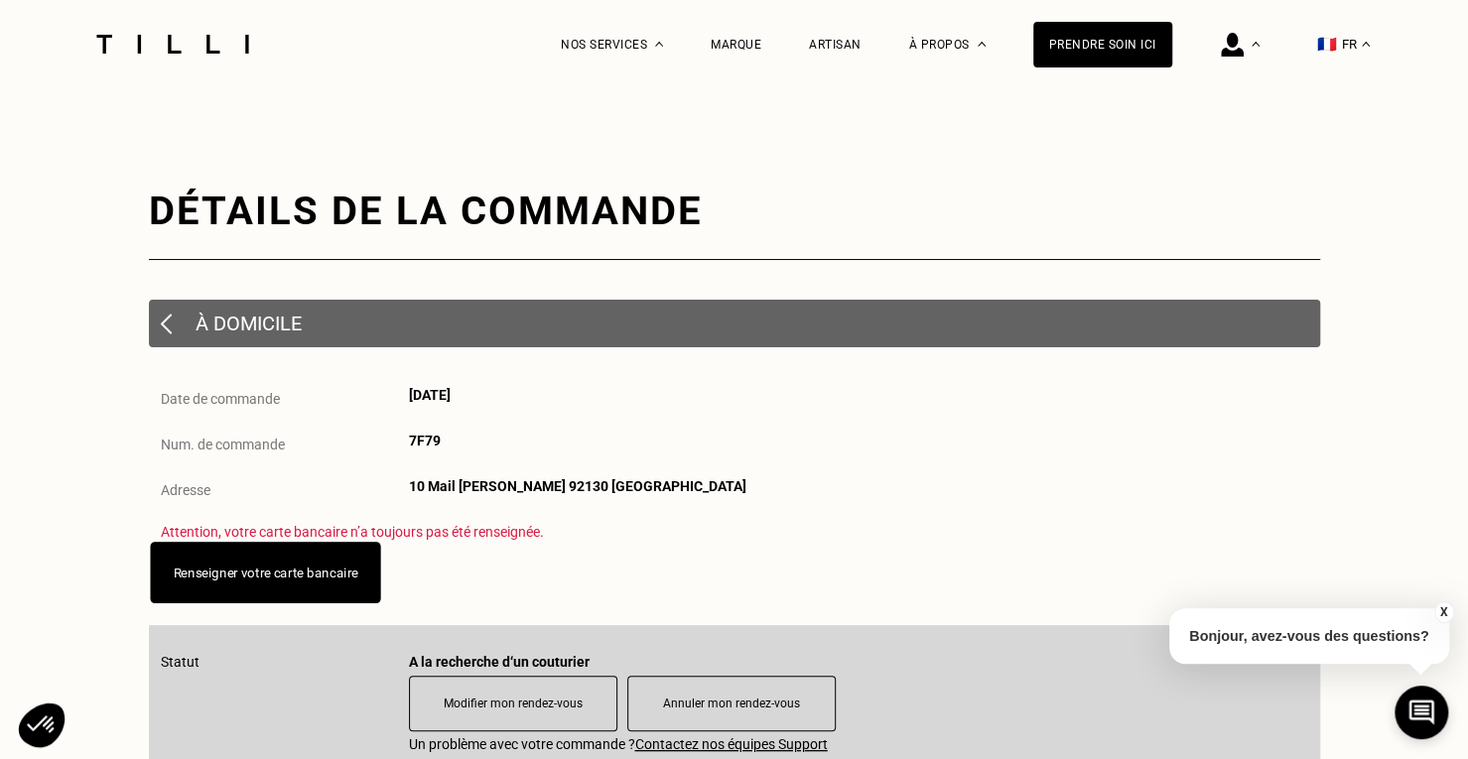
click at [280, 580] on link "Renseigner votre carte bancaire" at bounding box center [265, 572] width 185 height 15
click at [302, 580] on link "Renseigner votre carte bancaire" at bounding box center [265, 572] width 185 height 15
